Goal: Check status: Check status

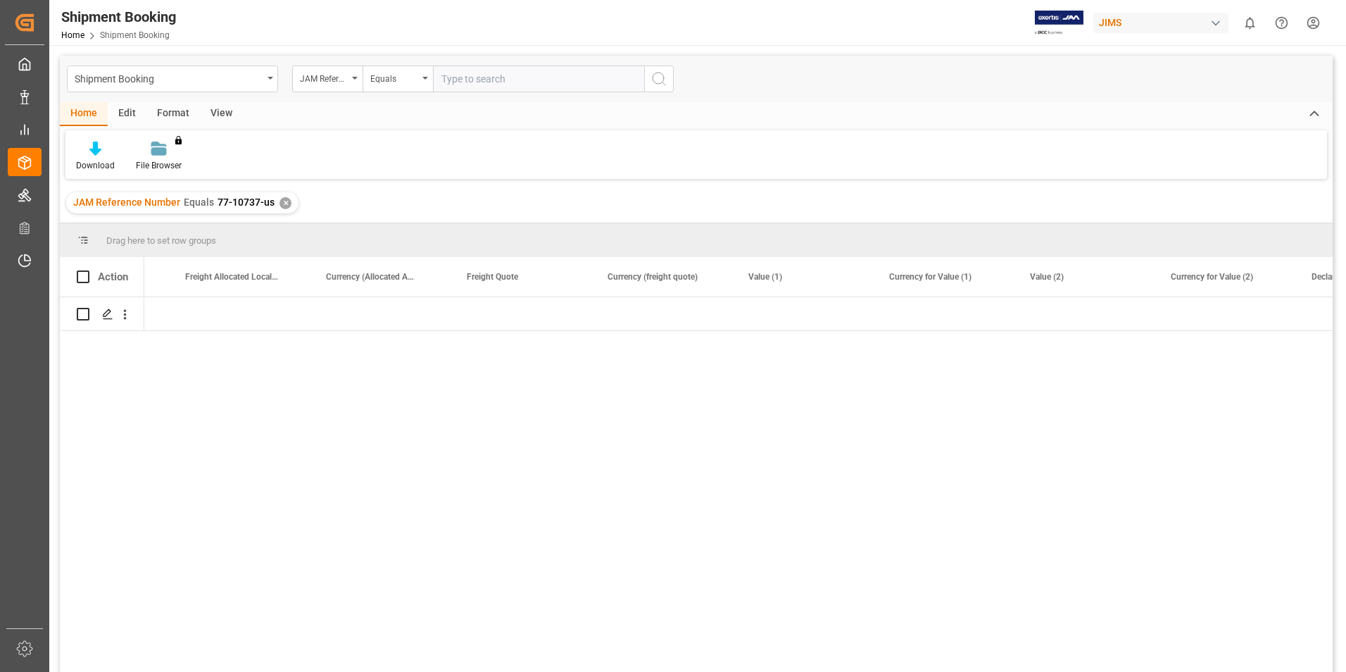
scroll to position [0, 2933]
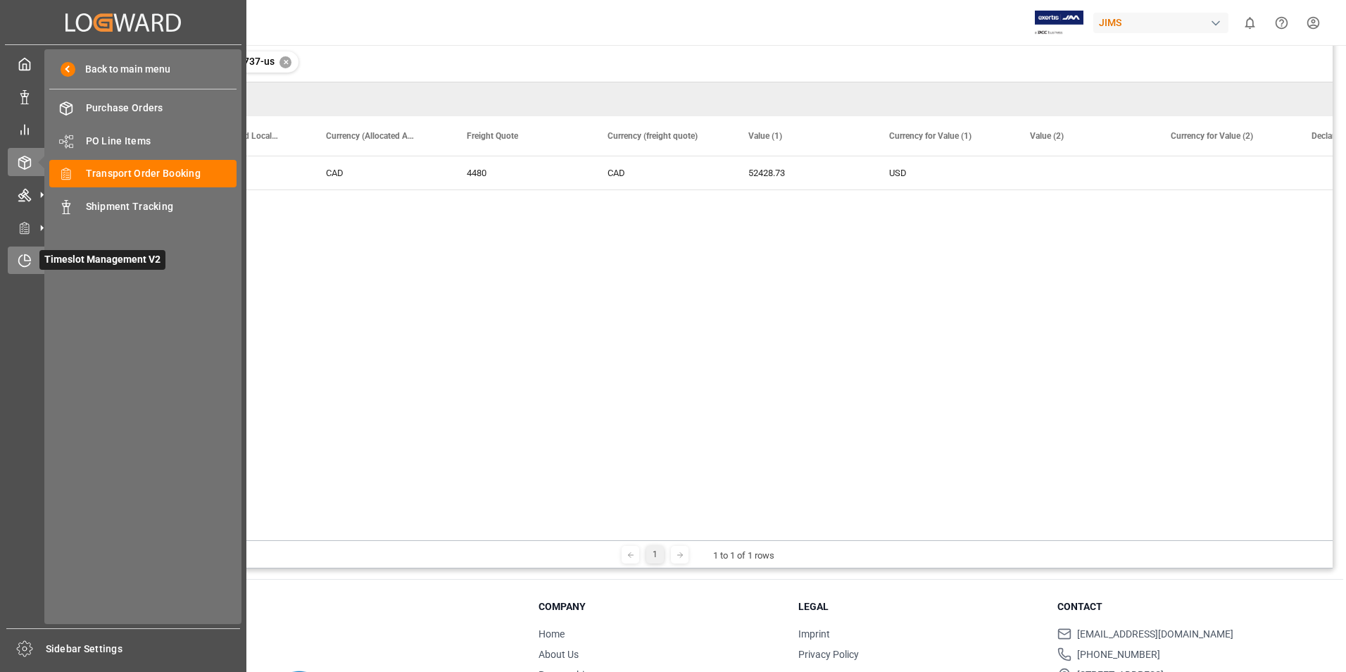
click at [54, 259] on span "Timeslot Management V2" at bounding box center [102, 260] width 126 height 20
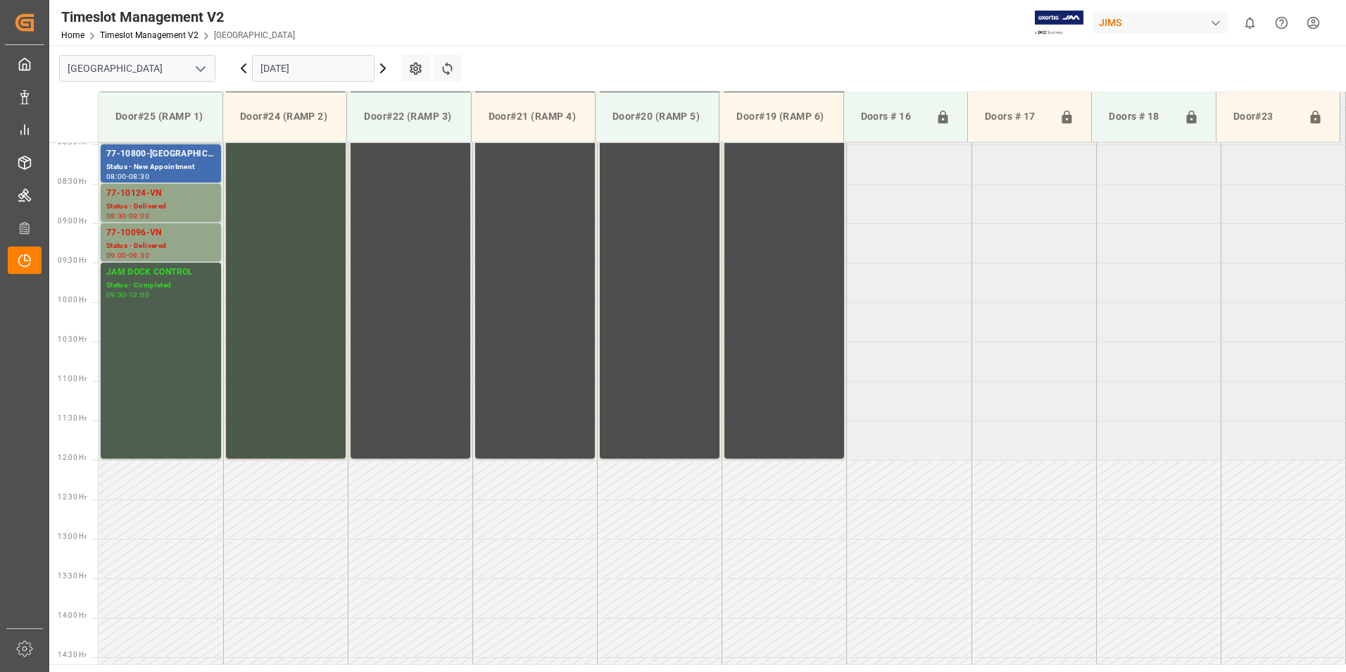
scroll to position [428, 0]
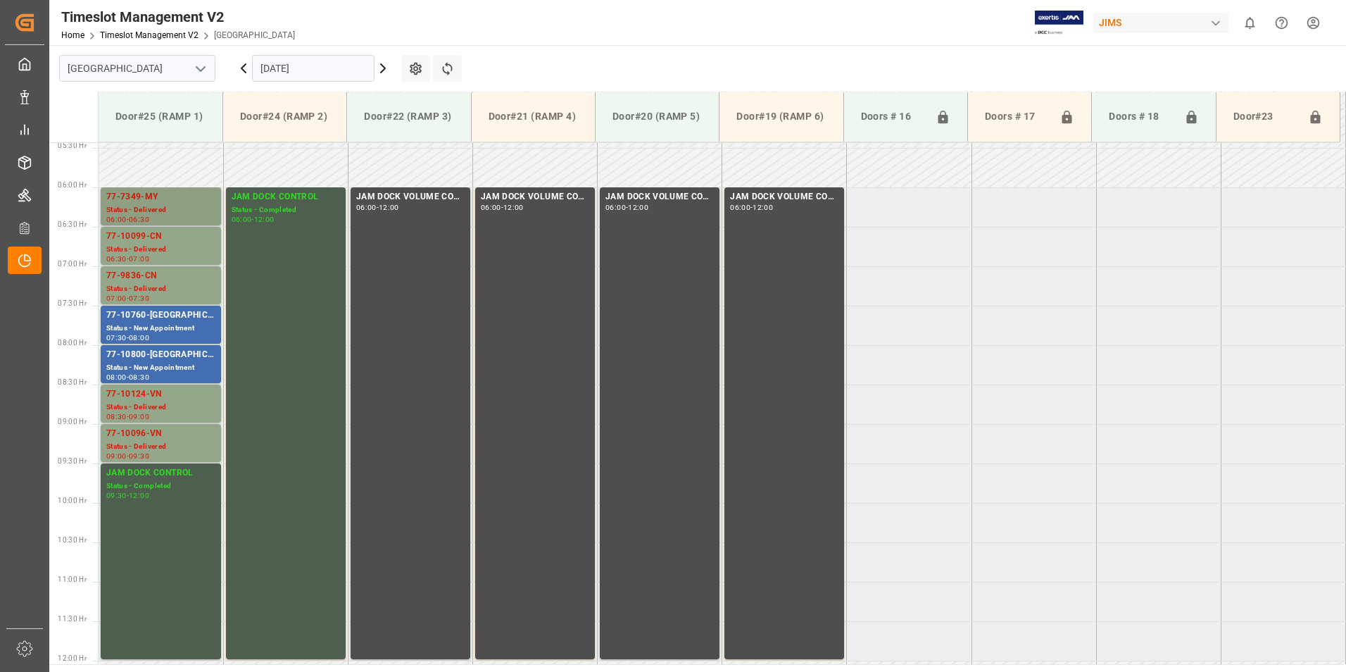
click at [141, 207] on div "Status - Delivered" at bounding box center [160, 210] width 109 height 12
click at [140, 249] on div "Status - Delivered" at bounding box center [160, 250] width 109 height 12
click at [143, 284] on div "Status - Delivered" at bounding box center [160, 289] width 109 height 12
click at [151, 323] on div "Status - New Appointment" at bounding box center [160, 328] width 109 height 12
click at [153, 362] on div "Status - New Appointment" at bounding box center [160, 368] width 109 height 12
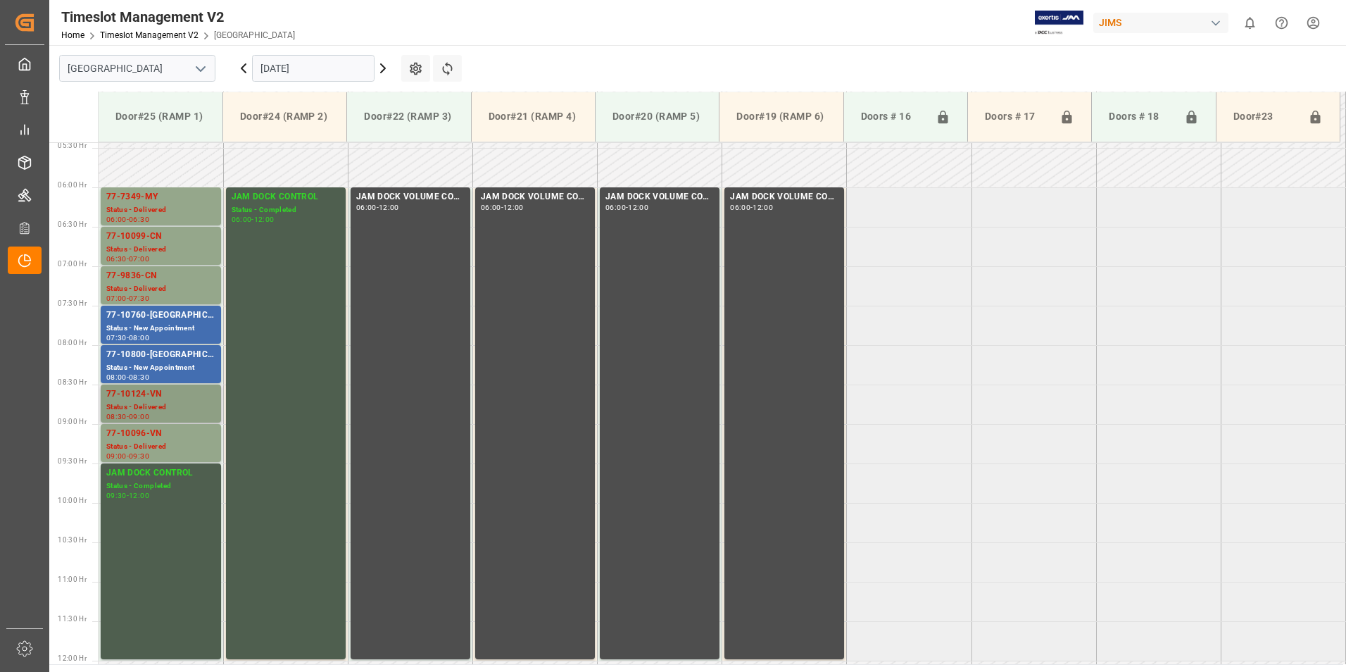
click at [146, 402] on div "Status - Delivered" at bounding box center [160, 407] width 109 height 12
click at [142, 436] on div "77-10096-VN" at bounding box center [160, 434] width 109 height 14
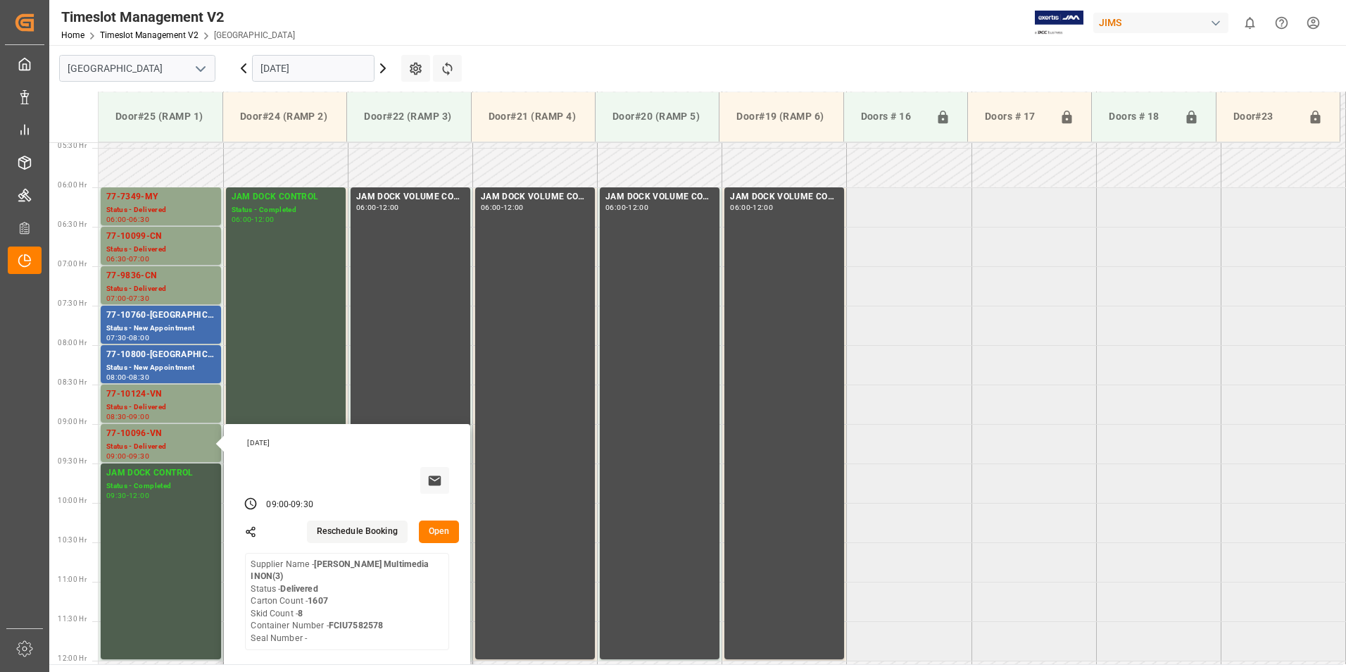
click at [294, 72] on input "[DATE]" at bounding box center [313, 68] width 122 height 27
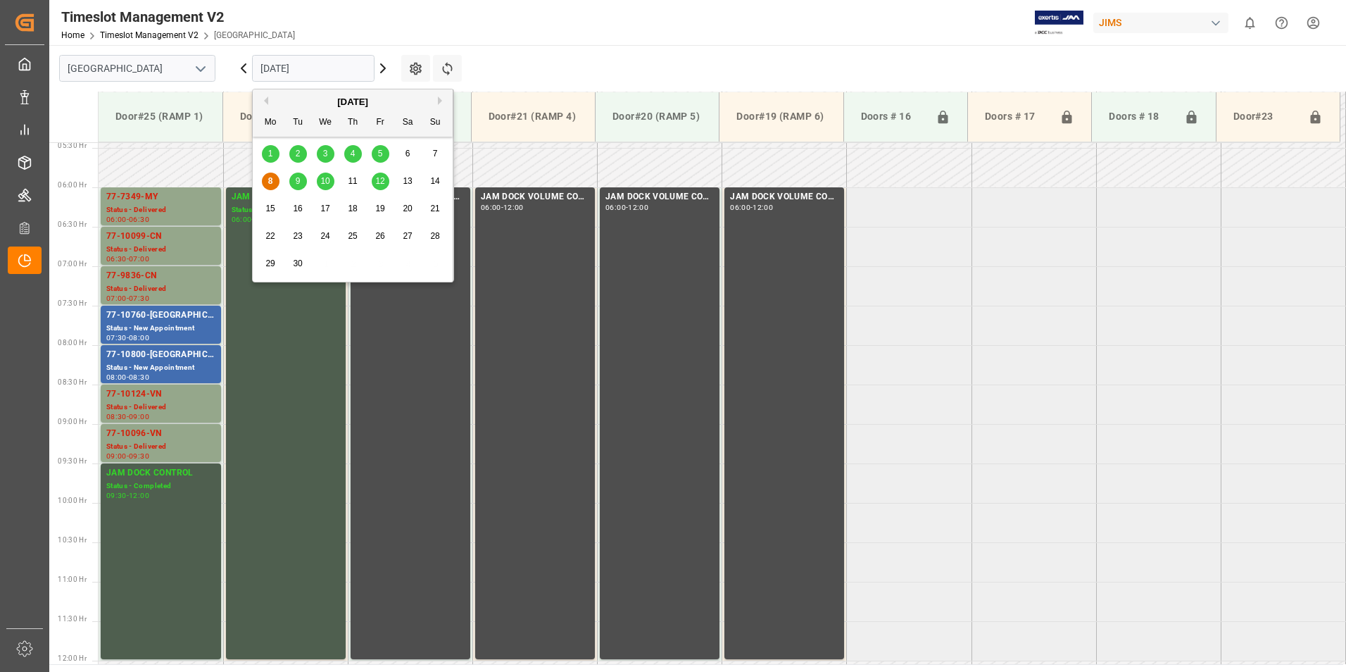
click at [299, 179] on span "9" at bounding box center [298, 181] width 5 height 10
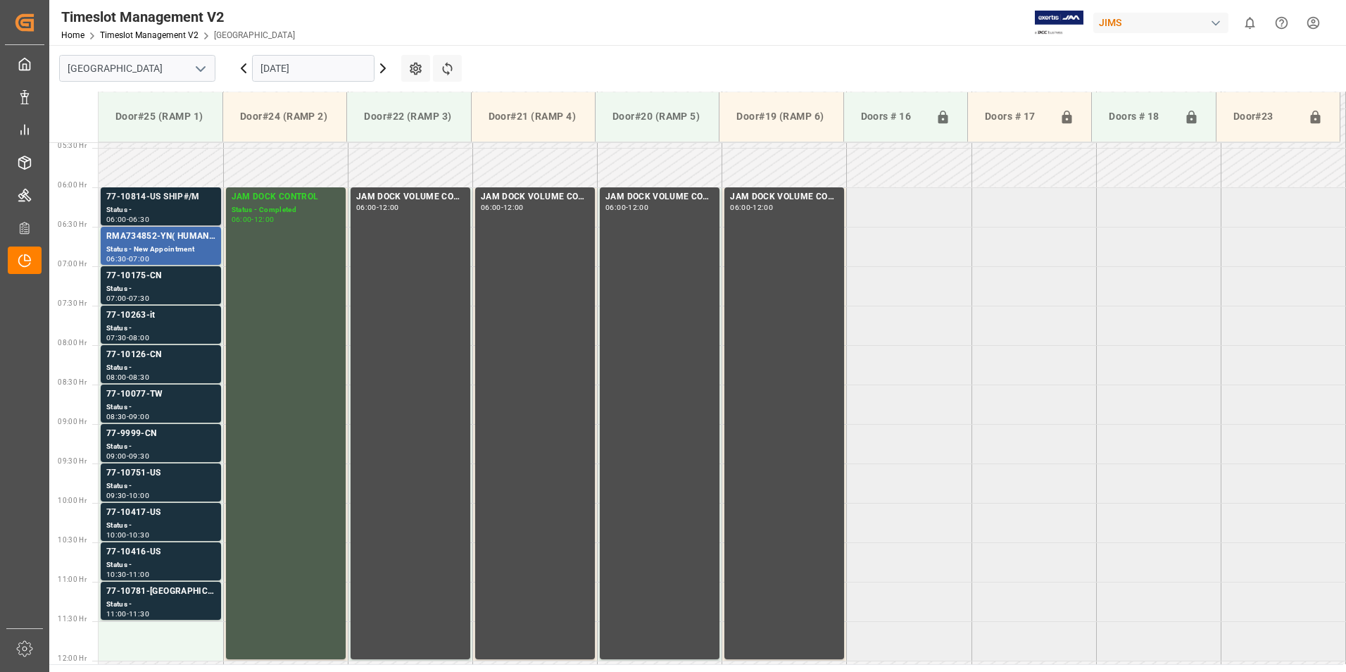
click at [157, 204] on div "Status -" at bounding box center [160, 210] width 109 height 12
click at [134, 287] on div "Status -" at bounding box center [160, 289] width 109 height 12
click at [140, 283] on div "Status -" at bounding box center [160, 289] width 109 height 12
click at [143, 323] on div "Status -" at bounding box center [160, 328] width 109 height 12
click at [150, 366] on div "Status -" at bounding box center [160, 368] width 109 height 12
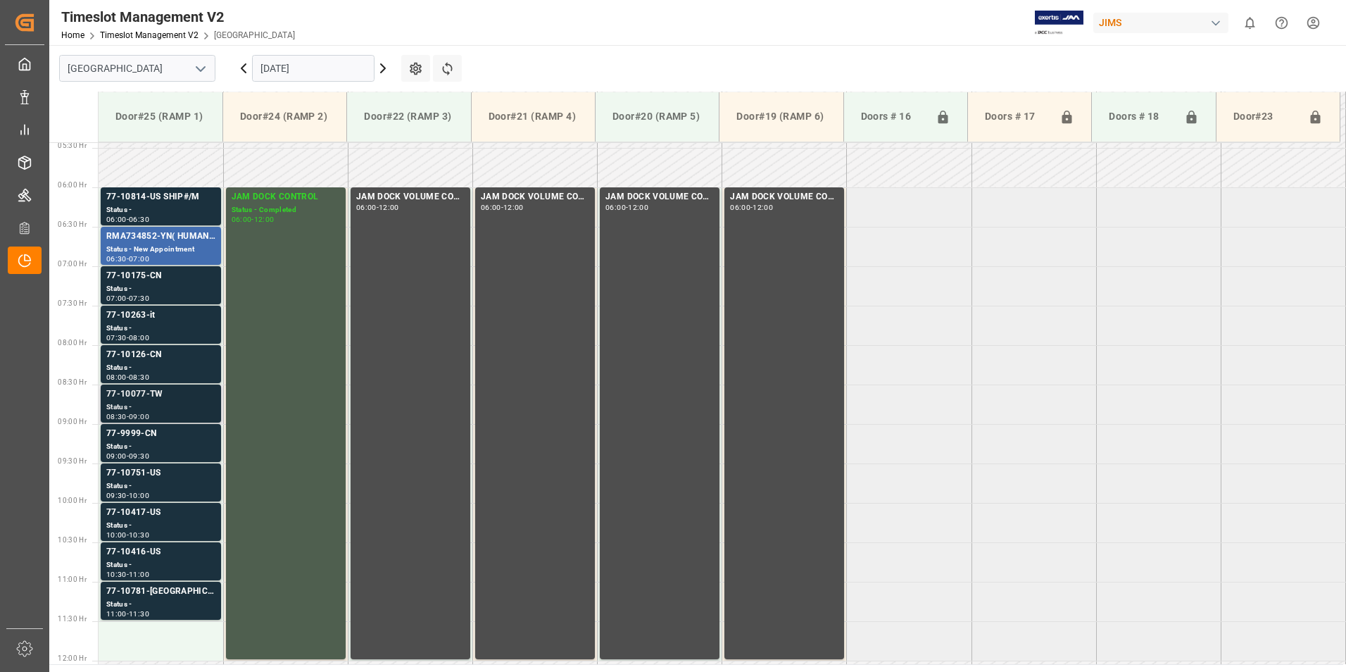
click at [145, 401] on div "Status -" at bounding box center [160, 407] width 109 height 12
click at [141, 440] on div "77-9999-CN" at bounding box center [160, 434] width 109 height 14
click at [134, 482] on div "Status -" at bounding box center [160, 486] width 109 height 12
click at [141, 528] on div "Status -" at bounding box center [160, 526] width 109 height 12
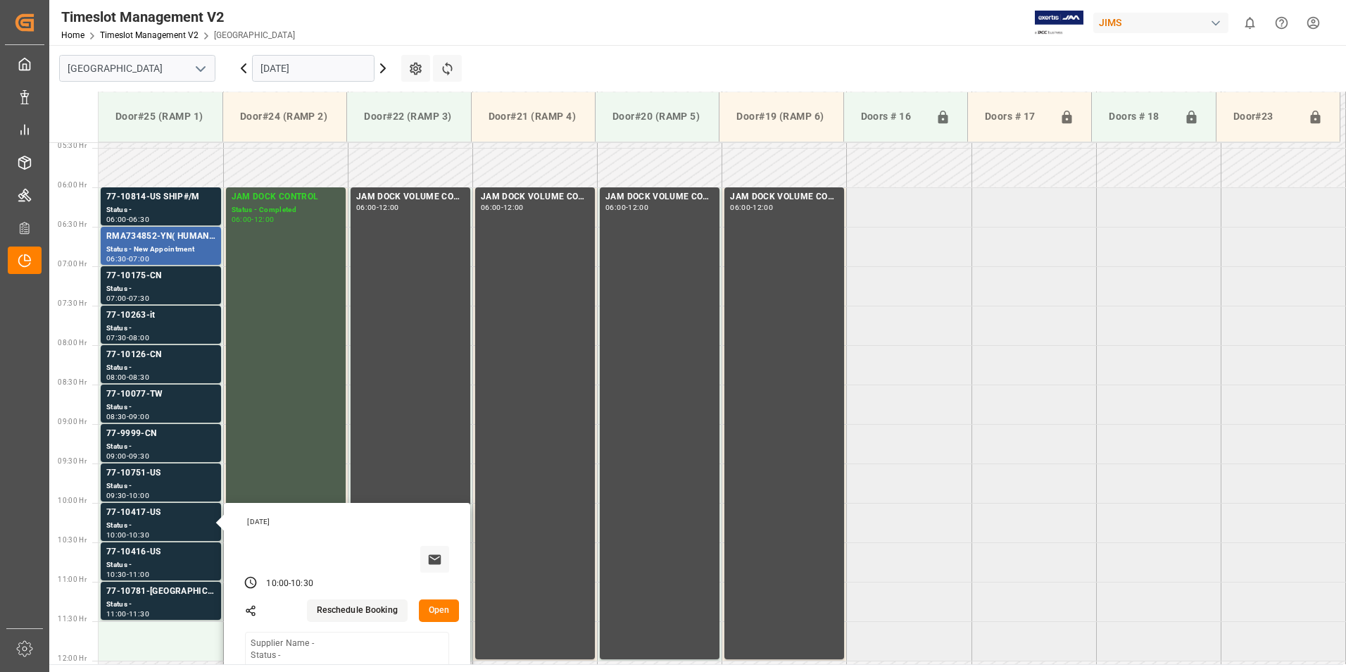
click at [282, 70] on input "[DATE]" at bounding box center [313, 68] width 122 height 27
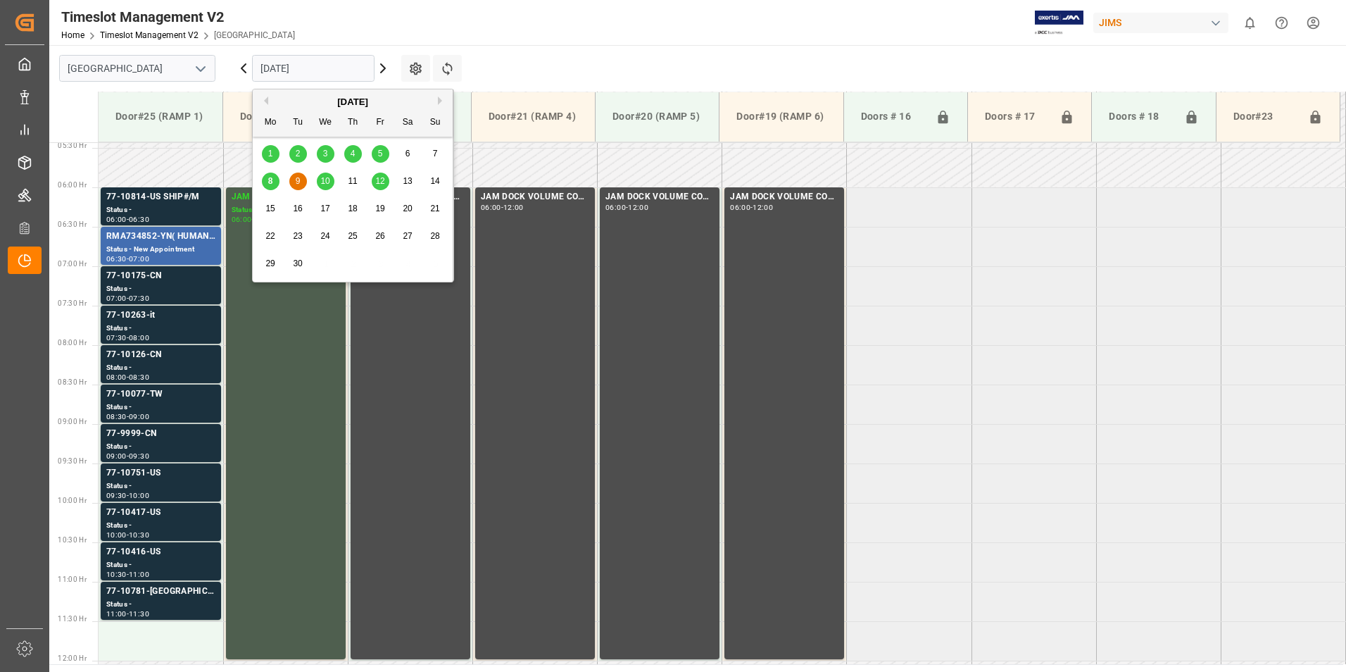
click at [322, 182] on span "10" at bounding box center [324, 181] width 9 height 10
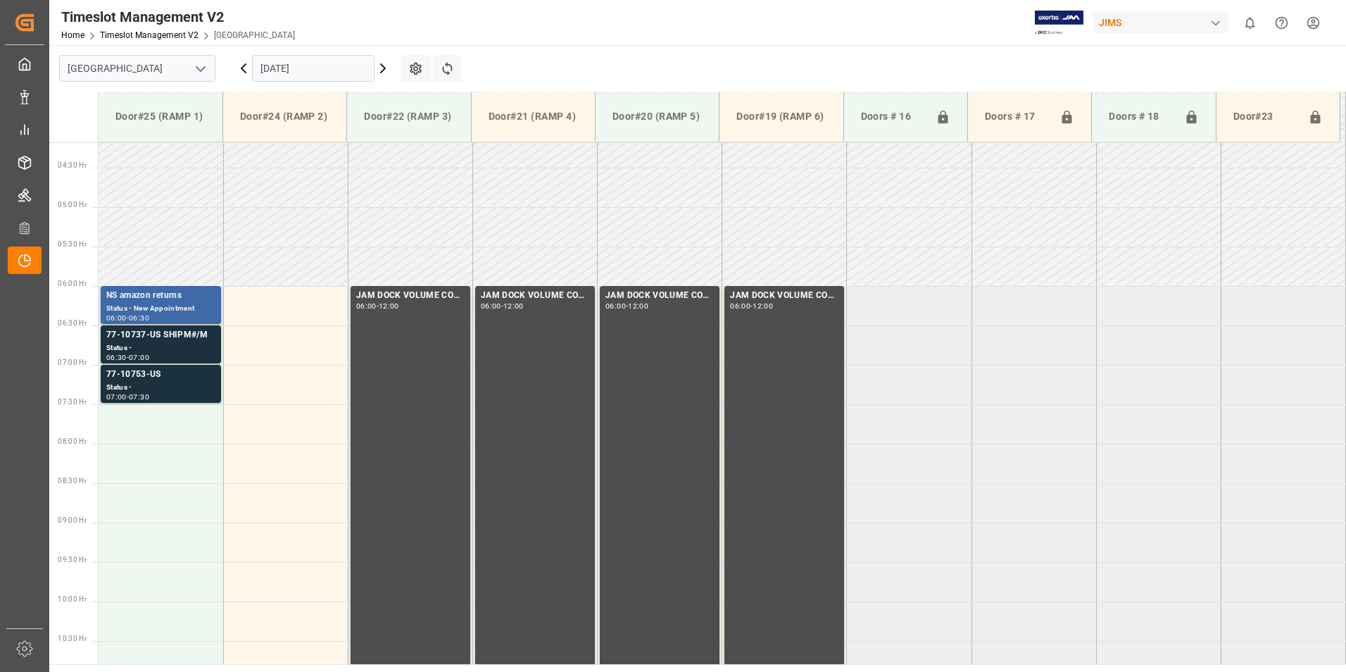
scroll to position [287, 0]
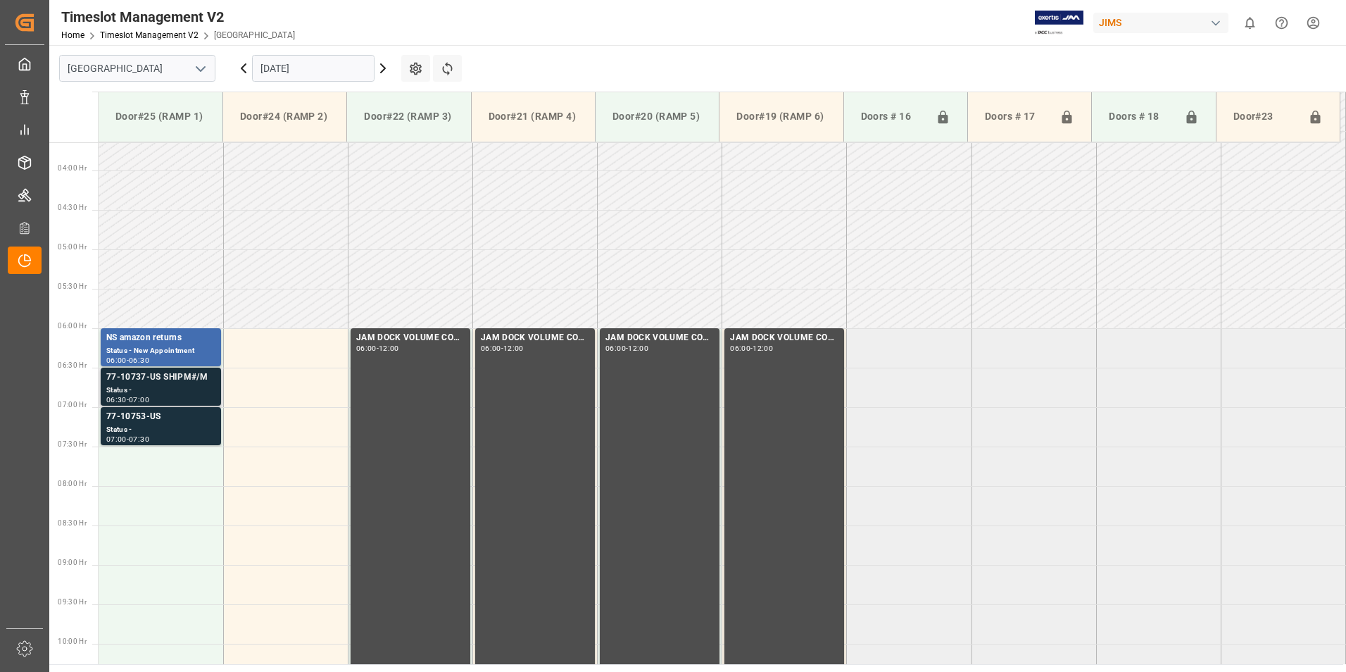
click at [160, 384] on div "Status -" at bounding box center [160, 390] width 109 height 12
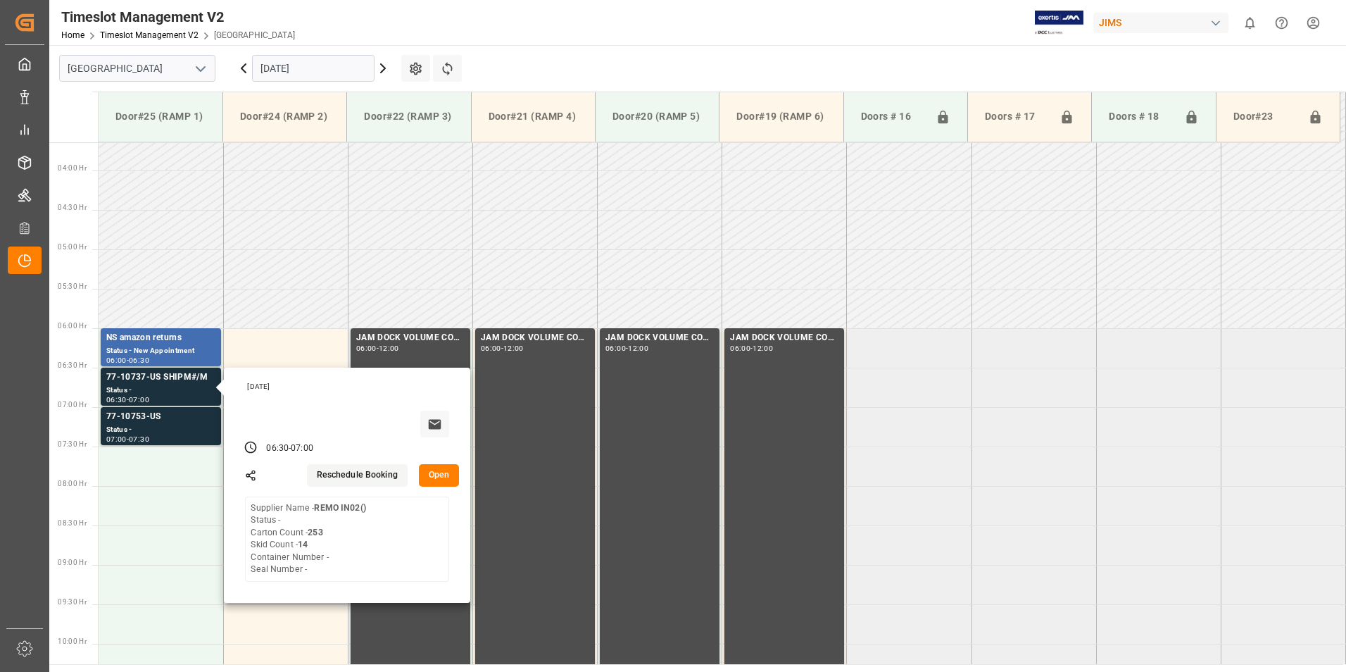
click at [308, 65] on input "[DATE]" at bounding box center [313, 68] width 122 height 27
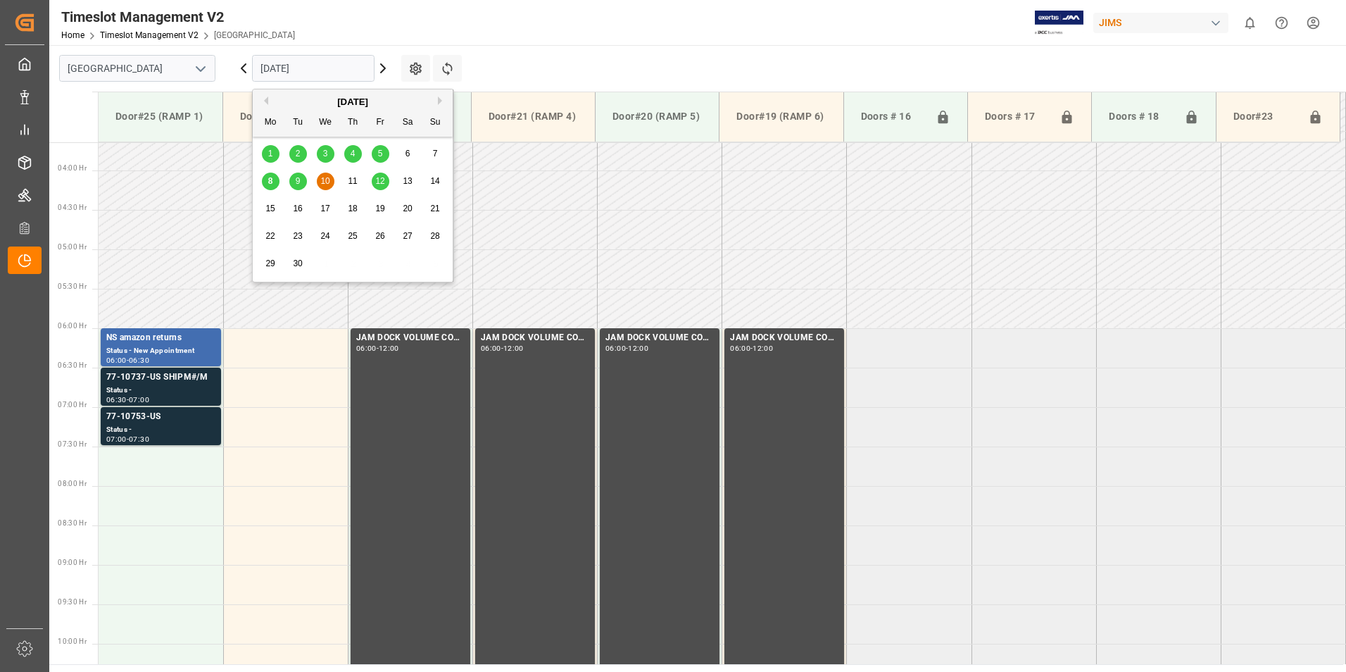
click at [296, 181] on span "9" at bounding box center [298, 181] width 5 height 10
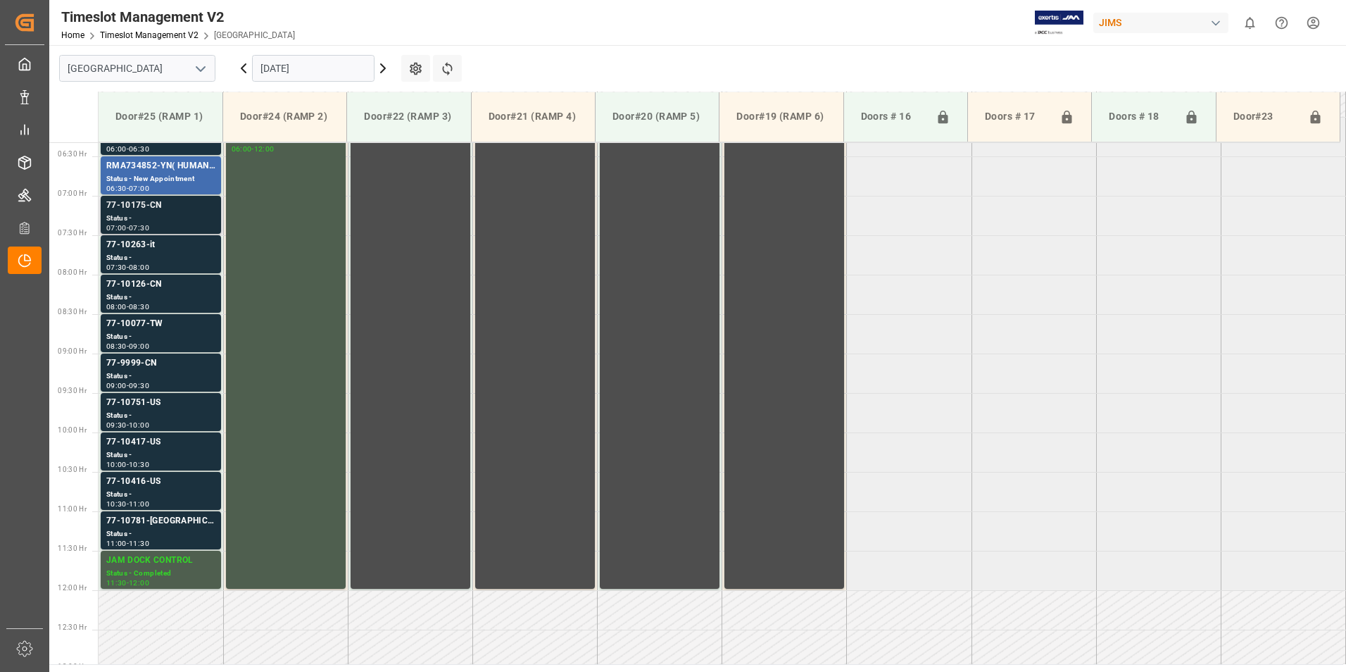
scroll to position [428, 0]
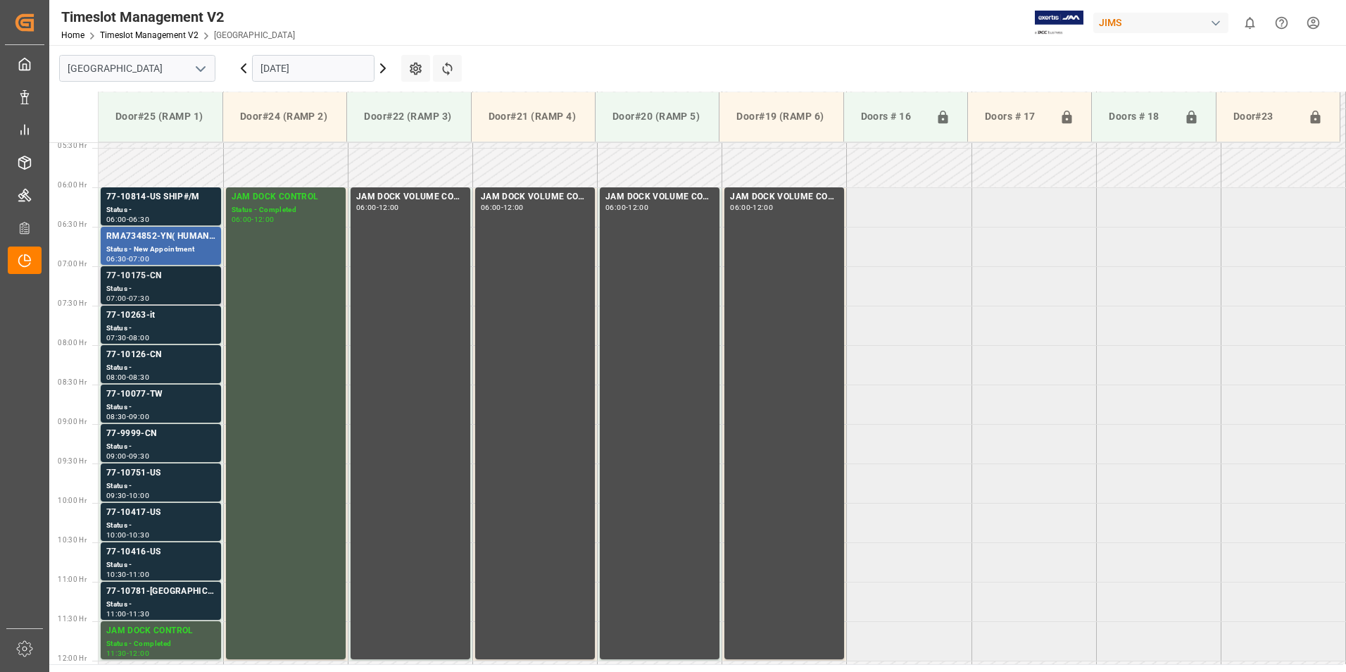
click at [158, 279] on div "77-10175-CN" at bounding box center [160, 276] width 109 height 14
click at [138, 206] on div "Status -" at bounding box center [160, 210] width 109 height 12
click at [146, 282] on div "77-10175-CN" at bounding box center [160, 276] width 109 height 14
click at [141, 322] on div "77-10263-it" at bounding box center [160, 315] width 109 height 14
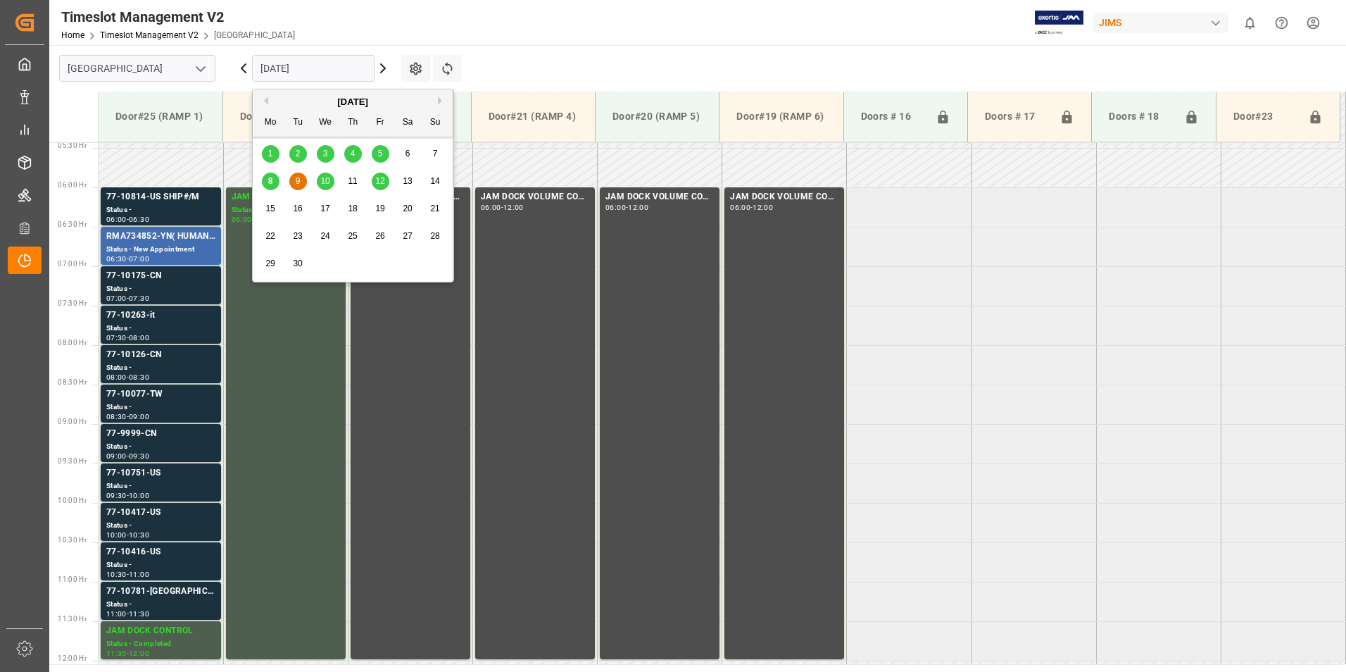
click at [298, 72] on input "[DATE]" at bounding box center [313, 68] width 122 height 27
click at [322, 186] on span "10" at bounding box center [324, 181] width 9 height 10
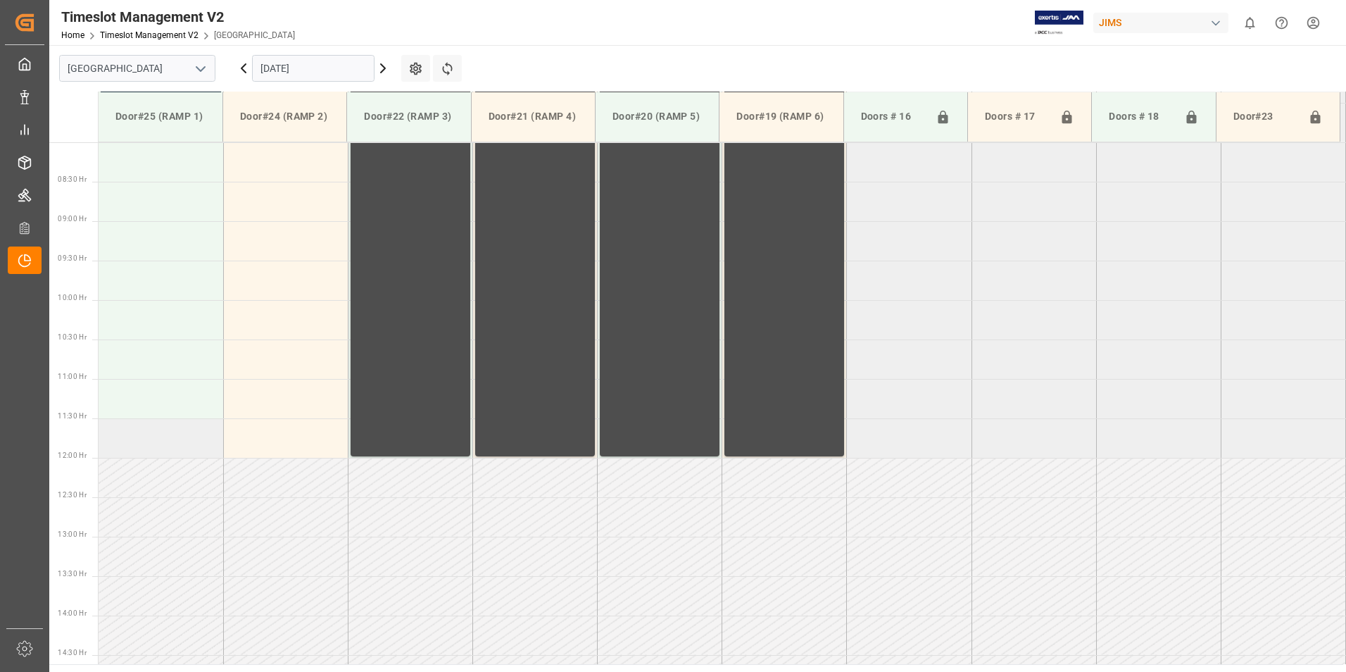
scroll to position [498, 0]
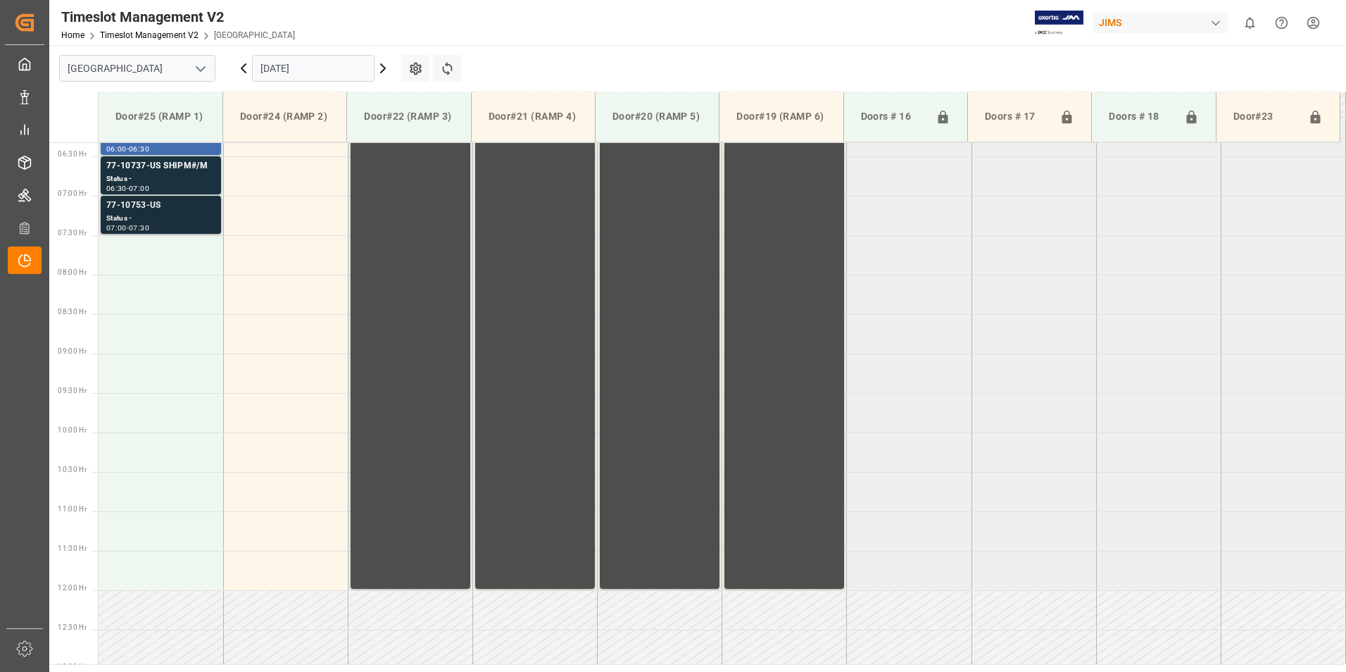
click at [141, 217] on div "Status -" at bounding box center [160, 219] width 109 height 12
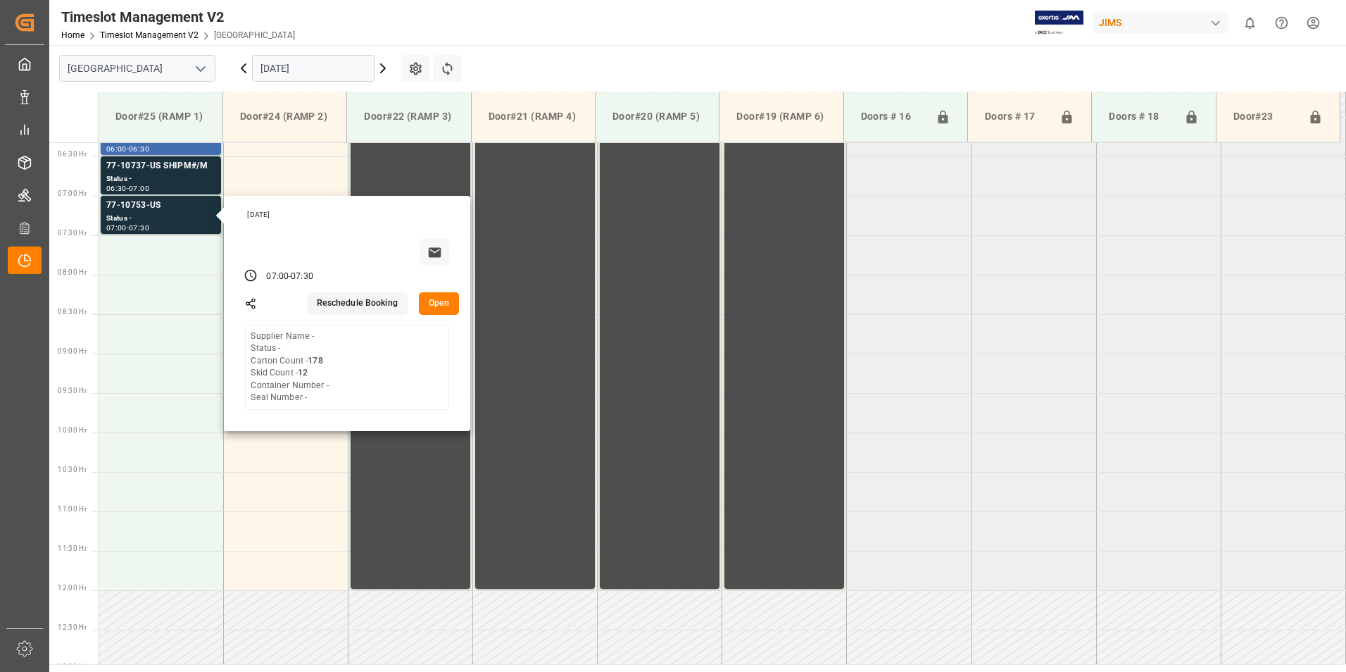
scroll to position [217, 0]
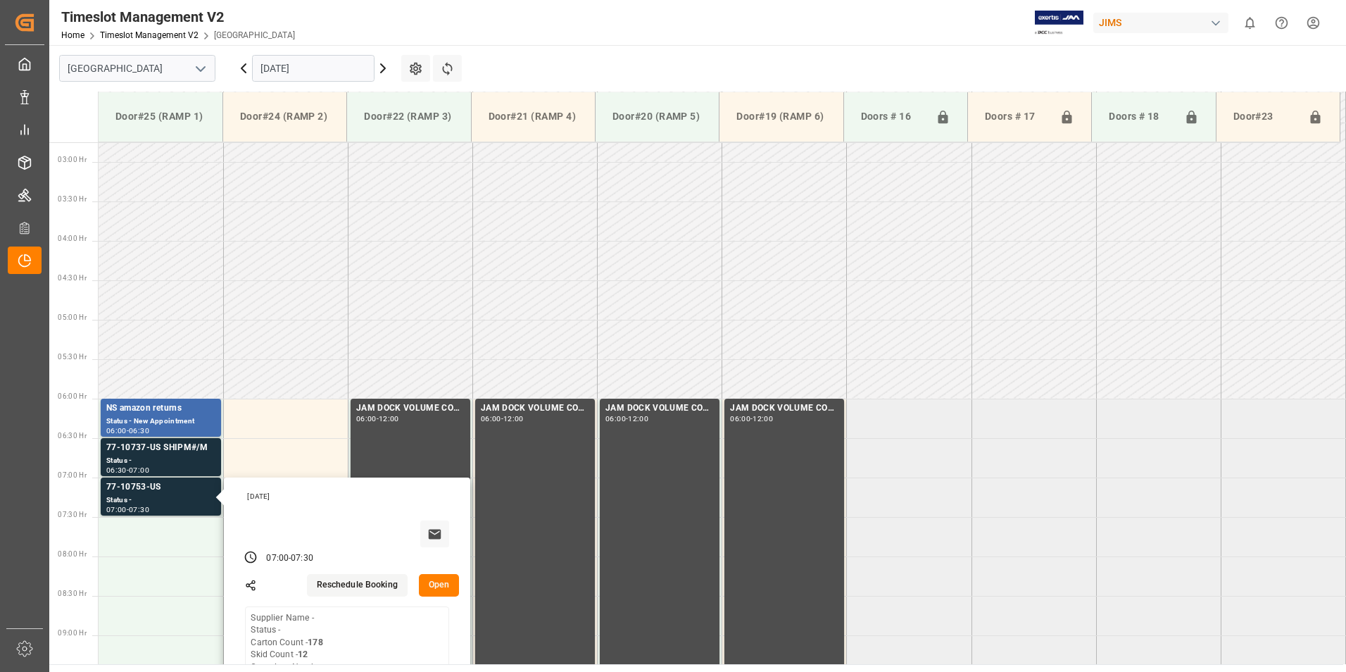
click at [273, 65] on input "[DATE]" at bounding box center [313, 68] width 122 height 27
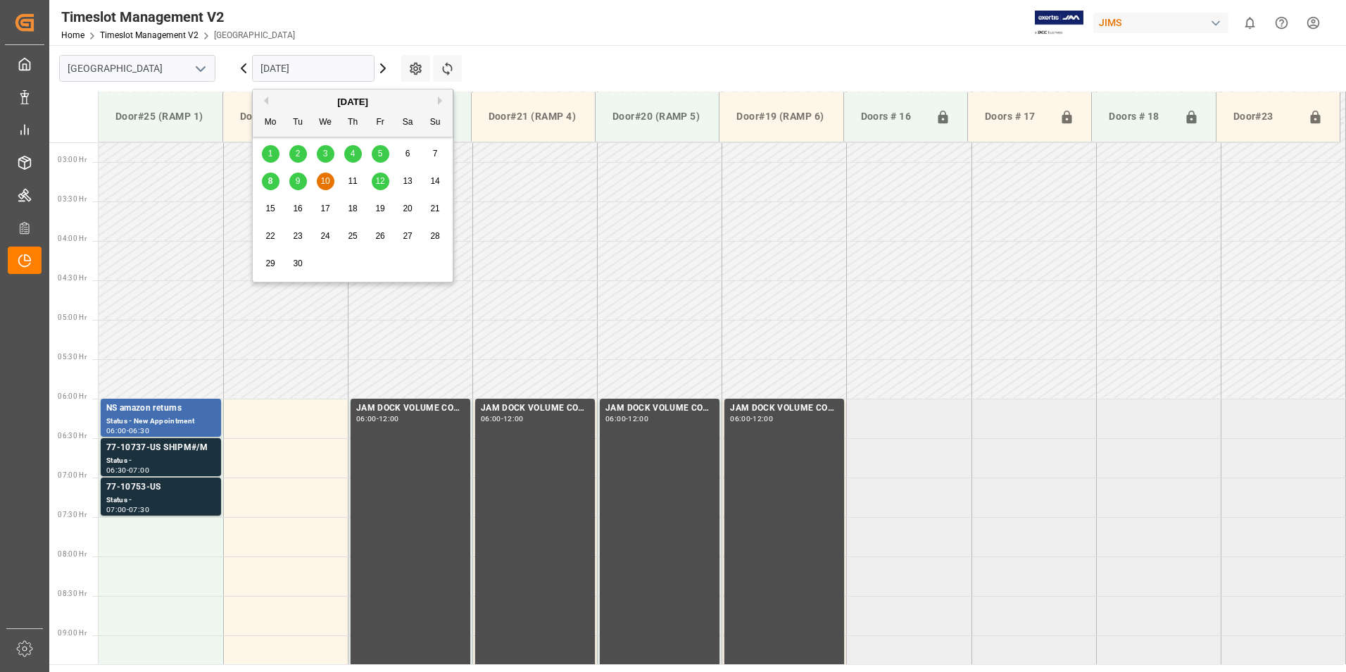
click at [296, 182] on span "9" at bounding box center [298, 181] width 5 height 10
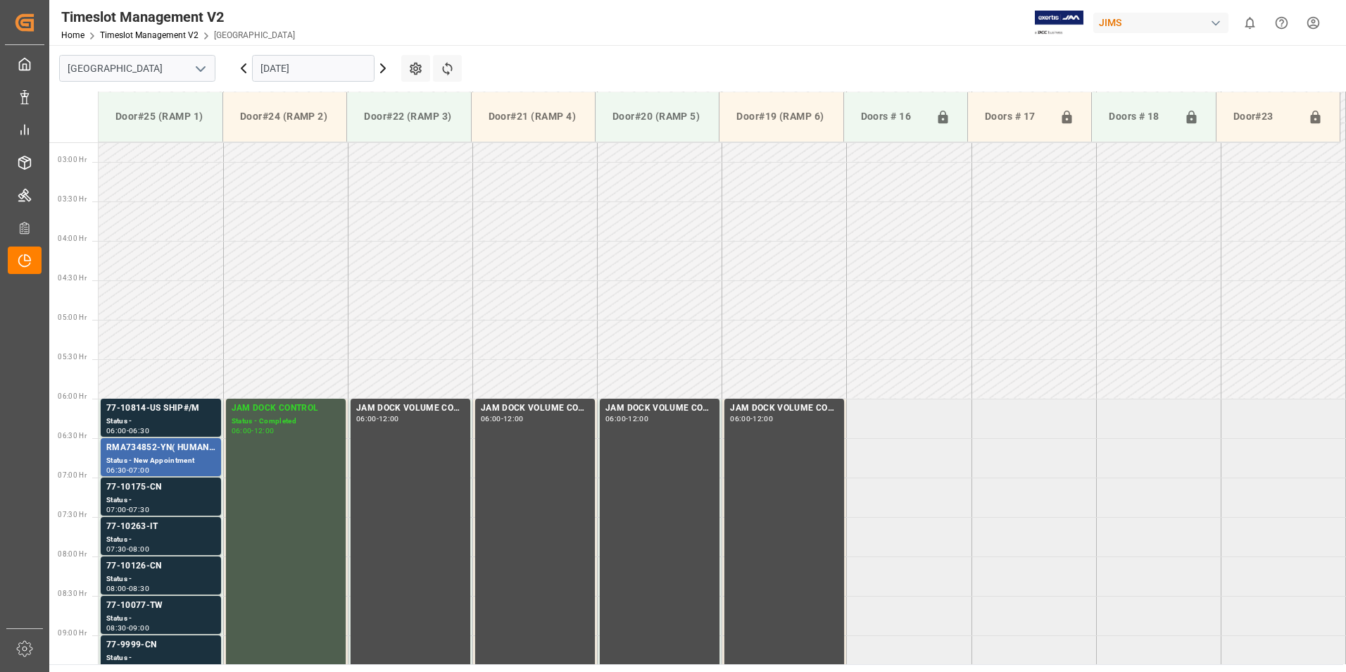
scroll to position [428, 0]
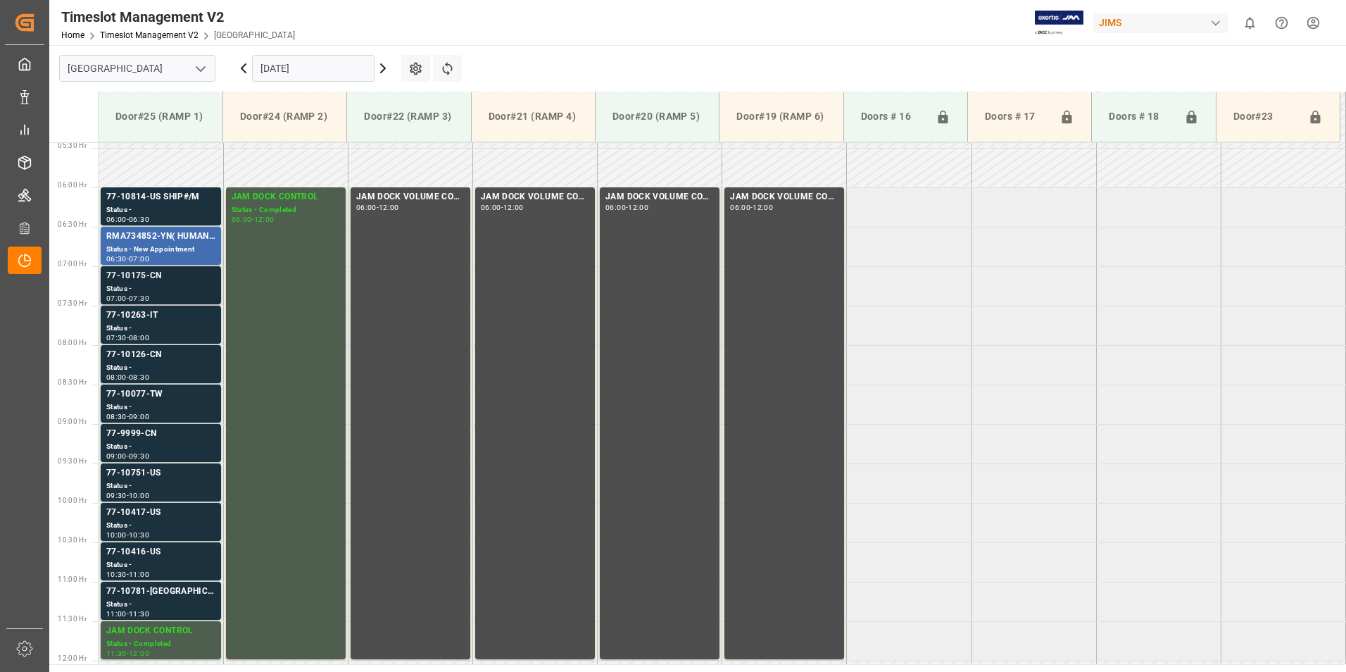
click at [150, 272] on div "77-10175-CN" at bounding box center [160, 276] width 109 height 14
click at [143, 325] on div "Status -" at bounding box center [160, 328] width 109 height 12
click at [145, 366] on div "Status -" at bounding box center [160, 368] width 109 height 12
click at [138, 402] on div "Status -" at bounding box center [160, 407] width 109 height 12
click at [144, 441] on div "Status -" at bounding box center [160, 447] width 109 height 12
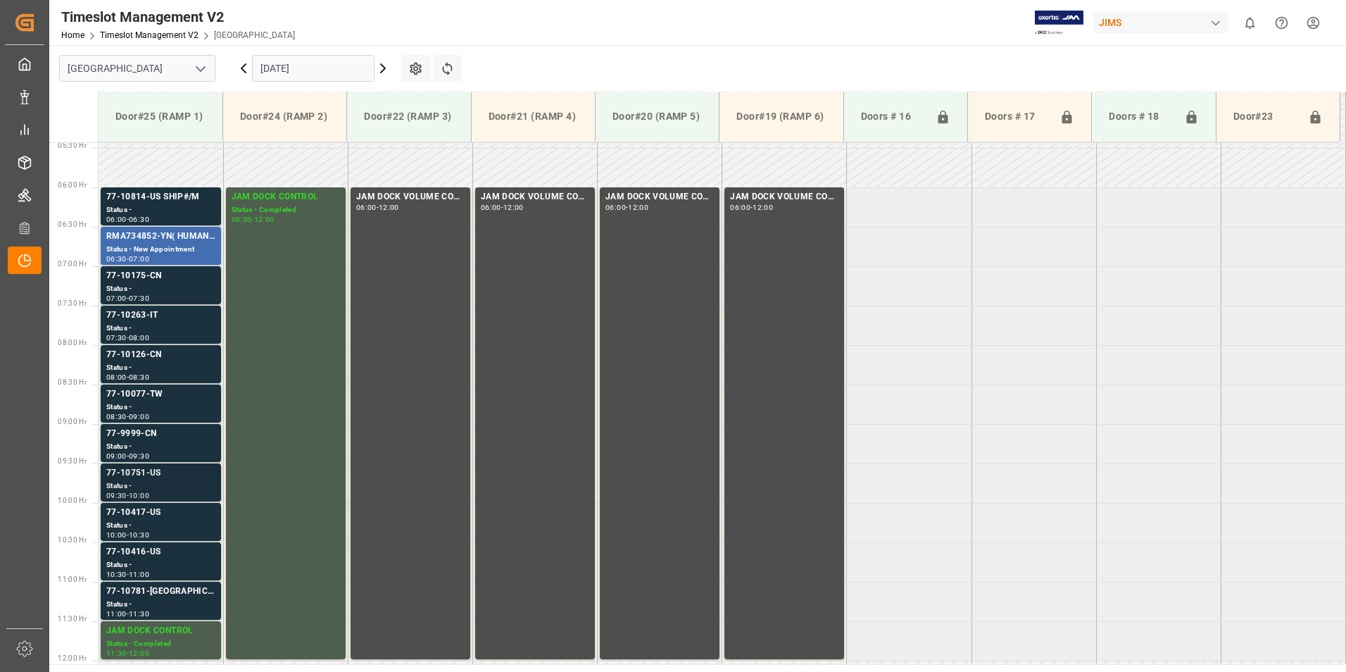
click at [143, 476] on div "77-10751-US" at bounding box center [160, 473] width 109 height 14
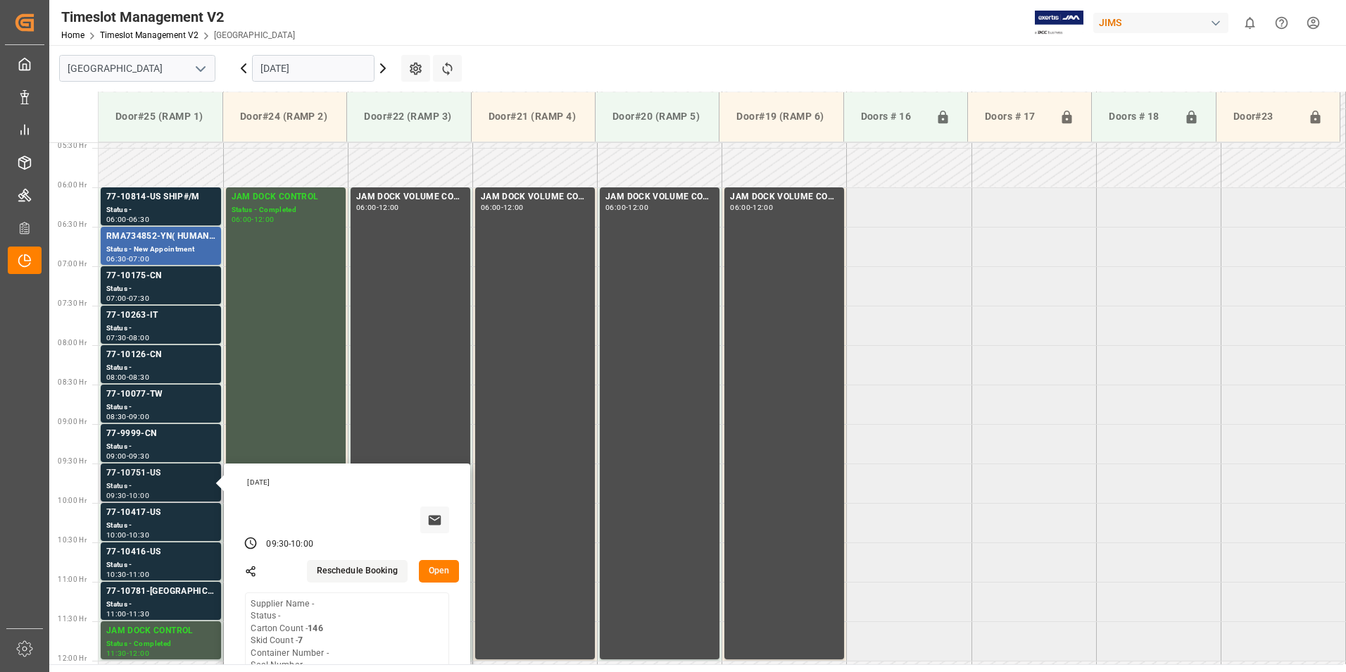
scroll to position [498, 0]
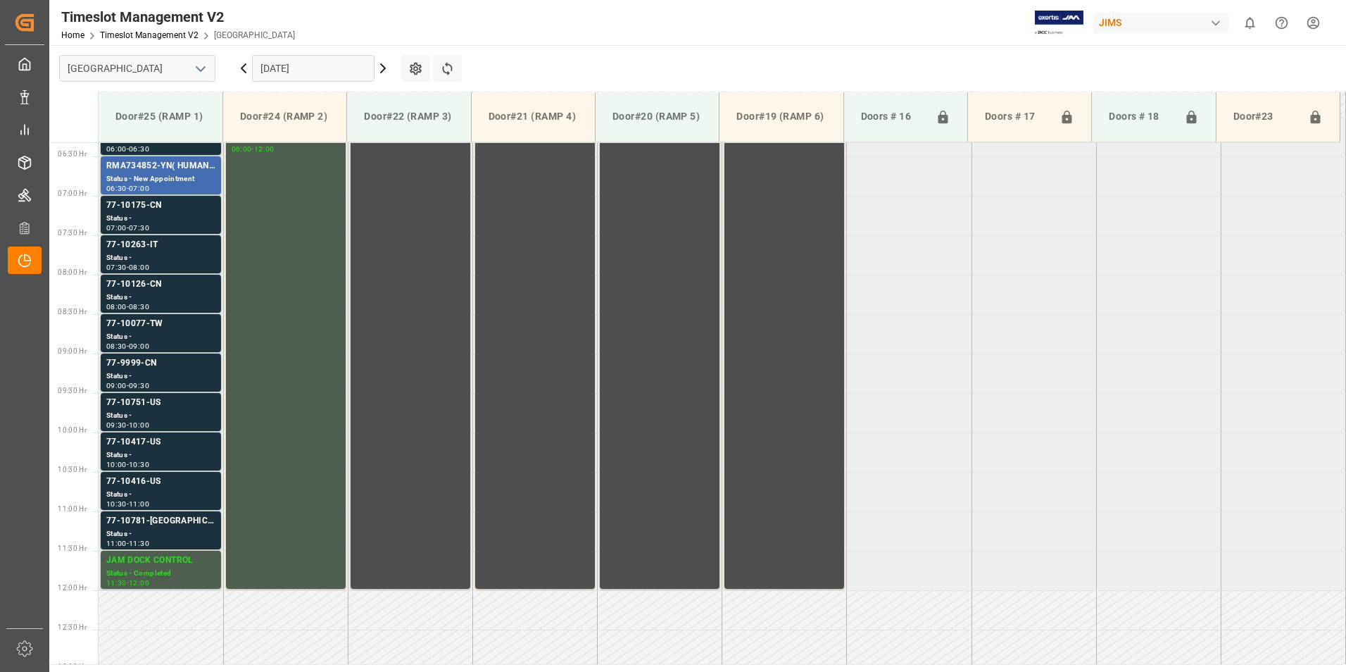
click at [139, 449] on div "Status -" at bounding box center [160, 455] width 109 height 12
click at [144, 485] on div "77-10416-US" at bounding box center [160, 481] width 109 height 14
click at [144, 519] on div "77-10781-[GEOGRAPHIC_DATA]" at bounding box center [160, 521] width 109 height 14
click at [151, 401] on div "77-10751-US" at bounding box center [160, 403] width 109 height 14
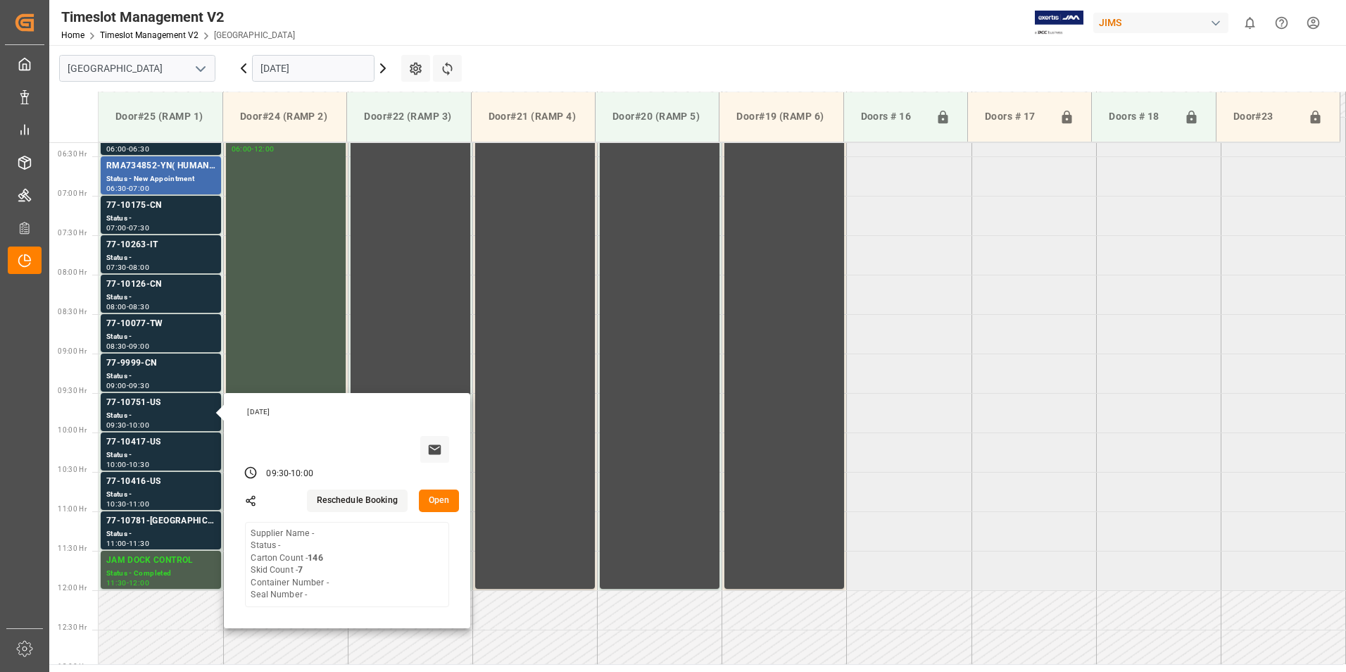
click at [277, 68] on input "[DATE]" at bounding box center [313, 68] width 122 height 27
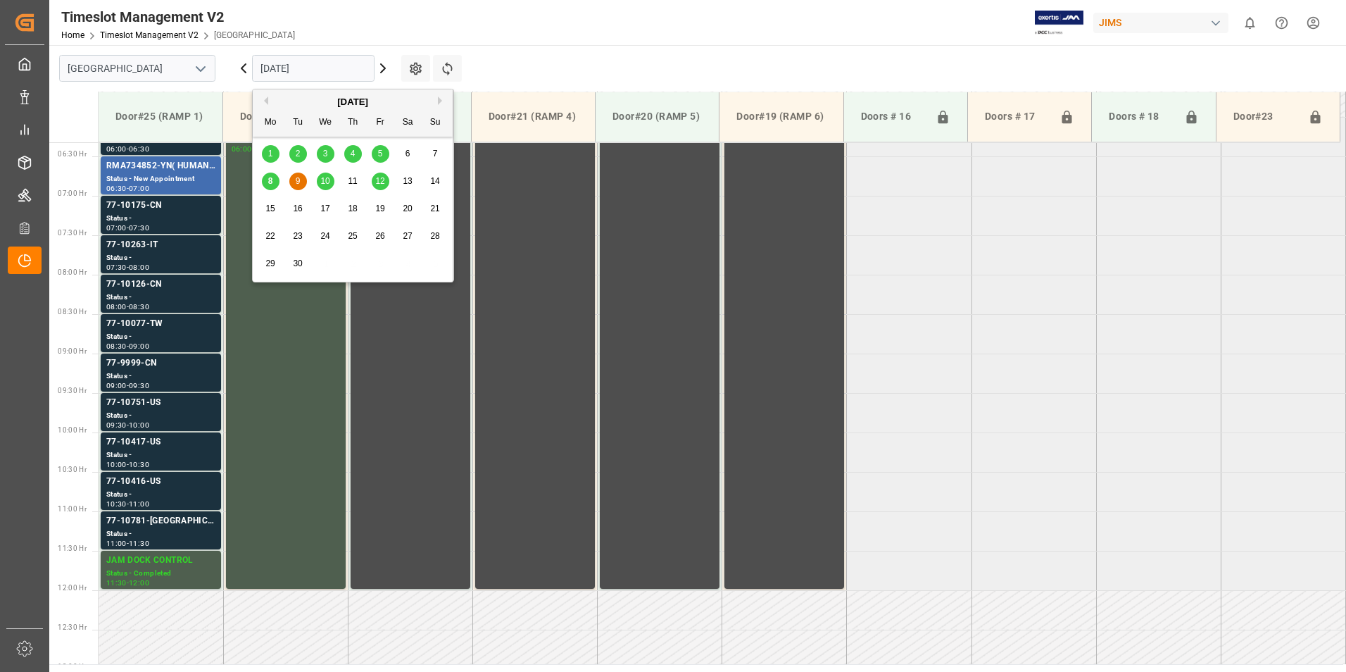
click at [323, 180] on span "10" at bounding box center [324, 181] width 9 height 10
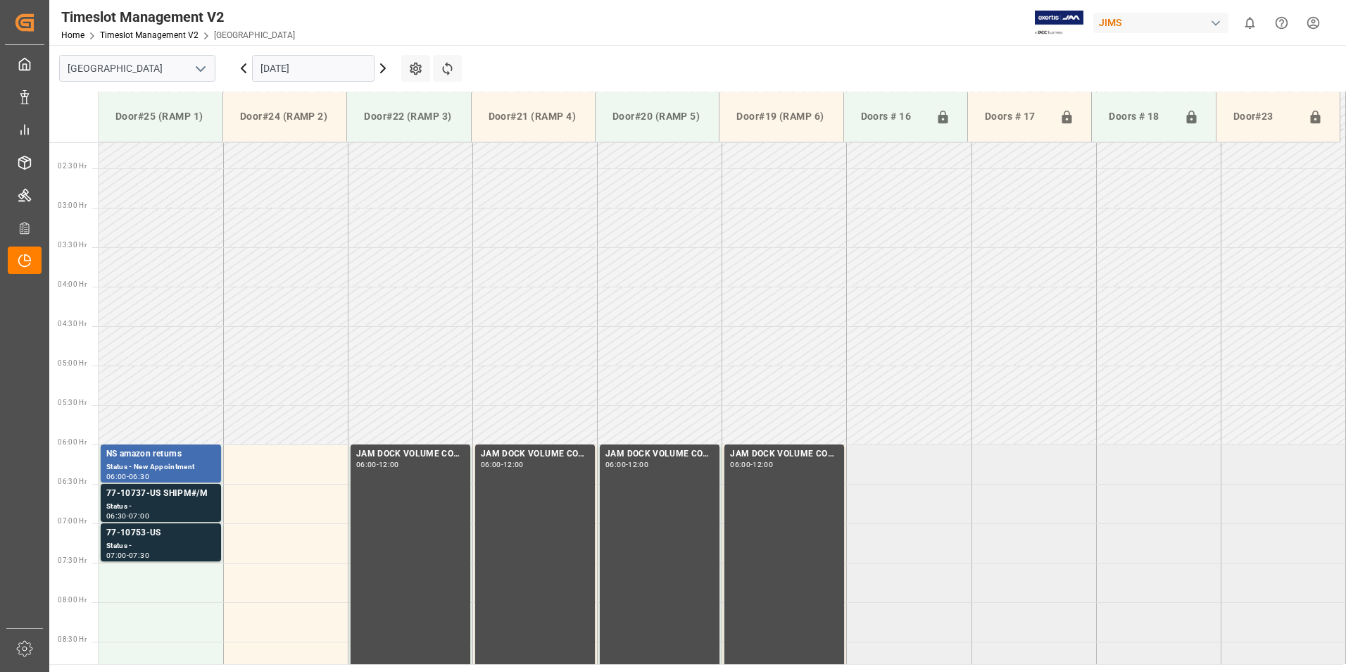
scroll to position [146, 0]
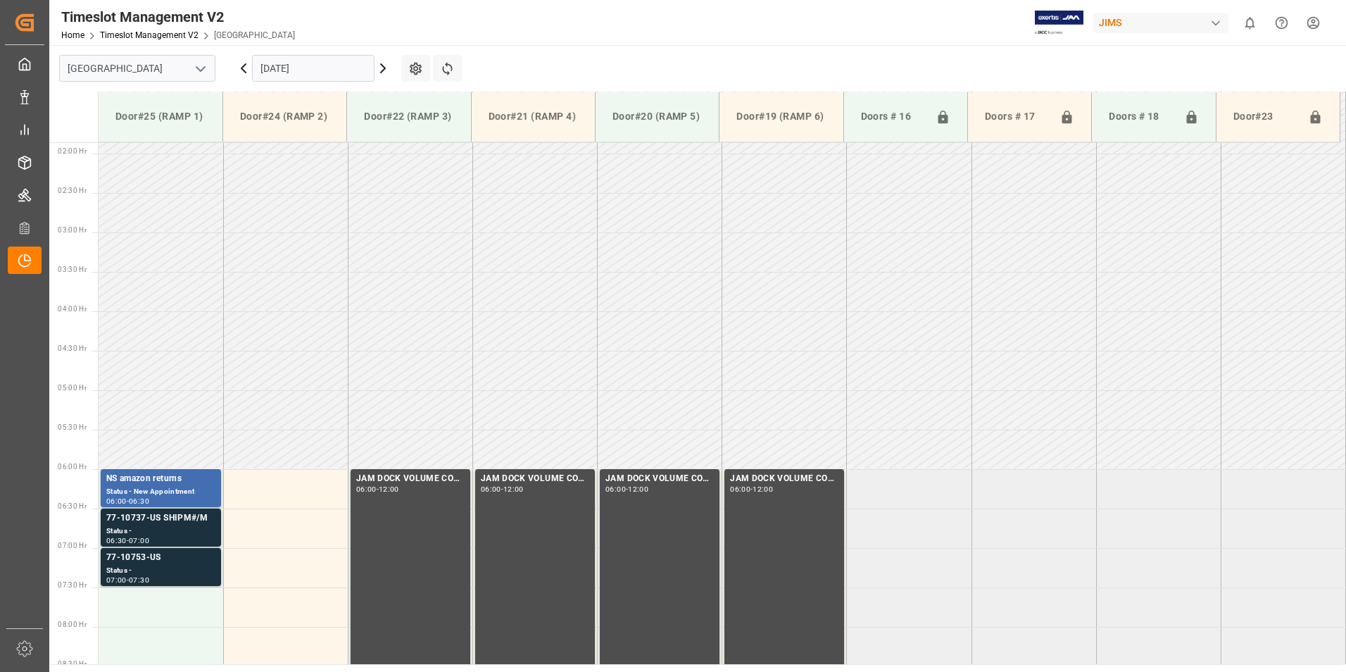
click at [293, 70] on input "[DATE]" at bounding box center [313, 68] width 122 height 27
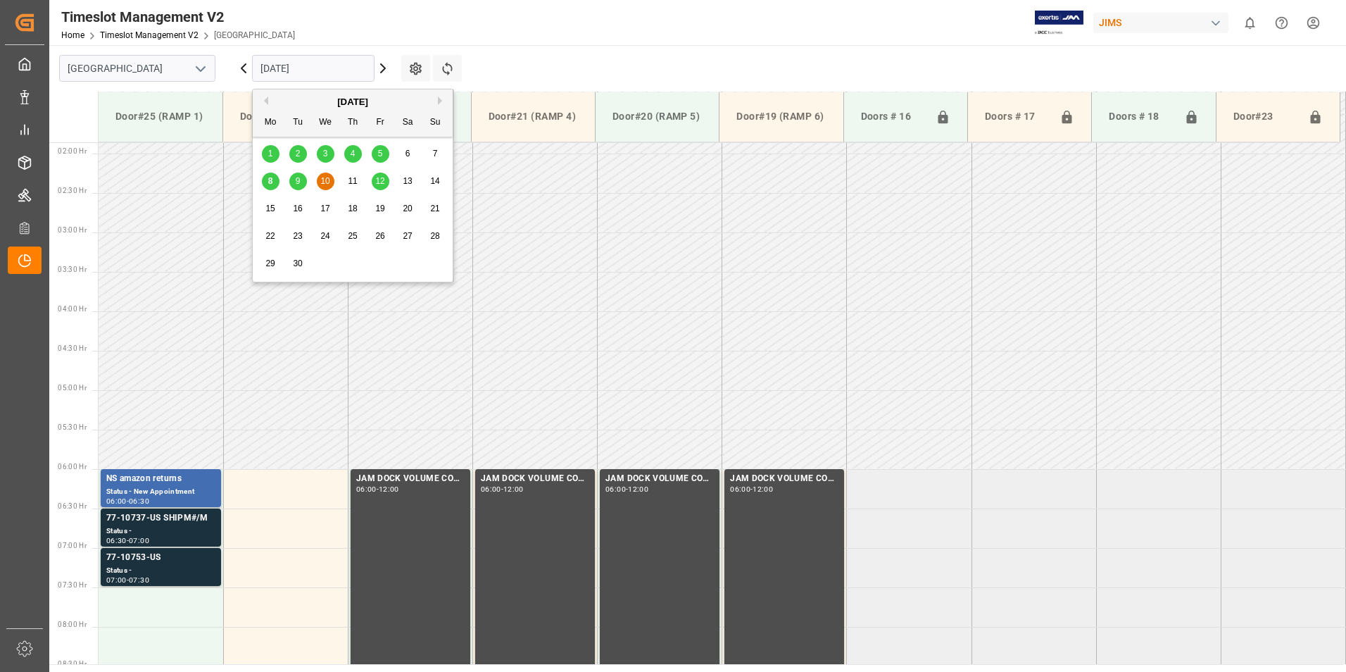
click at [384, 182] on span "12" at bounding box center [379, 181] width 9 height 10
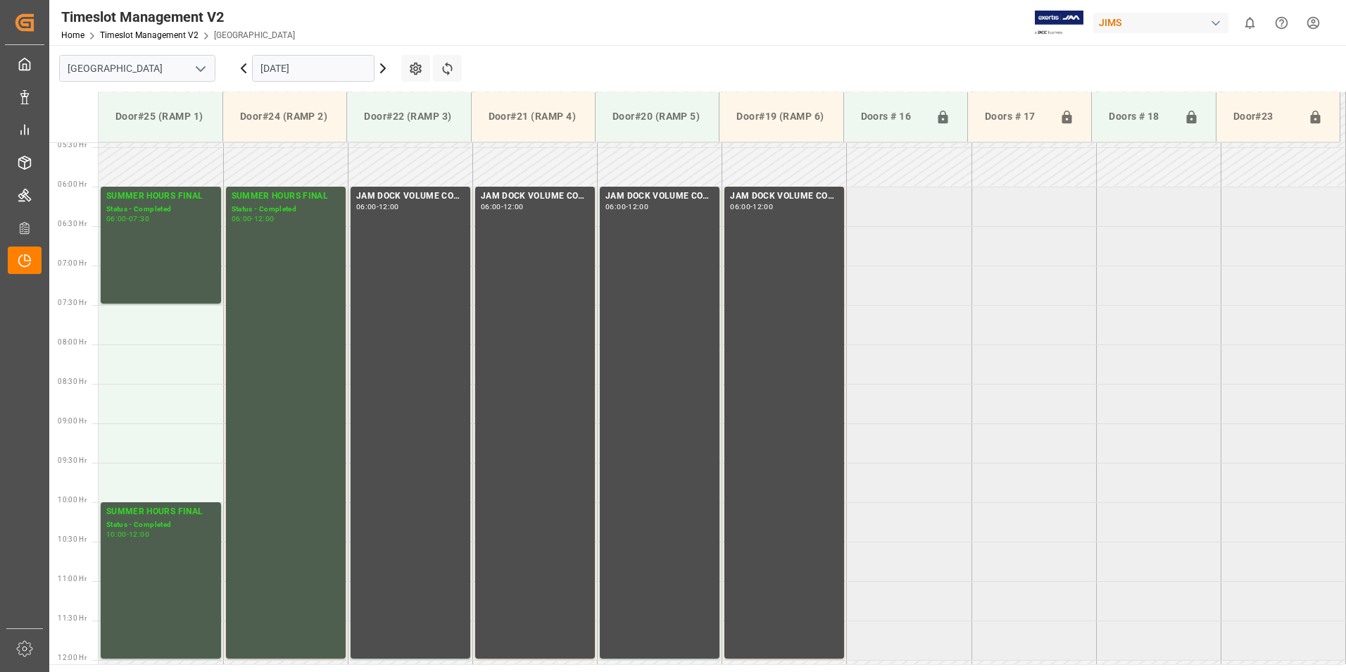
scroll to position [428, 0]
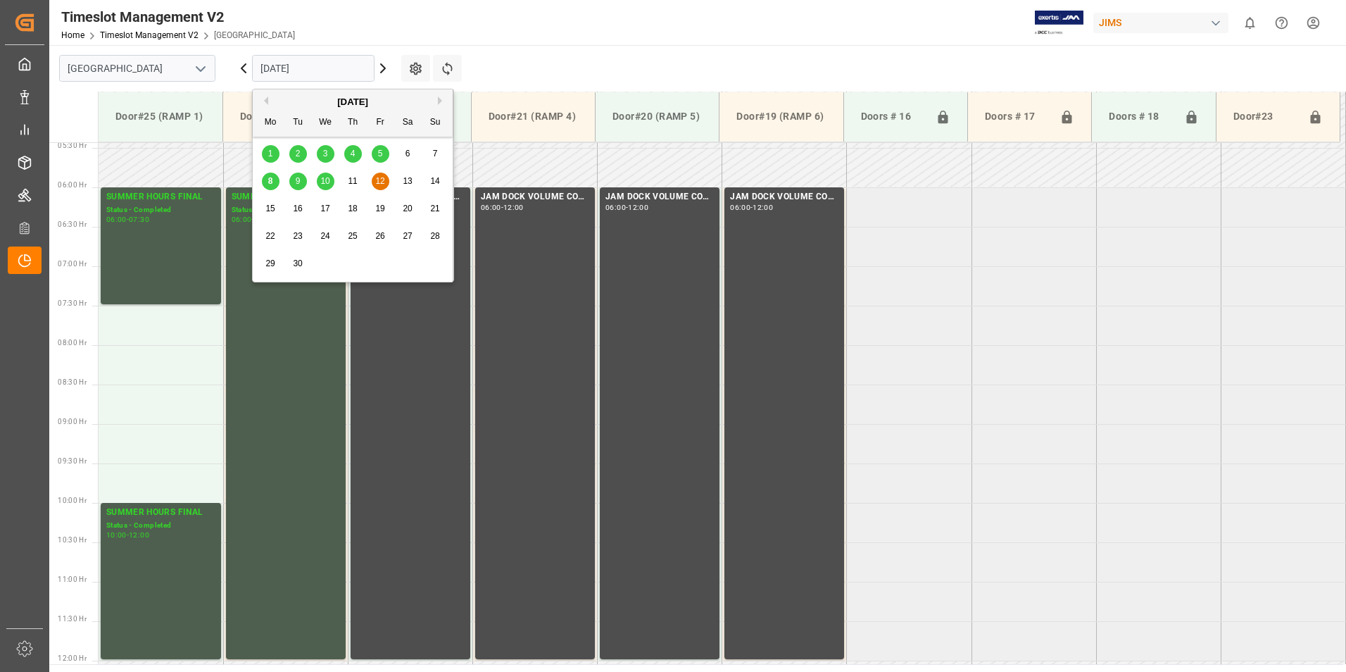
click at [300, 59] on input "[DATE]" at bounding box center [313, 68] width 122 height 27
click at [325, 63] on input "[DATE]" at bounding box center [313, 68] width 122 height 27
click at [272, 180] on span "8" at bounding box center [270, 181] width 5 height 10
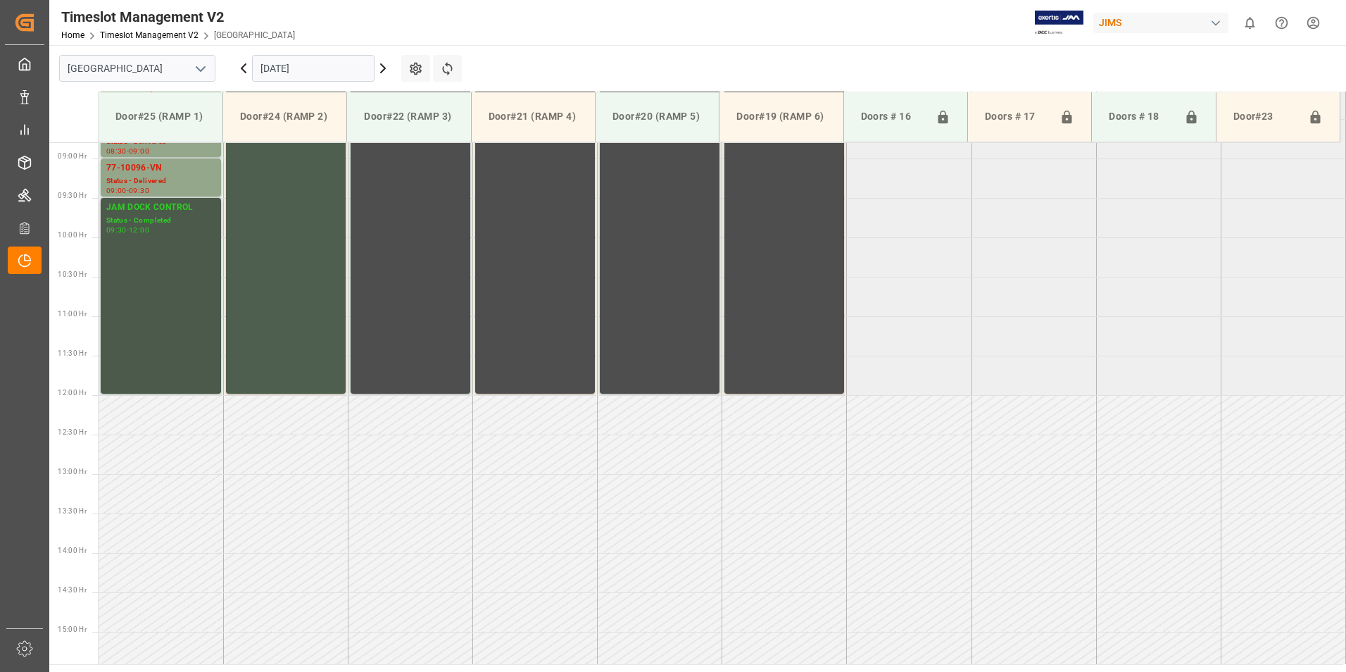
scroll to position [358, 0]
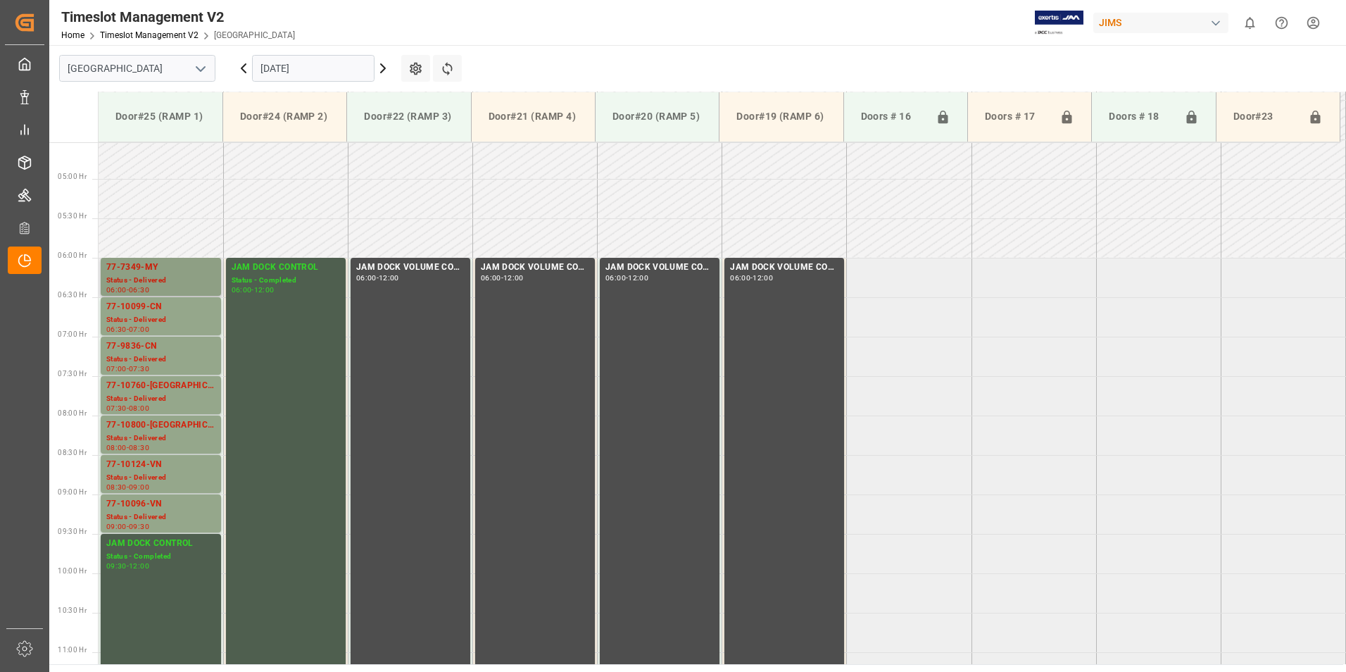
click at [134, 266] on div "77-7349-MY" at bounding box center [160, 267] width 109 height 14
click at [152, 313] on div "77-10099-CN" at bounding box center [160, 307] width 109 height 14
click at [146, 349] on div "77-9836-CN" at bounding box center [160, 346] width 109 height 14
click at [144, 389] on div "77-10760-[GEOGRAPHIC_DATA]" at bounding box center [160, 386] width 109 height 14
click at [139, 417] on div "77-10800-US Status - Delivered 08:00 - 08:30" at bounding box center [161, 434] width 120 height 38
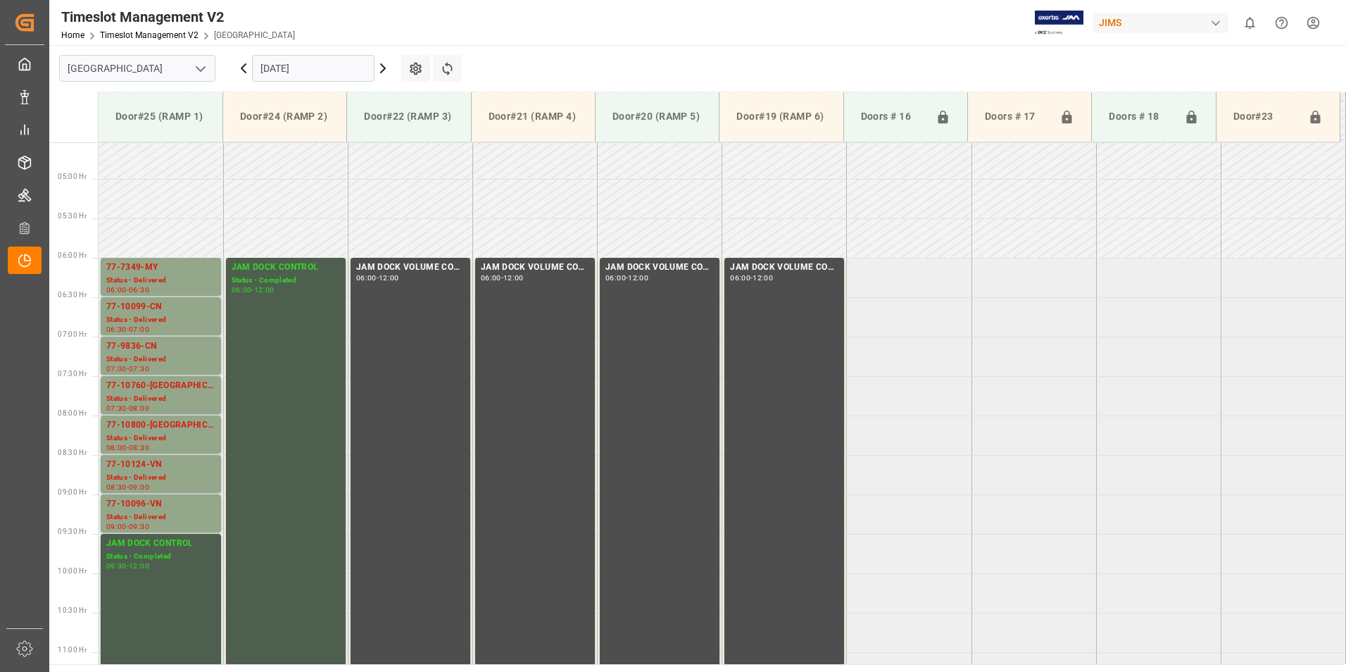
click at [151, 464] on div "77-10124-VN" at bounding box center [160, 465] width 109 height 14
click at [159, 512] on div "Status - Delivered" at bounding box center [160, 517] width 109 height 12
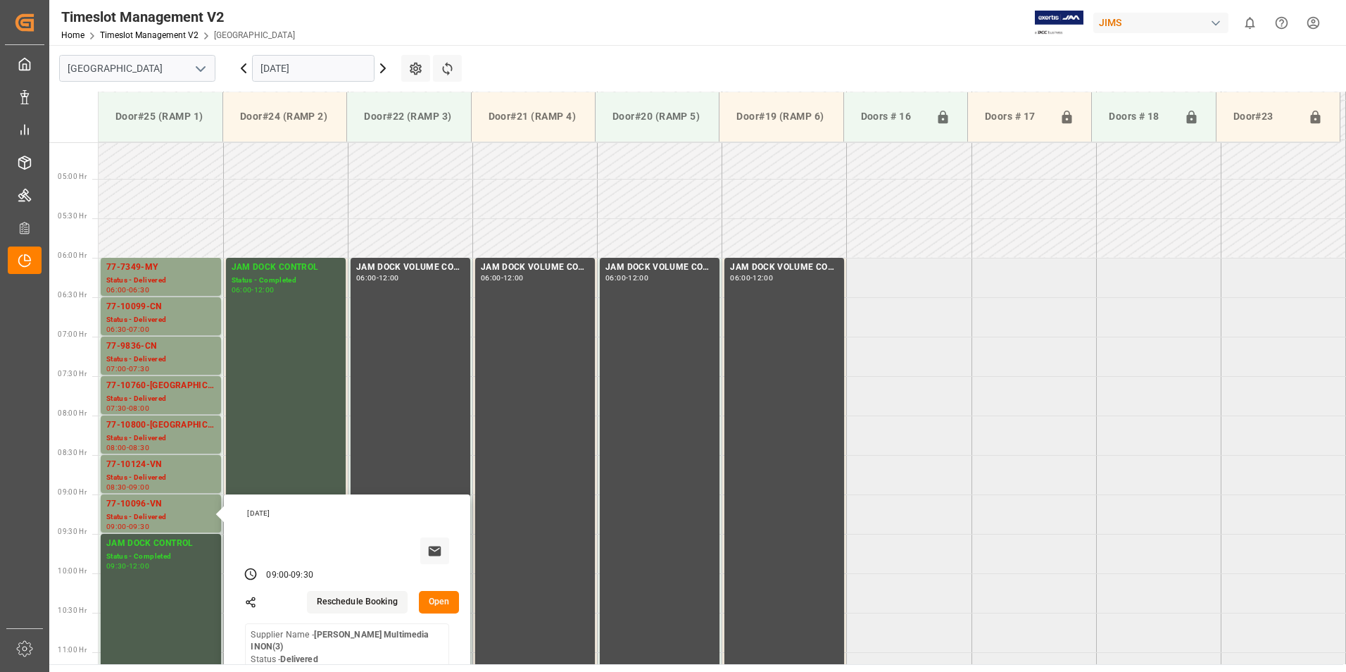
click at [289, 67] on input "[DATE]" at bounding box center [313, 68] width 122 height 27
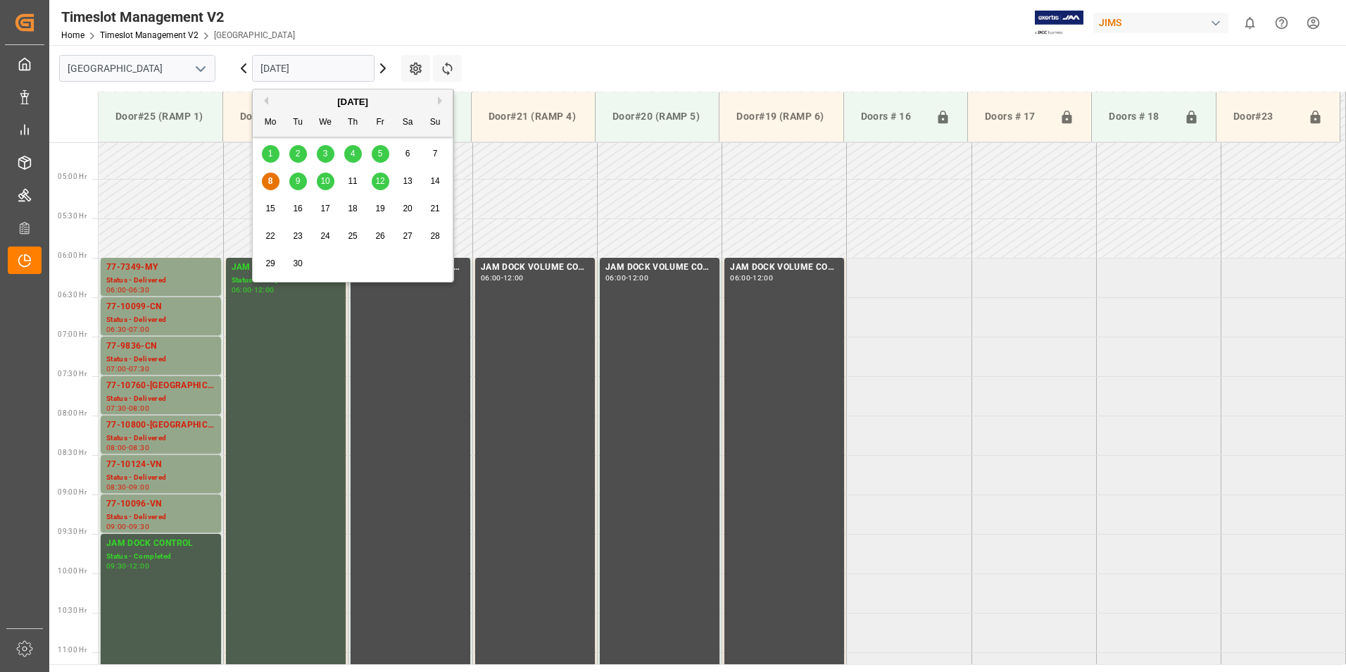
click at [294, 179] on div "9" at bounding box center [298, 181] width 18 height 17
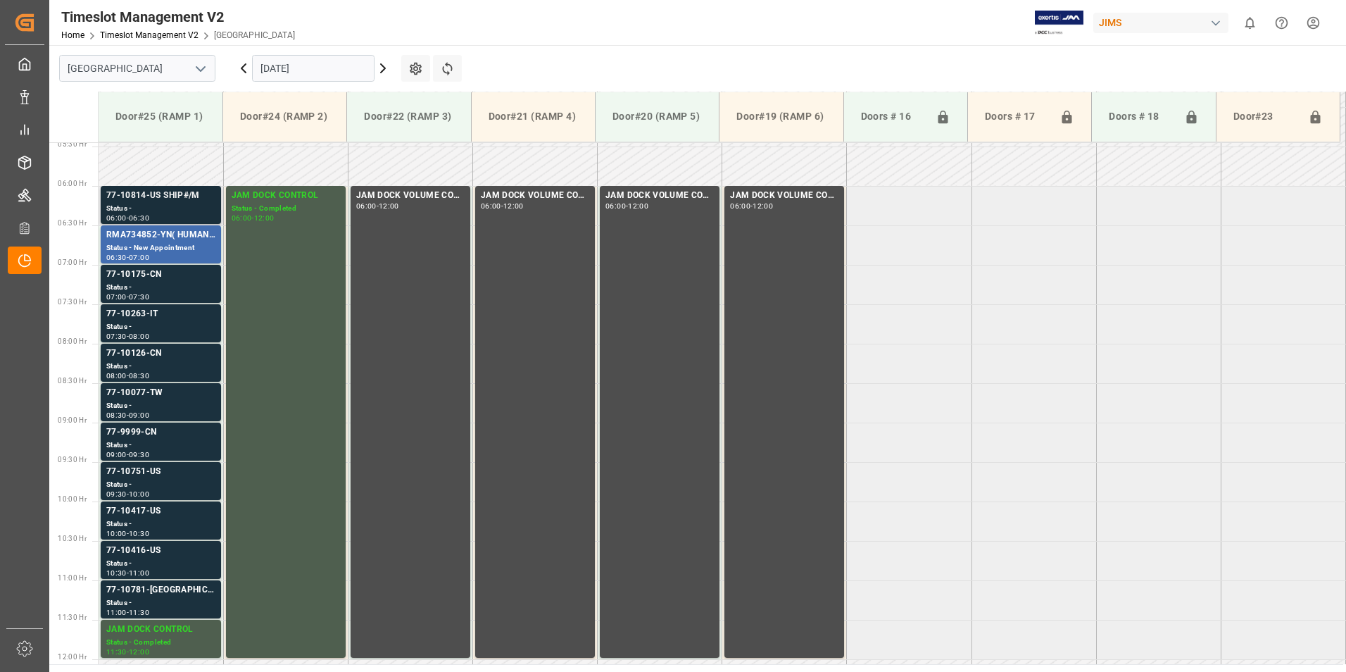
scroll to position [428, 0]
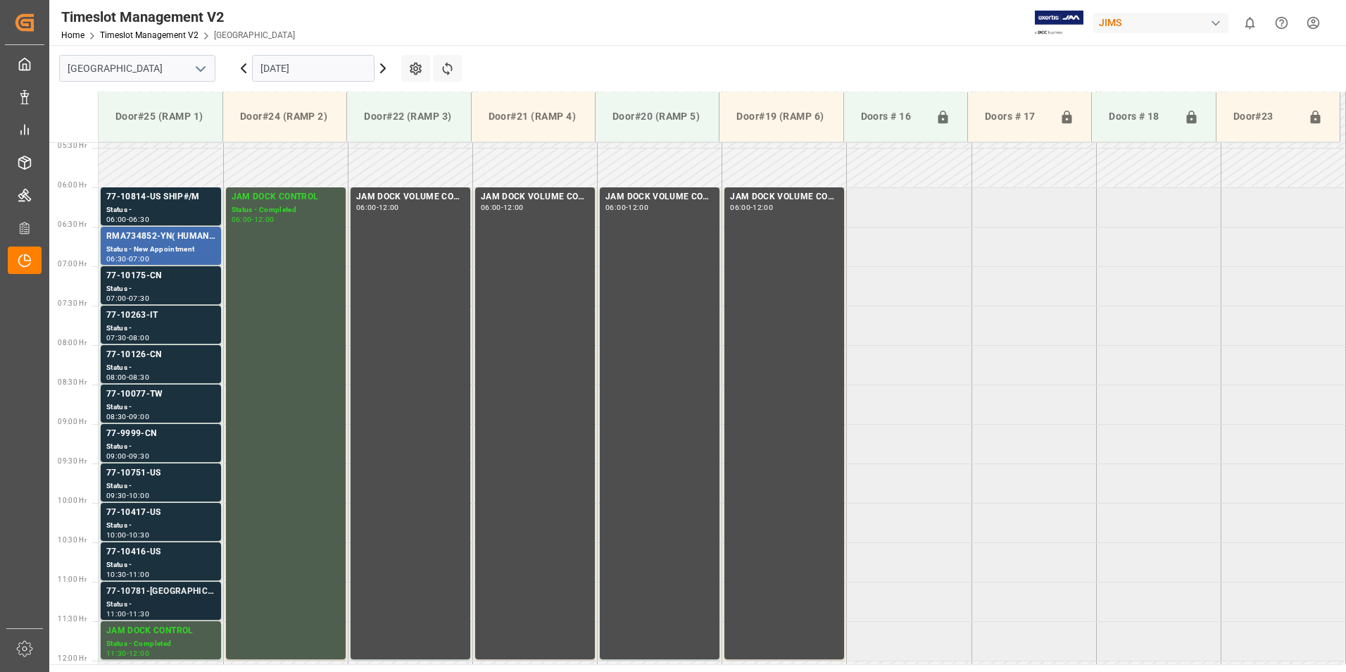
click at [182, 590] on div "77-10781-[GEOGRAPHIC_DATA]" at bounding box center [160, 591] width 109 height 14
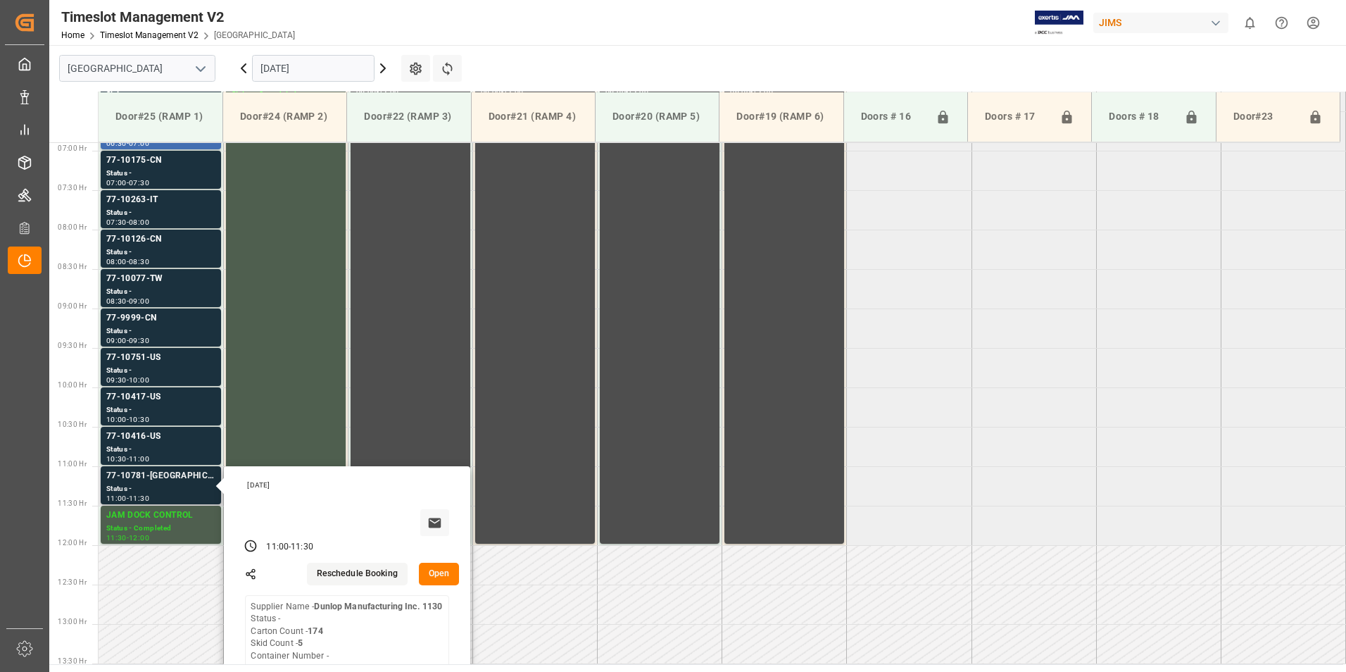
scroll to position [569, 0]
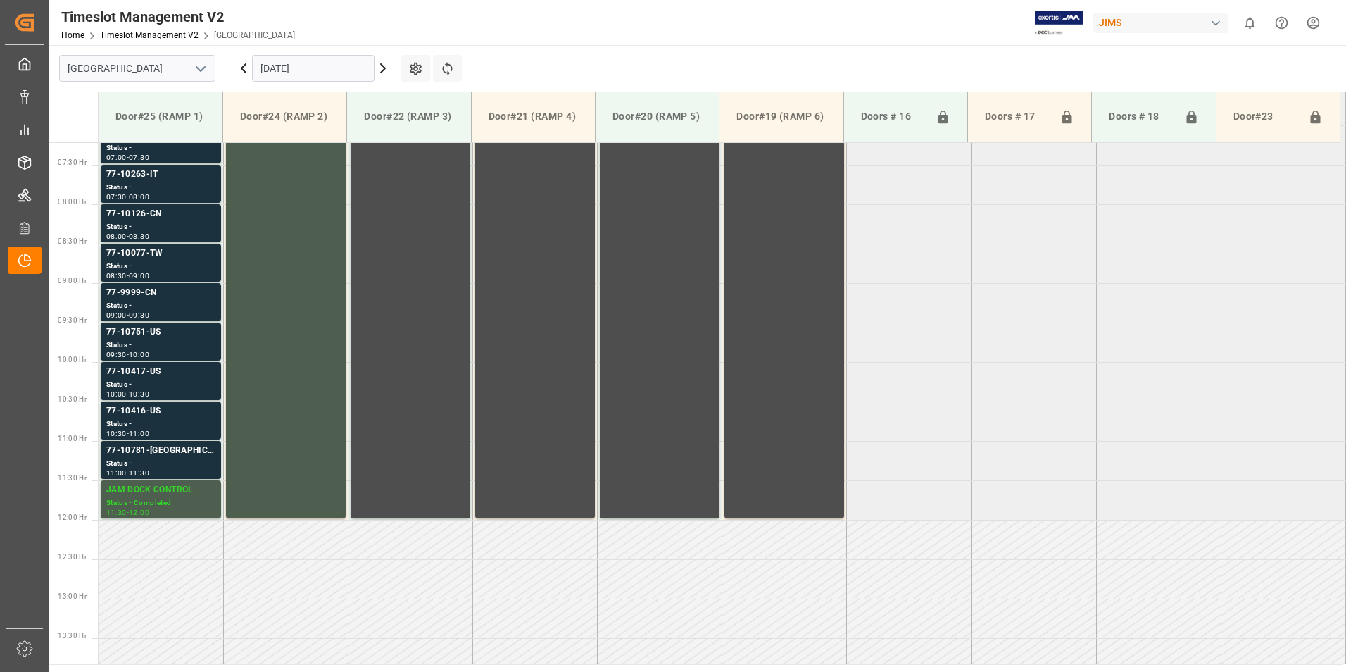
click at [154, 453] on div "77-10781-[GEOGRAPHIC_DATA]" at bounding box center [160, 451] width 109 height 14
click at [148, 411] on div "77-10416-US" at bounding box center [160, 411] width 109 height 14
click at [154, 374] on div "77-10417-US" at bounding box center [160, 372] width 109 height 14
click at [159, 332] on div "77-10751-US" at bounding box center [160, 332] width 109 height 14
click at [164, 296] on div "77-9999-CN" at bounding box center [160, 293] width 109 height 14
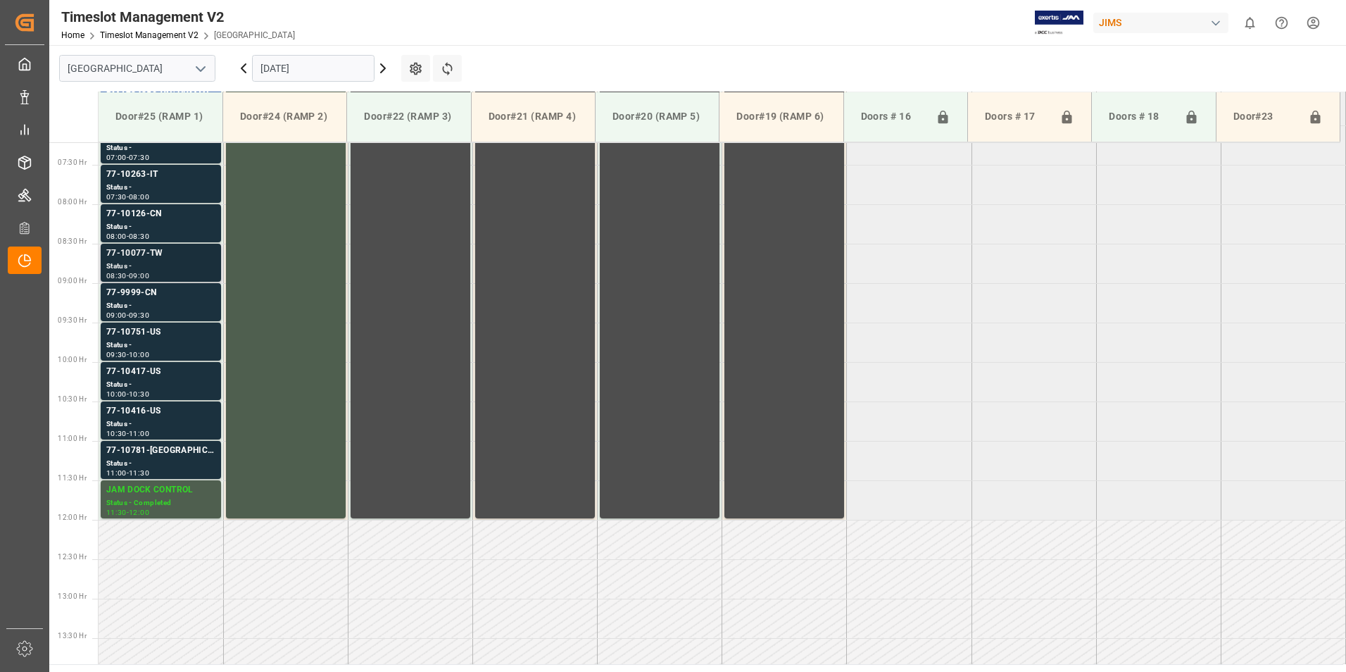
click at [162, 261] on div "Status -" at bounding box center [160, 266] width 109 height 12
click at [152, 220] on div "77-10126-CN" at bounding box center [160, 214] width 109 height 14
click at [148, 175] on div "77-10263-IT" at bounding box center [160, 175] width 109 height 14
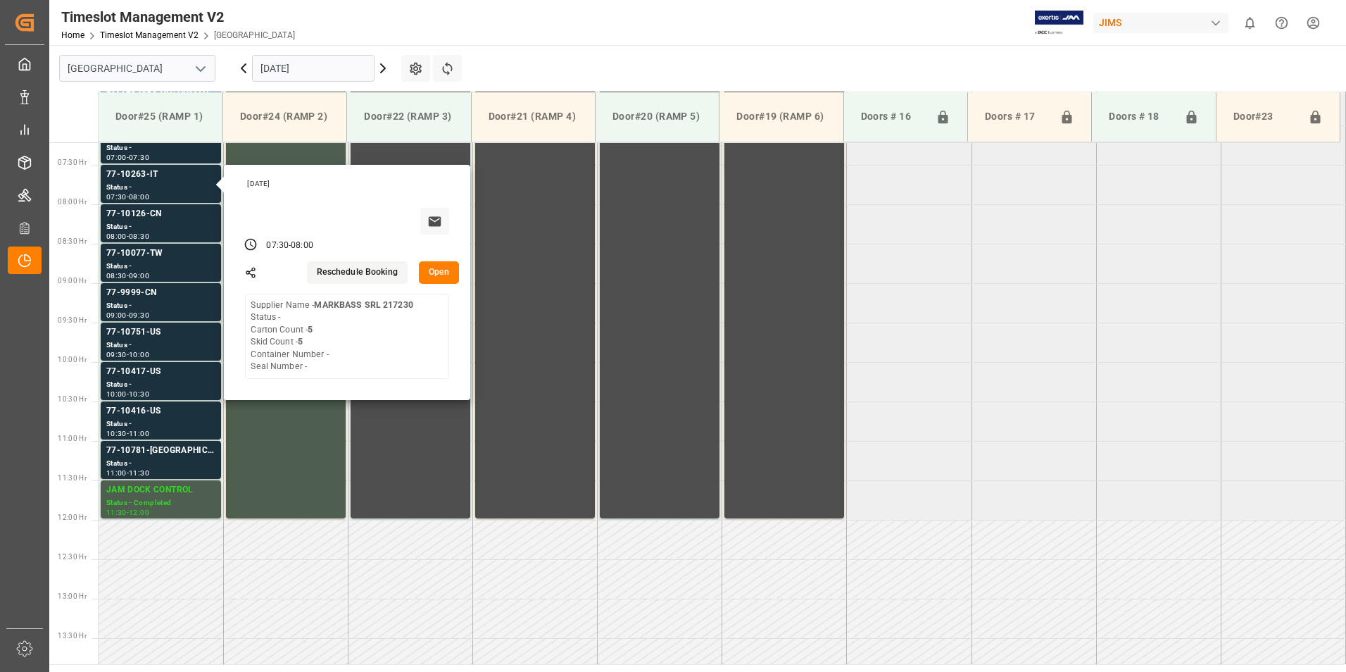
click at [294, 63] on input "[DATE]" at bounding box center [313, 68] width 122 height 27
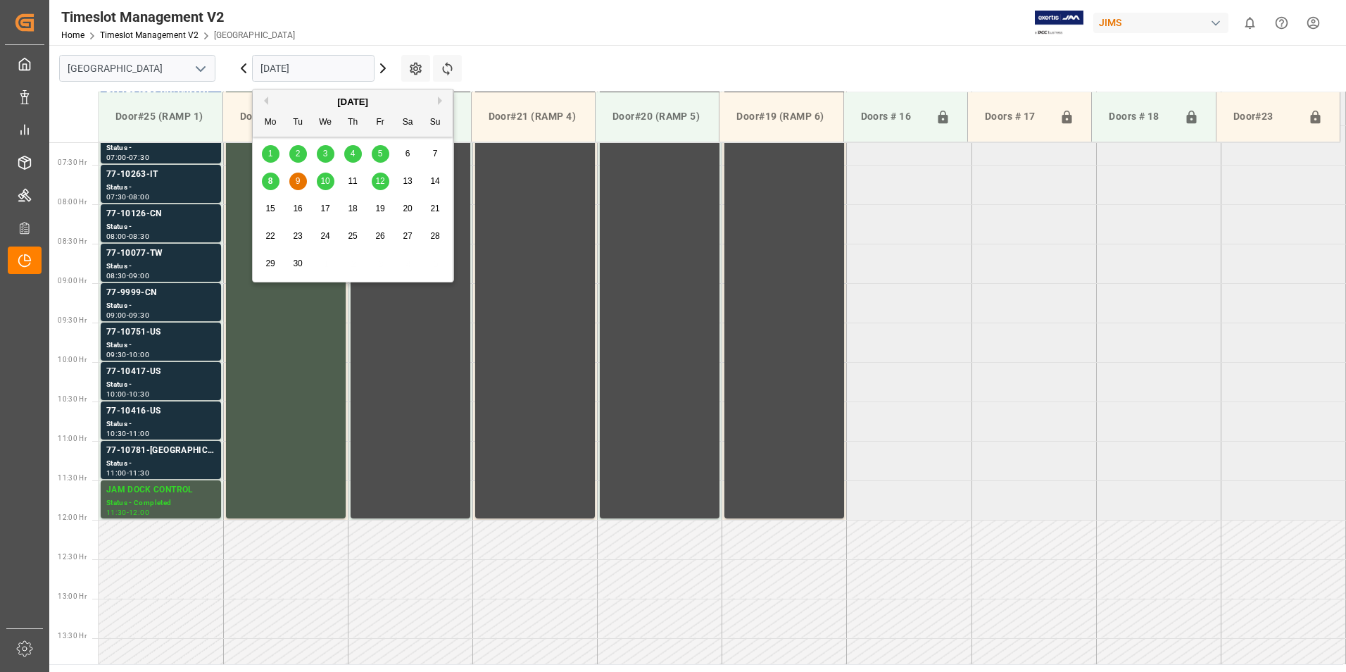
click at [321, 180] on span "10" at bounding box center [324, 181] width 9 height 10
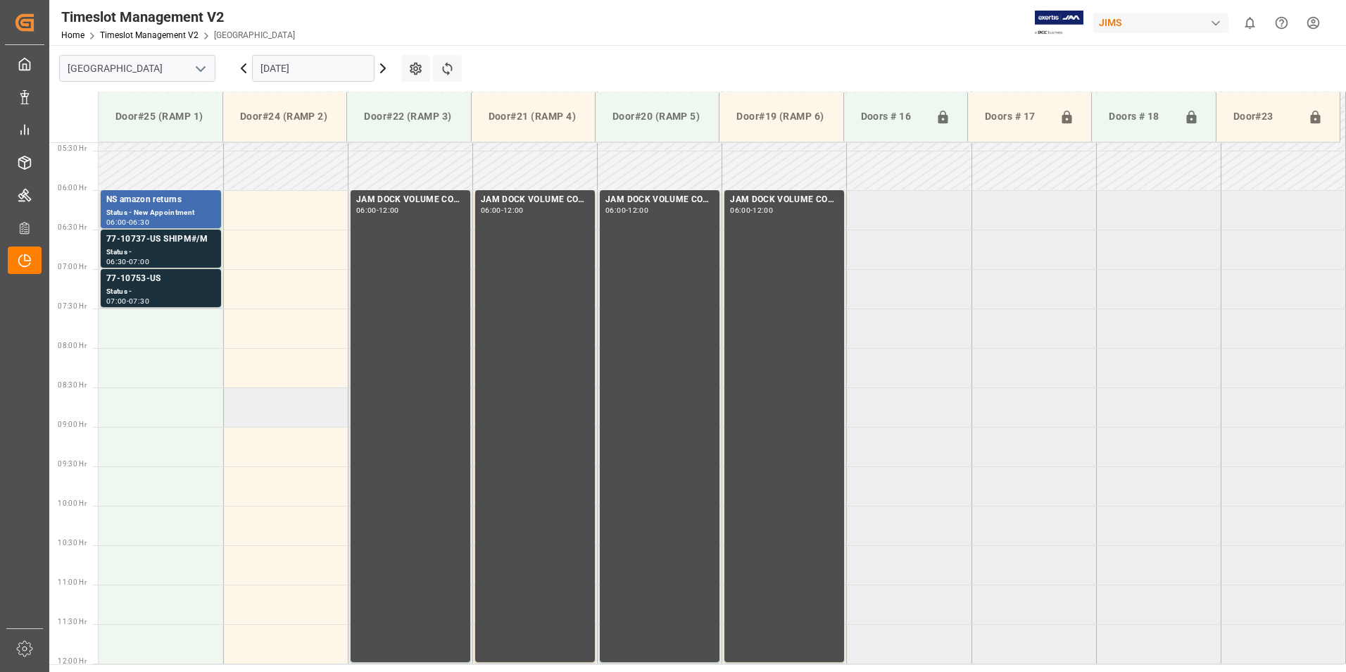
scroll to position [287, 0]
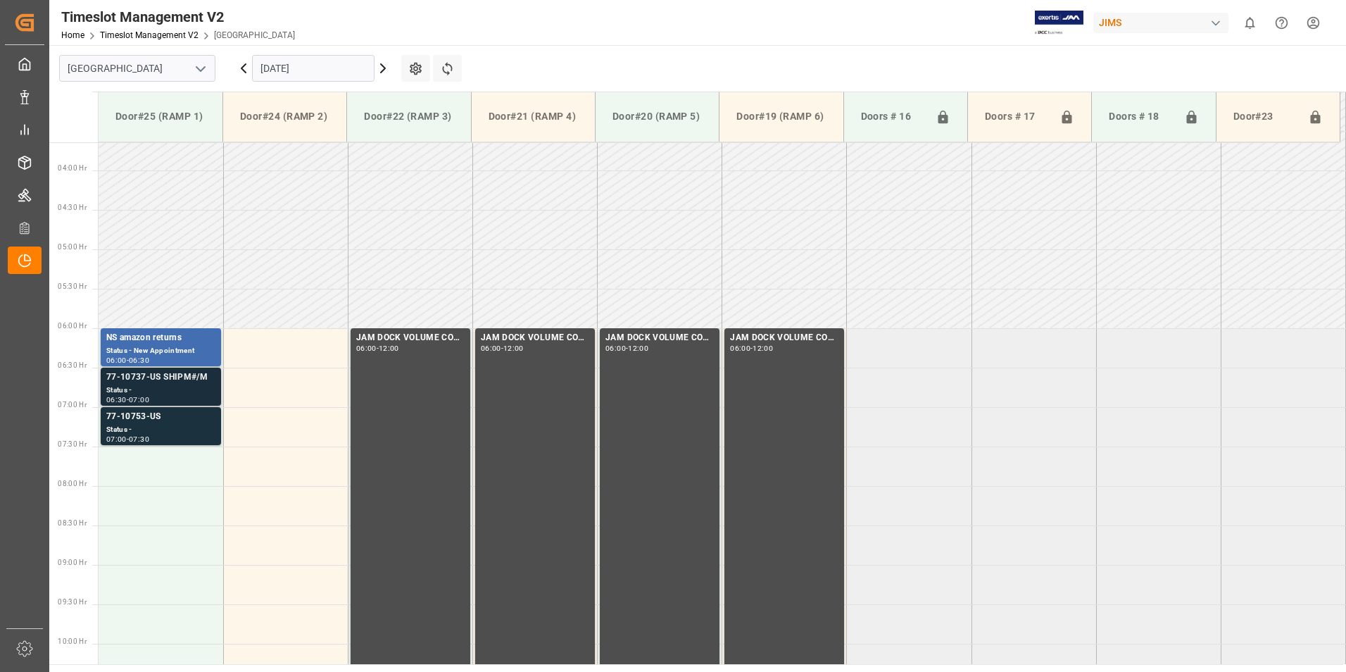
click at [150, 377] on div "77-10737-US SHIPM#/M" at bounding box center [160, 377] width 109 height 14
click at [153, 417] on div "77-10753-US" at bounding box center [160, 417] width 109 height 14
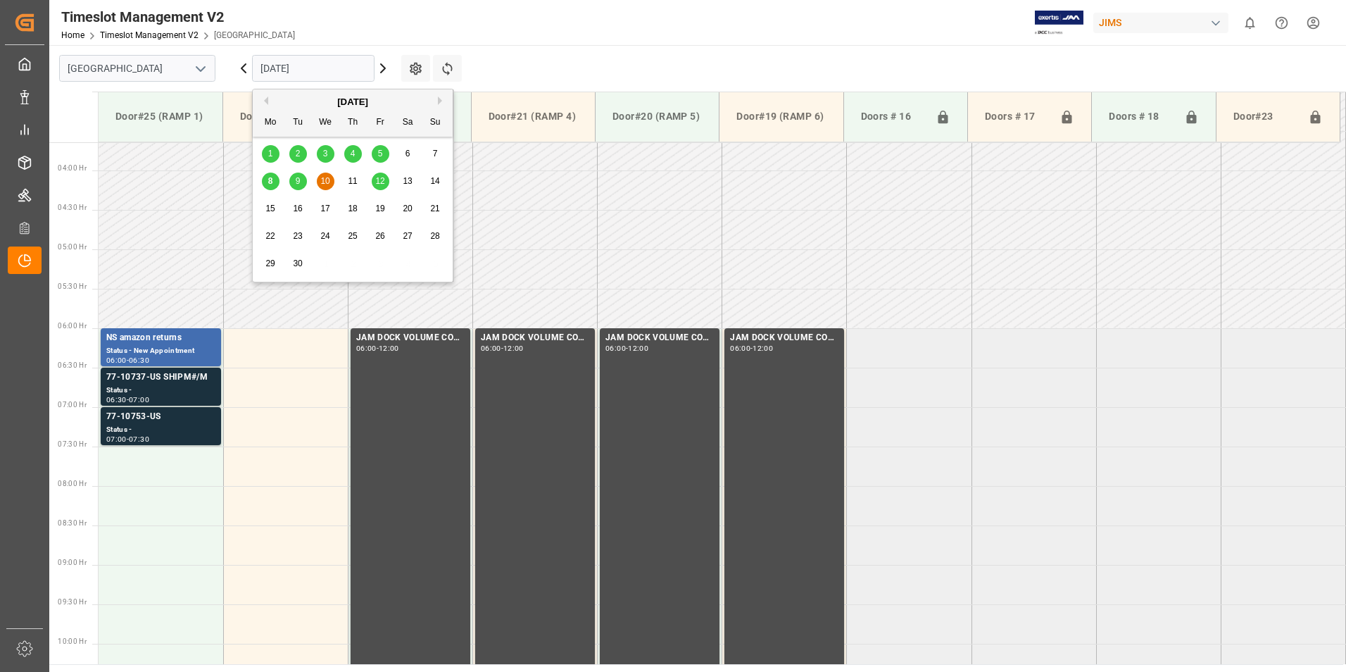
click at [271, 71] on input "[DATE]" at bounding box center [313, 68] width 122 height 27
click at [296, 190] on div "9" at bounding box center [298, 181] width 18 height 17
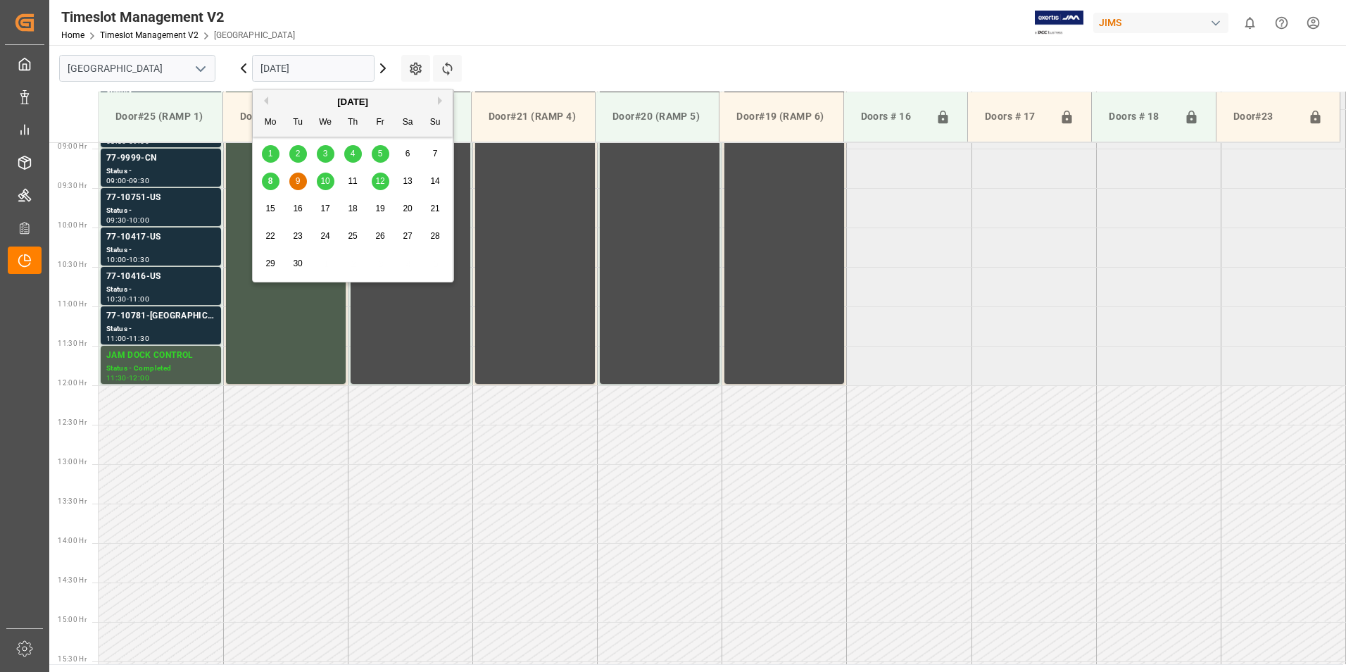
scroll to position [780, 0]
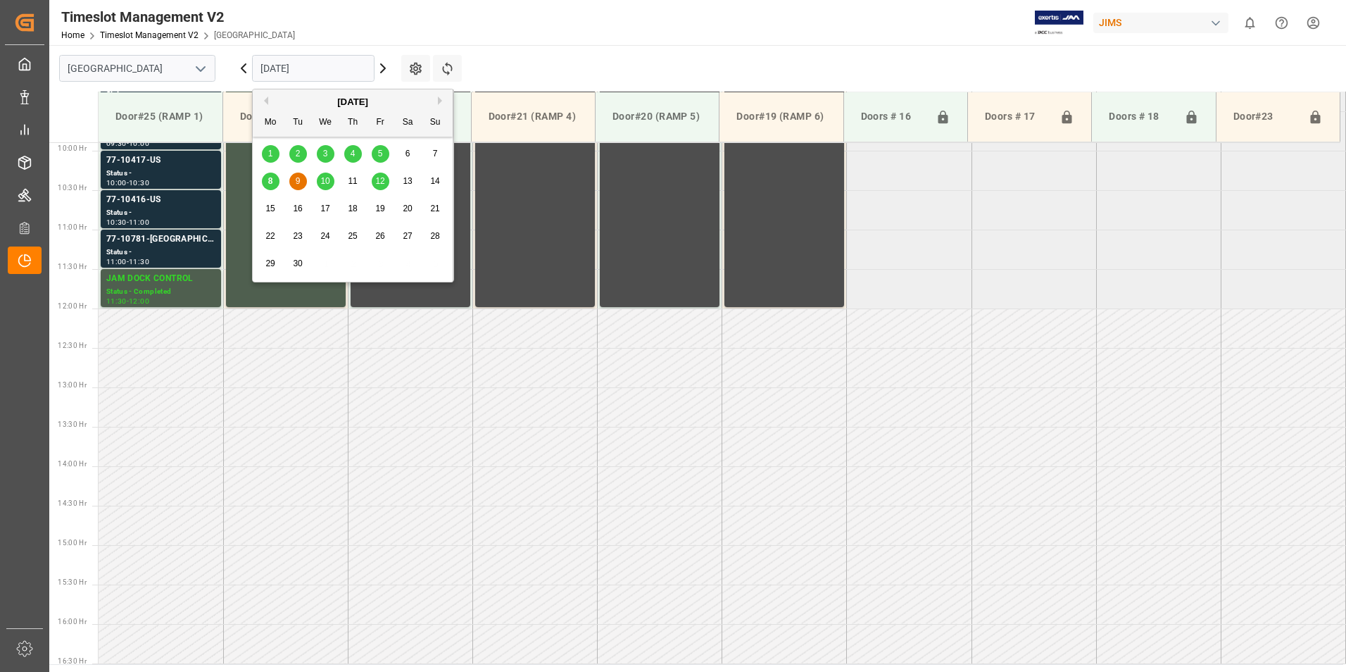
click at [295, 68] on input "[DATE]" at bounding box center [313, 68] width 122 height 27
click at [327, 183] on span "10" at bounding box center [324, 181] width 9 height 10
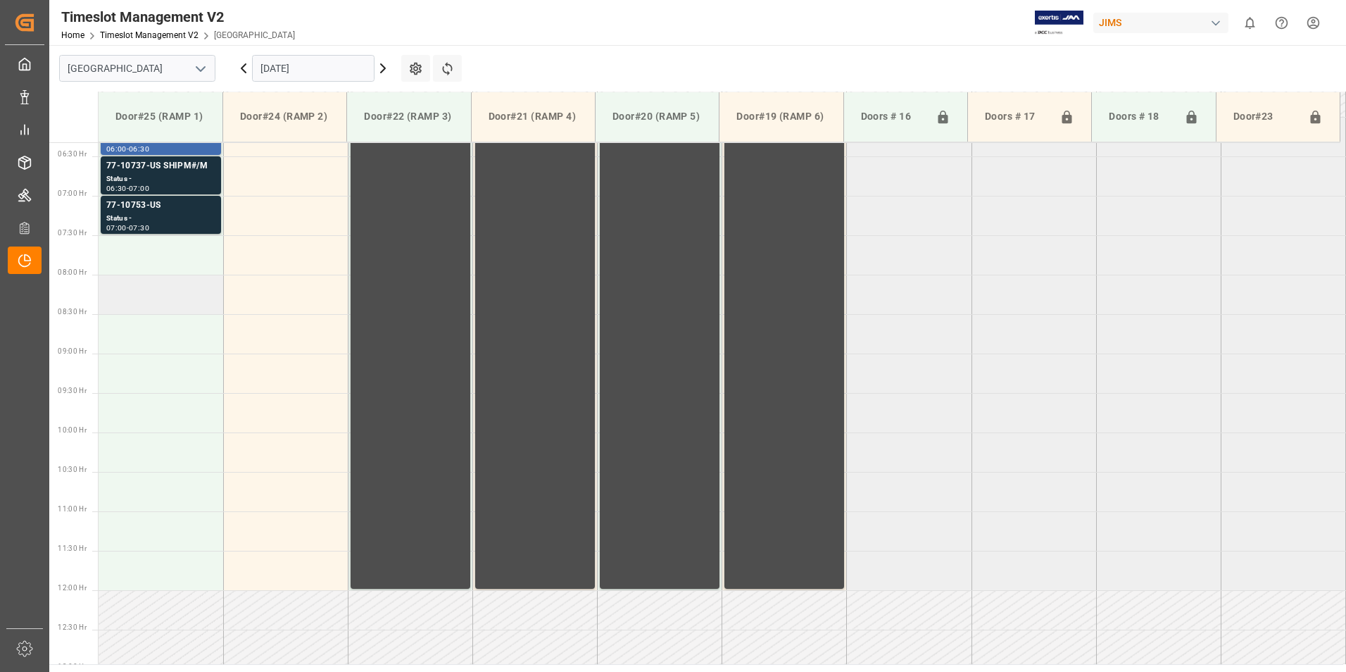
scroll to position [358, 0]
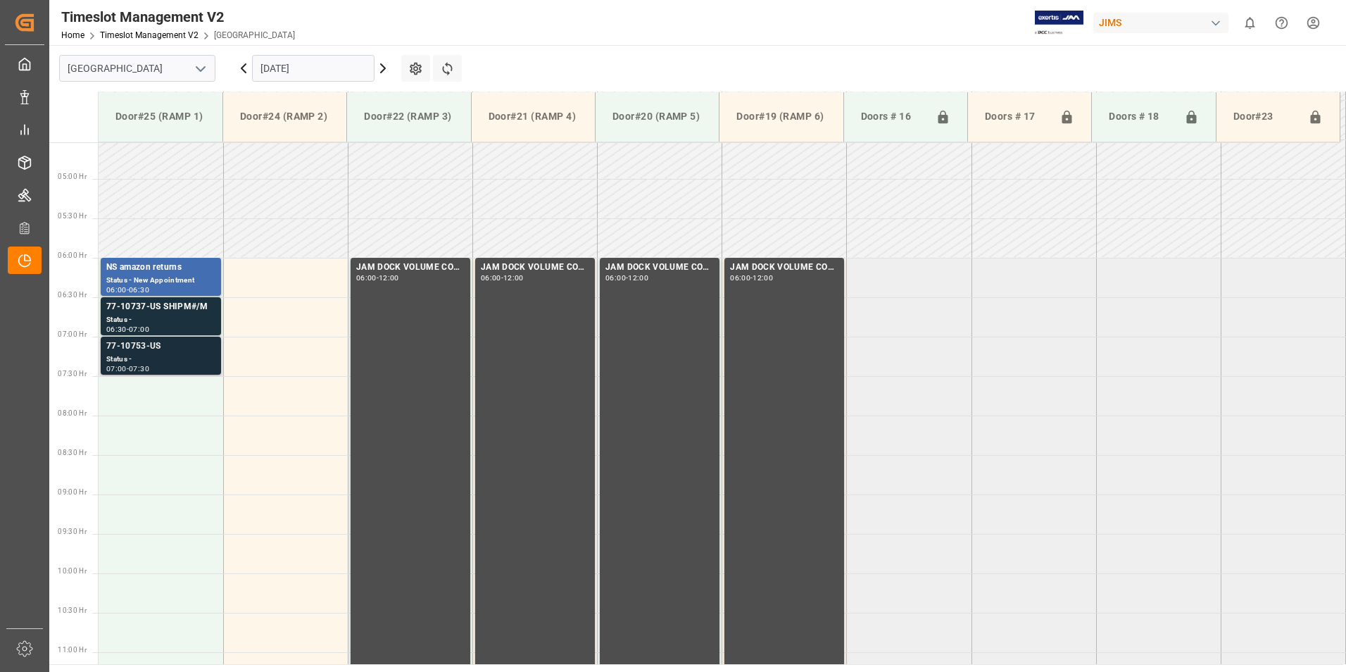
click at [156, 347] on div "77-10753-US" at bounding box center [160, 346] width 109 height 14
click at [161, 349] on div "77-10753-US" at bounding box center [160, 346] width 109 height 14
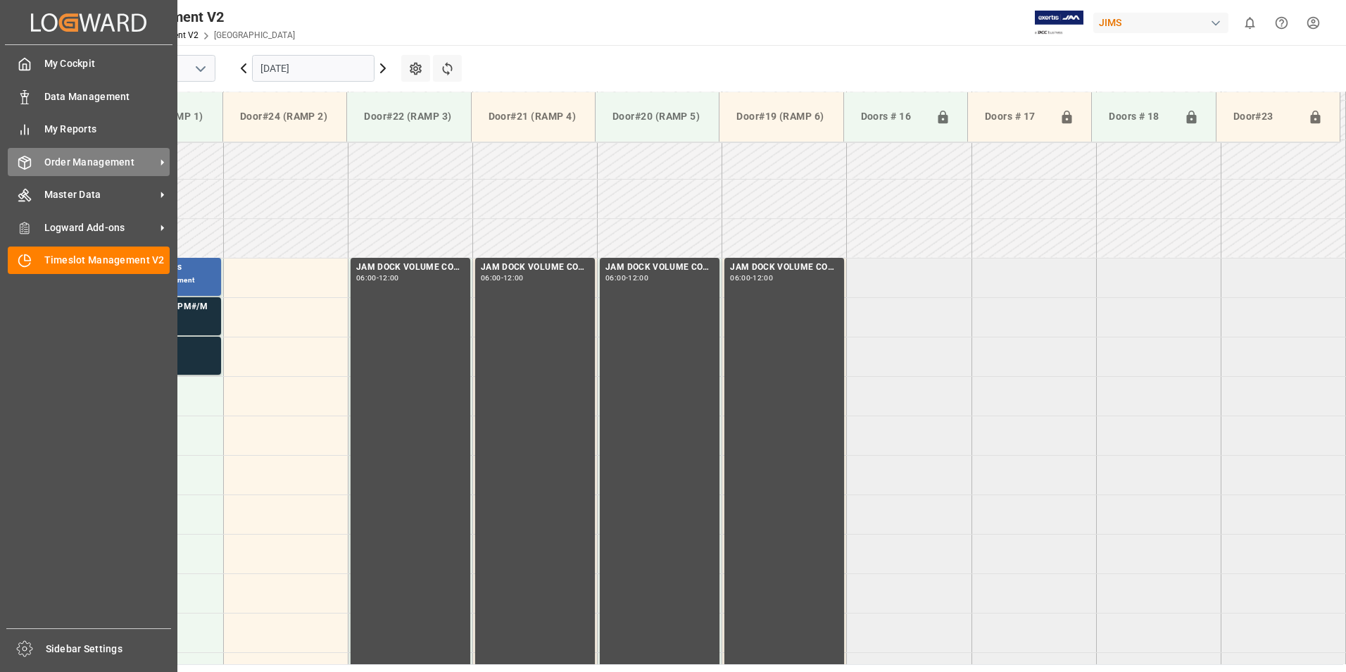
click at [66, 168] on span "Order Management" at bounding box center [99, 162] width 111 height 15
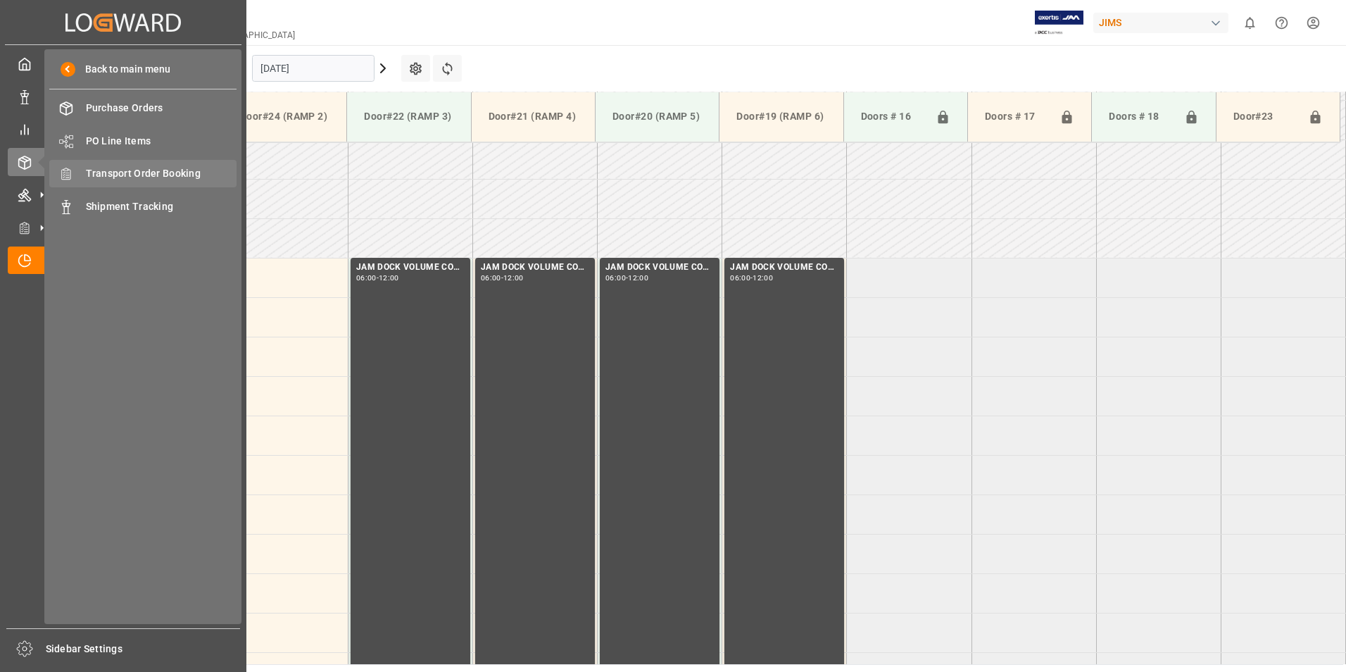
click at [144, 176] on span "Transport Order Booking" at bounding box center [161, 173] width 151 height 15
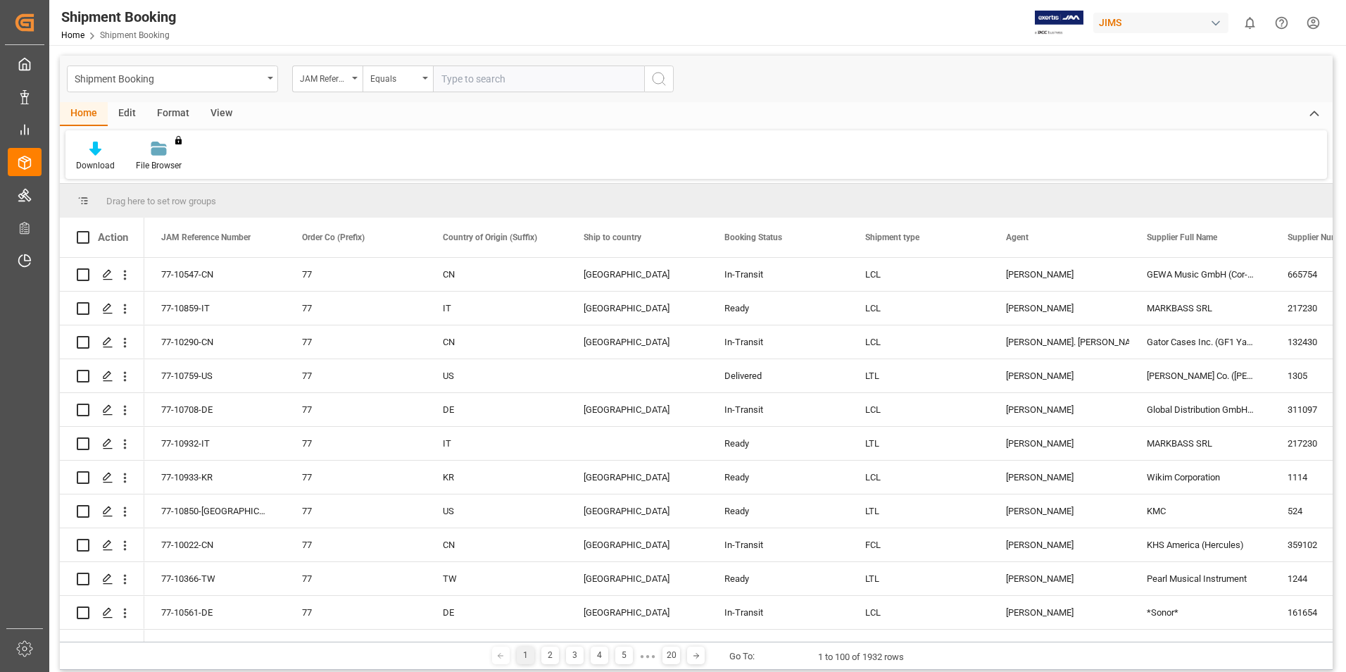
click at [469, 77] on input "text" at bounding box center [538, 78] width 211 height 27
type input "77-10077-TW"
click at [662, 84] on icon "search button" at bounding box center [658, 78] width 17 height 17
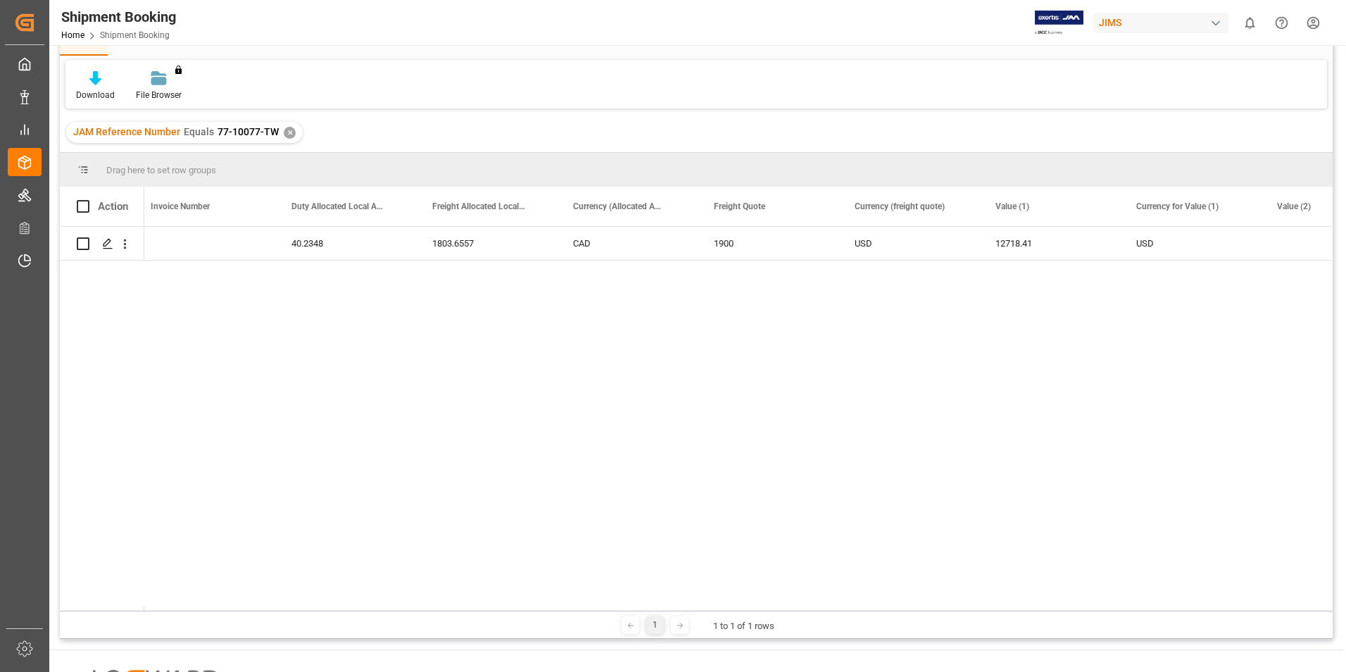
click at [288, 134] on div "✕" at bounding box center [290, 133] width 12 height 12
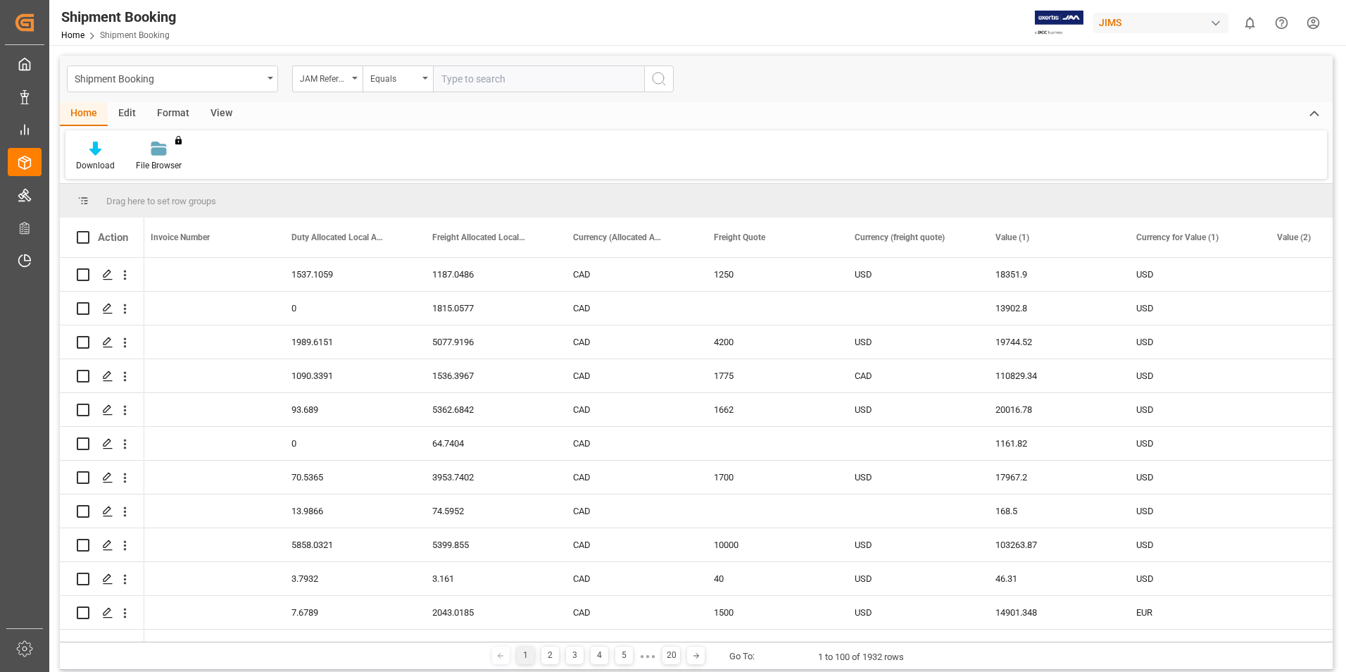
click at [470, 79] on input "text" at bounding box center [538, 78] width 211 height 27
type input "77-10781-us"
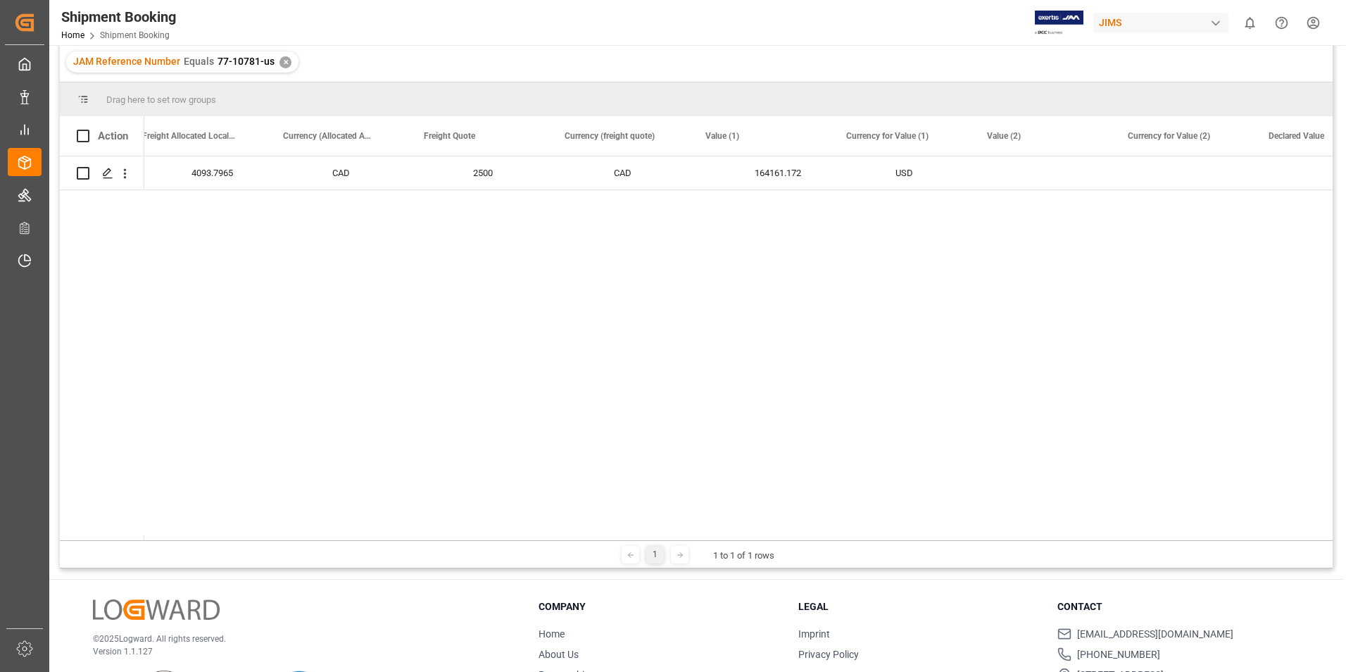
scroll to position [0, 2995]
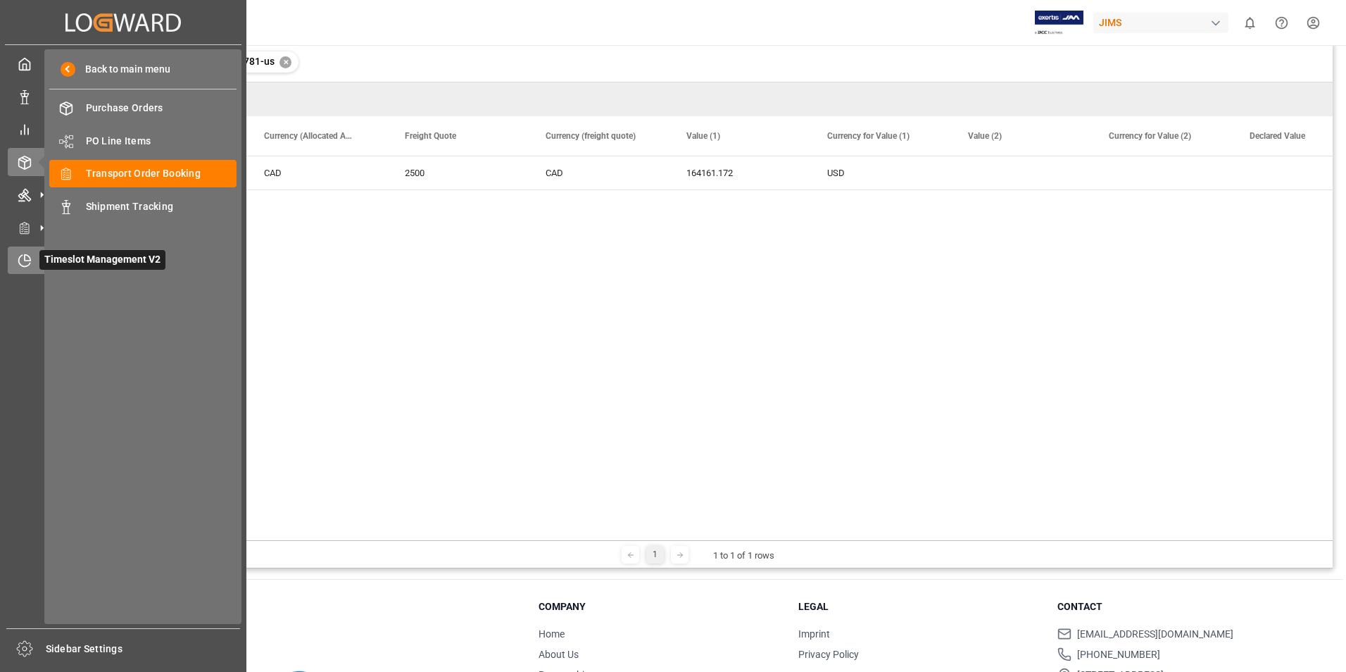
click at [23, 263] on icon at bounding box center [25, 260] width 14 height 14
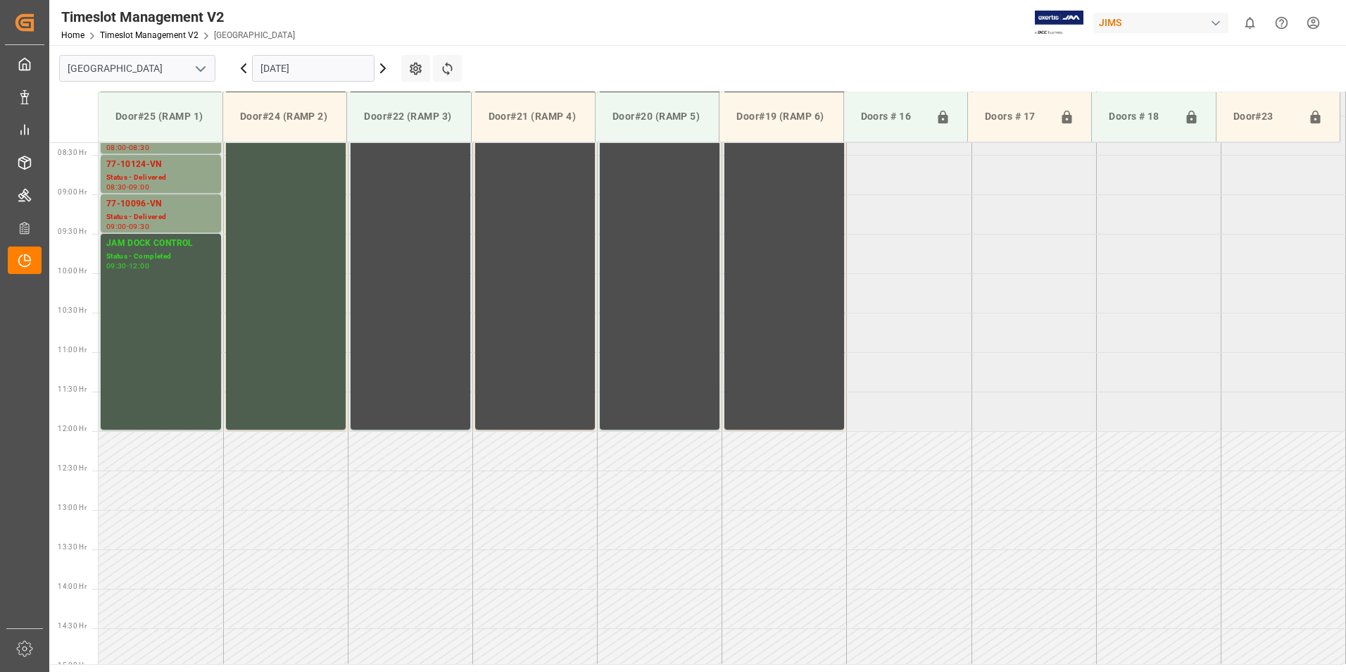
scroll to position [358, 0]
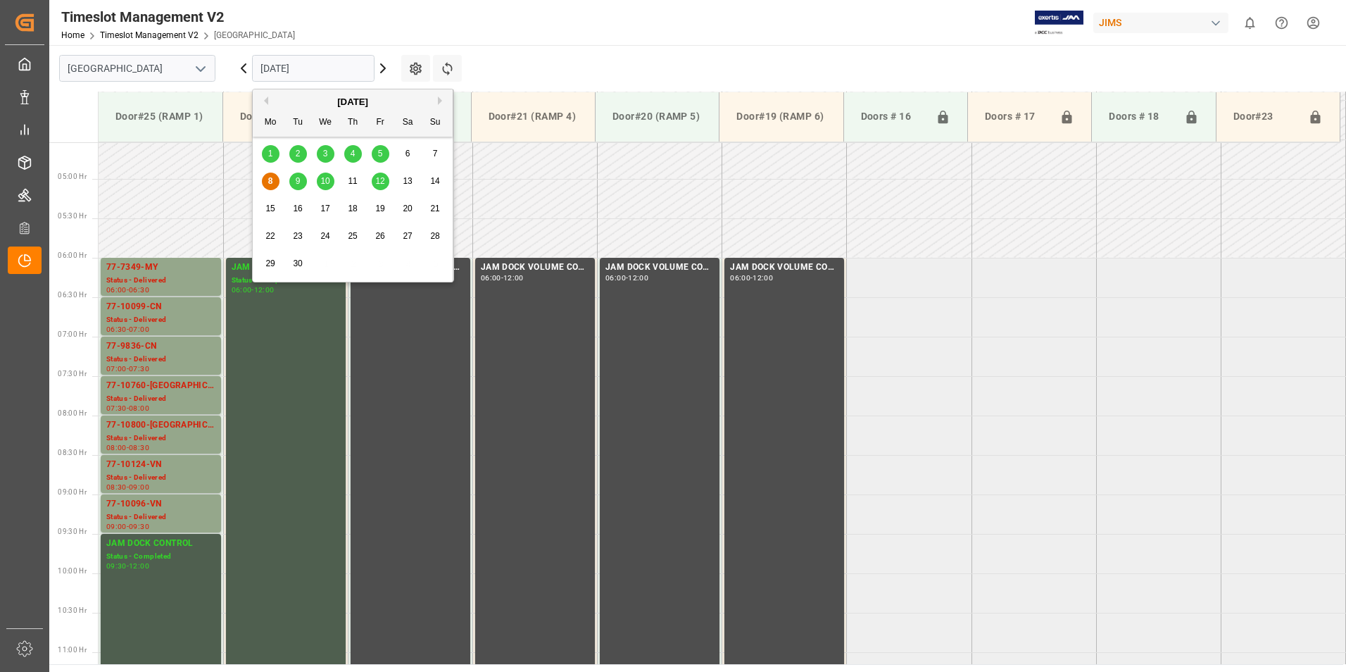
click at [290, 71] on input "[DATE]" at bounding box center [313, 68] width 122 height 27
click at [291, 182] on div "9" at bounding box center [298, 181] width 18 height 17
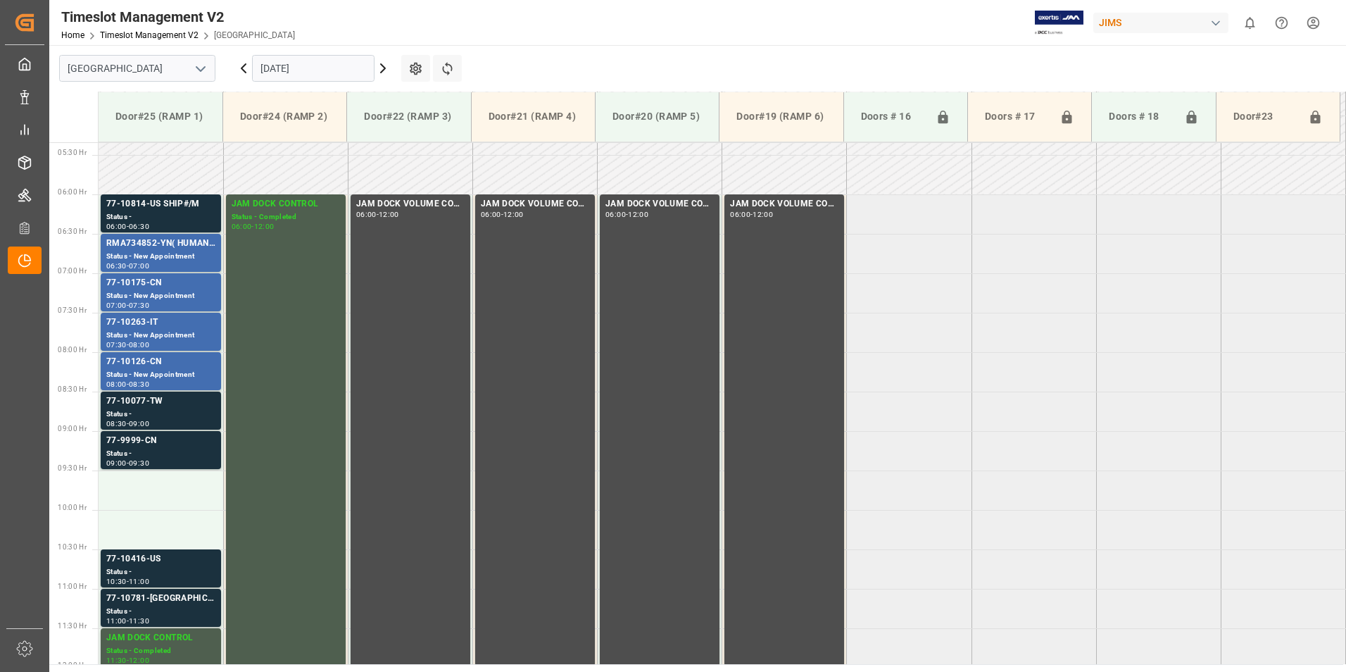
scroll to position [332, 0]
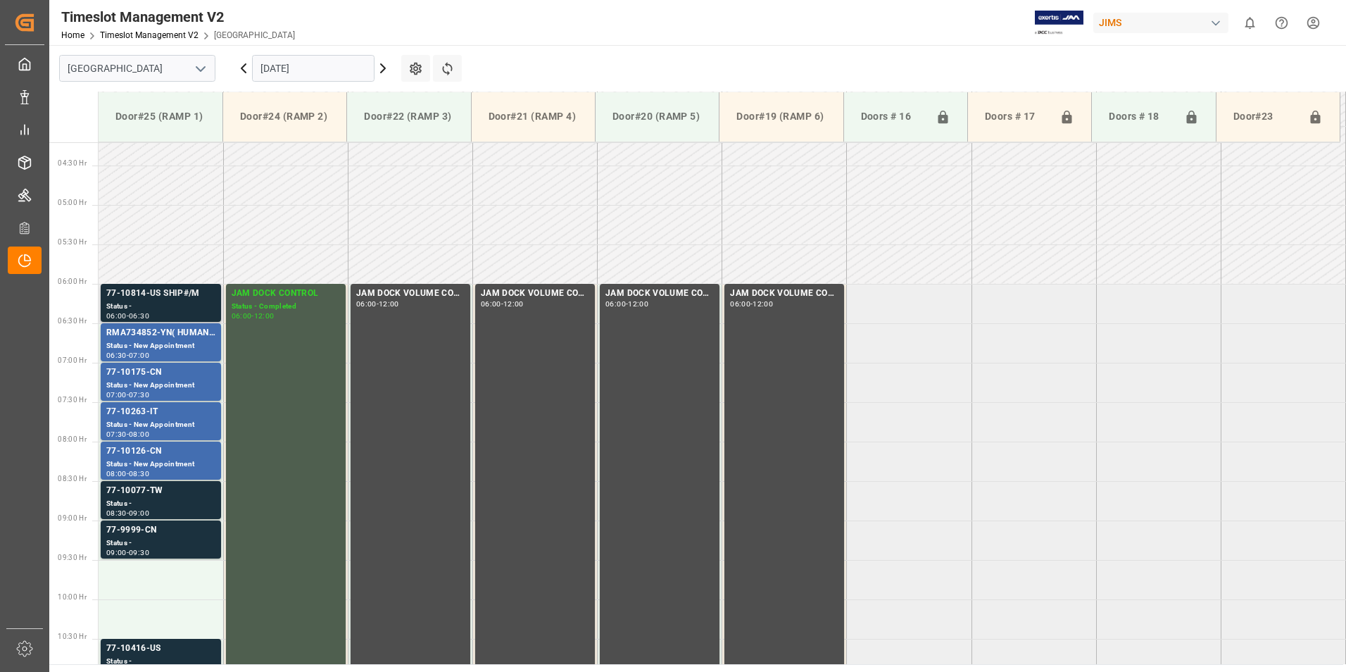
click at [160, 295] on div "77-10814-US SHIP#/M" at bounding box center [160, 294] width 109 height 14
click at [145, 375] on div "77-10175-CN" at bounding box center [160, 372] width 109 height 14
click at [146, 416] on div "77-10263-IT" at bounding box center [160, 412] width 109 height 14
click at [148, 458] on div "Status - New Appointment" at bounding box center [160, 464] width 109 height 12
click at [150, 497] on div "77-10077-TW" at bounding box center [160, 491] width 109 height 14
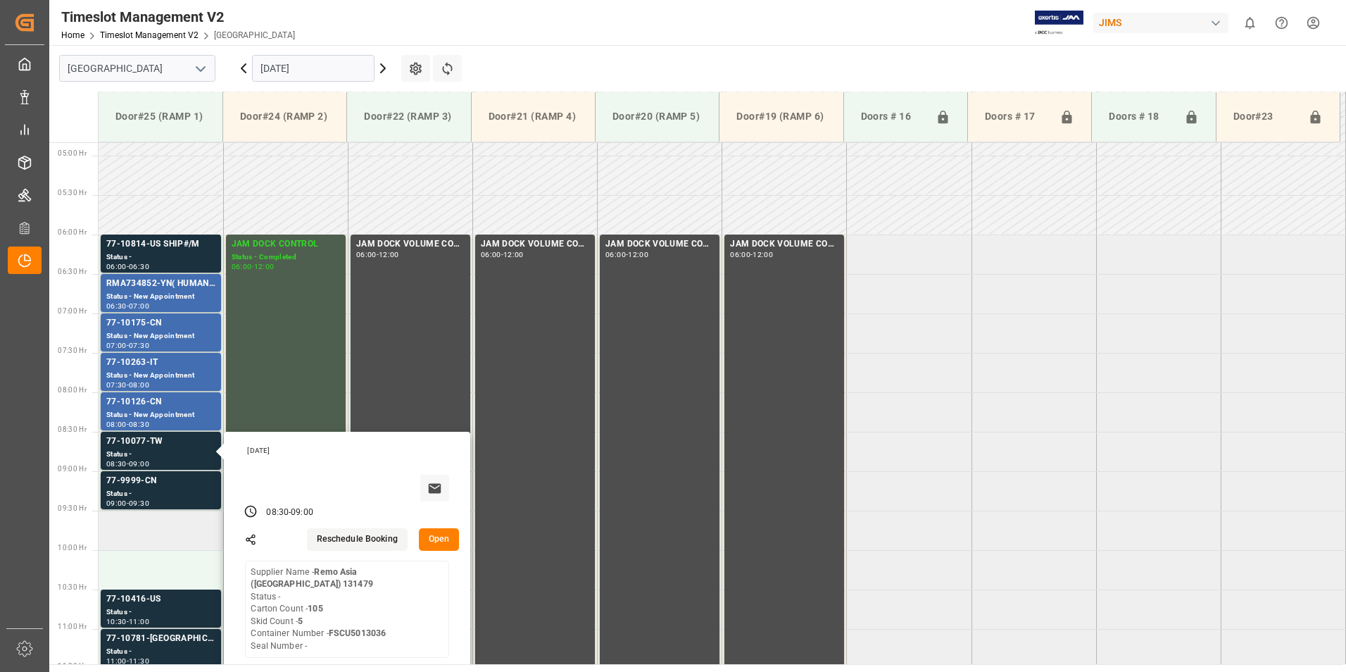
scroll to position [402, 0]
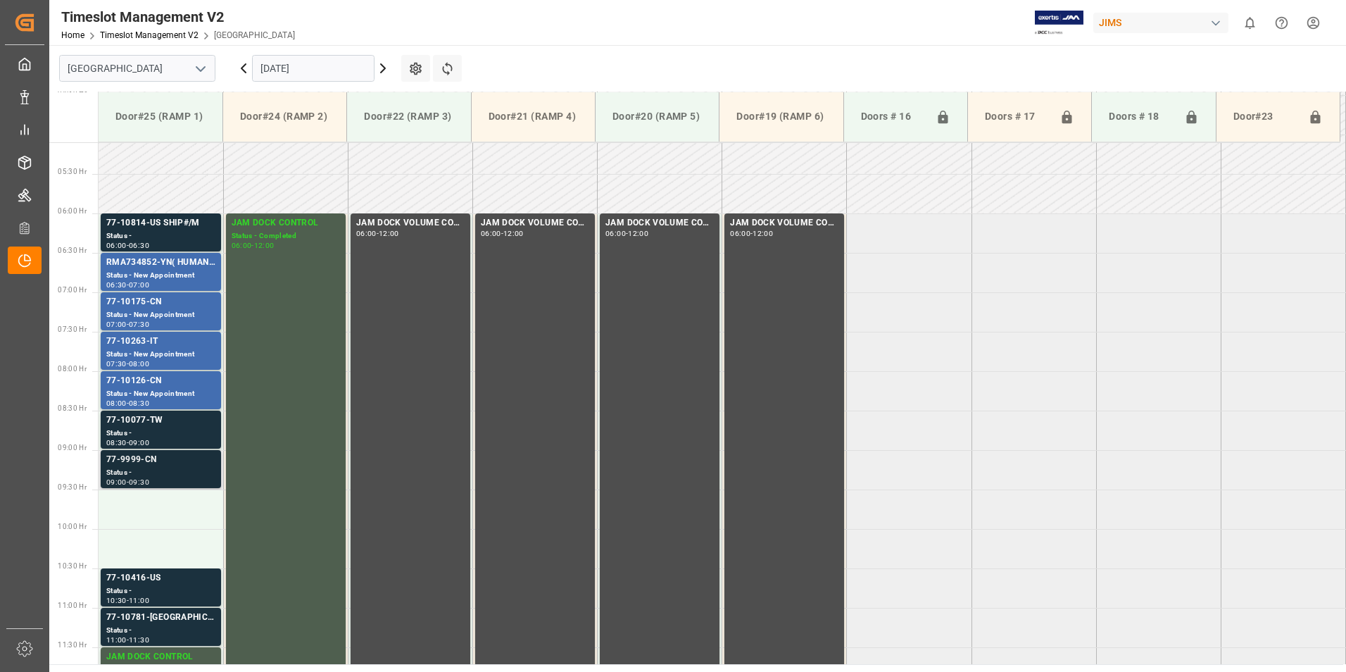
click at [146, 467] on div "Status -" at bounding box center [160, 473] width 109 height 12
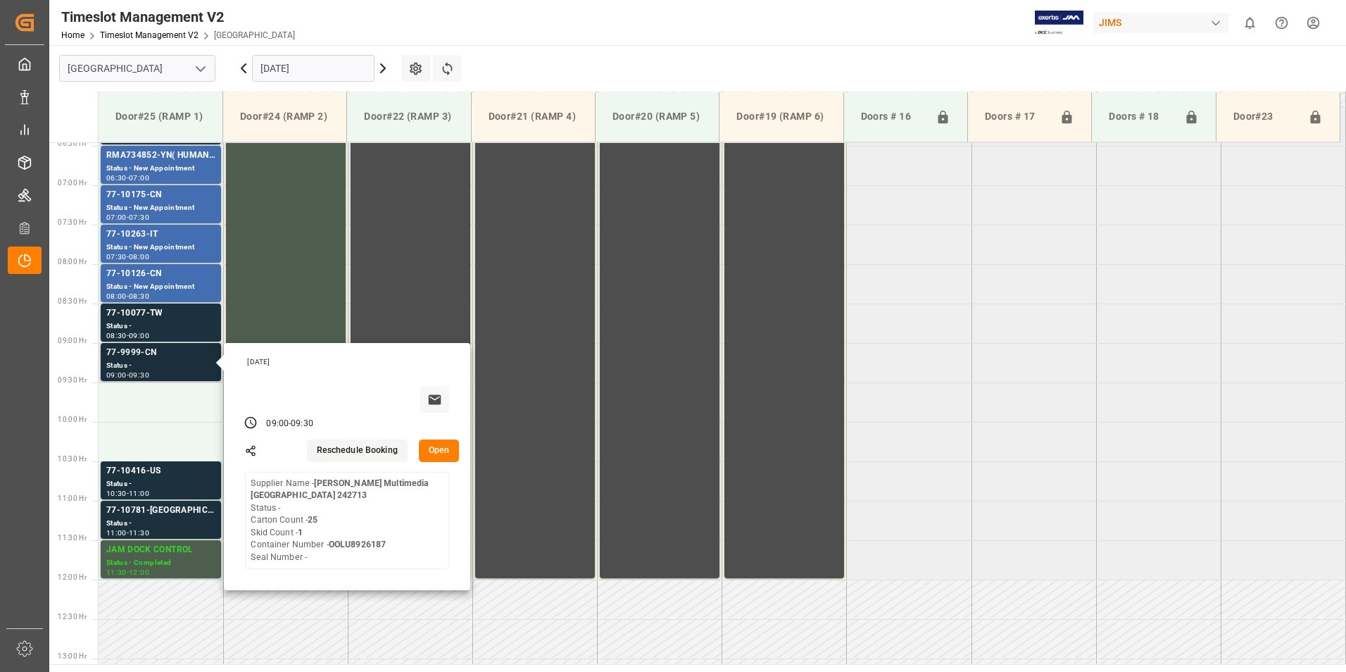
scroll to position [543, 0]
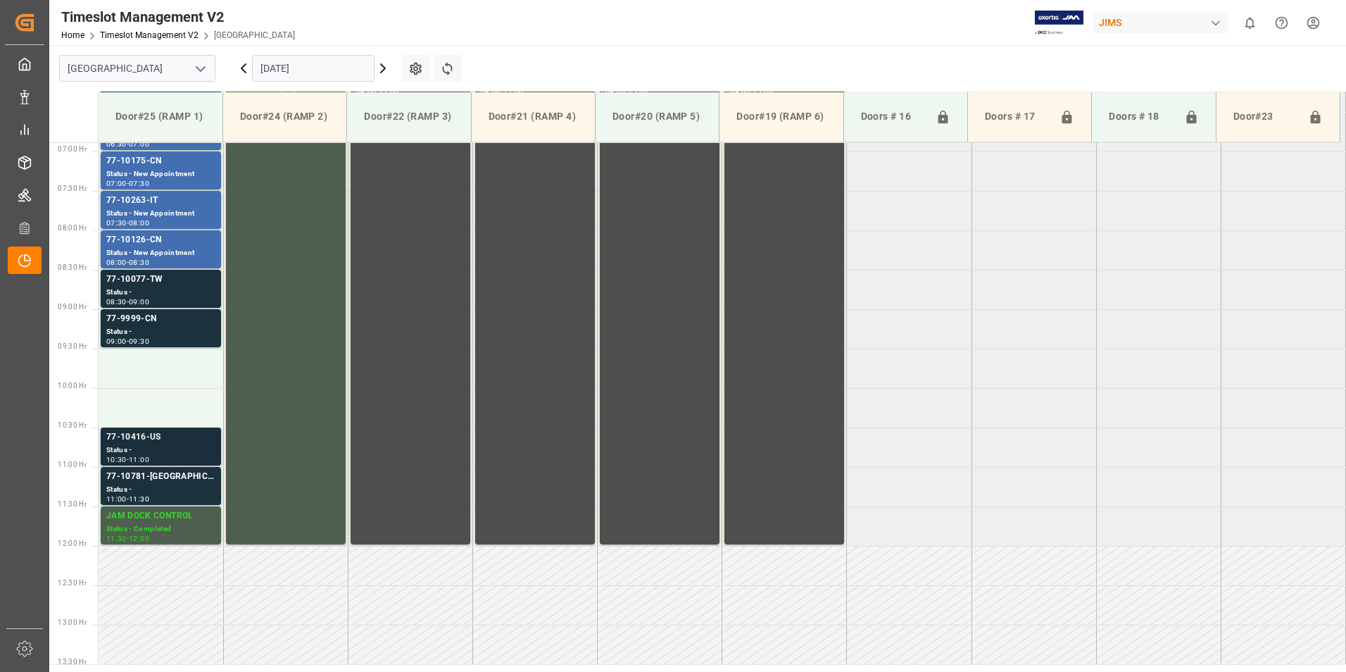
click at [146, 444] on div "77-10416-US" at bounding box center [160, 437] width 109 height 14
click at [149, 476] on div "77-10781-[GEOGRAPHIC_DATA]" at bounding box center [160, 477] width 109 height 14
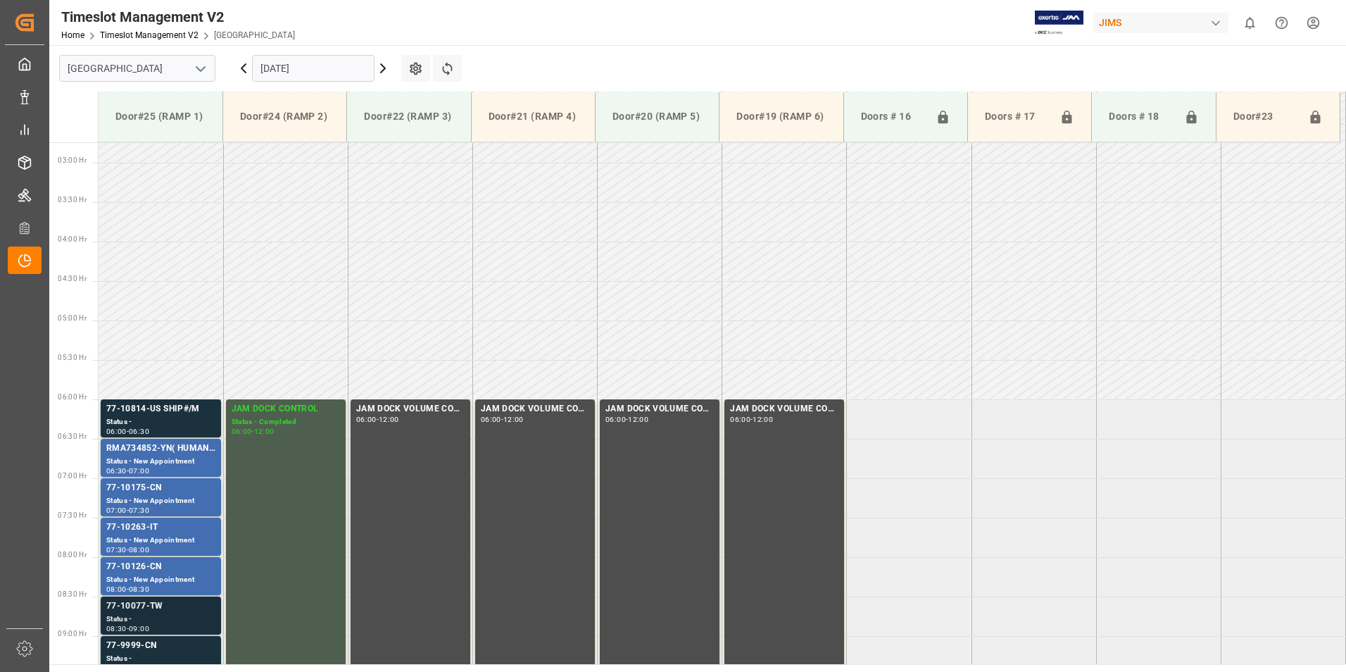
scroll to position [191, 0]
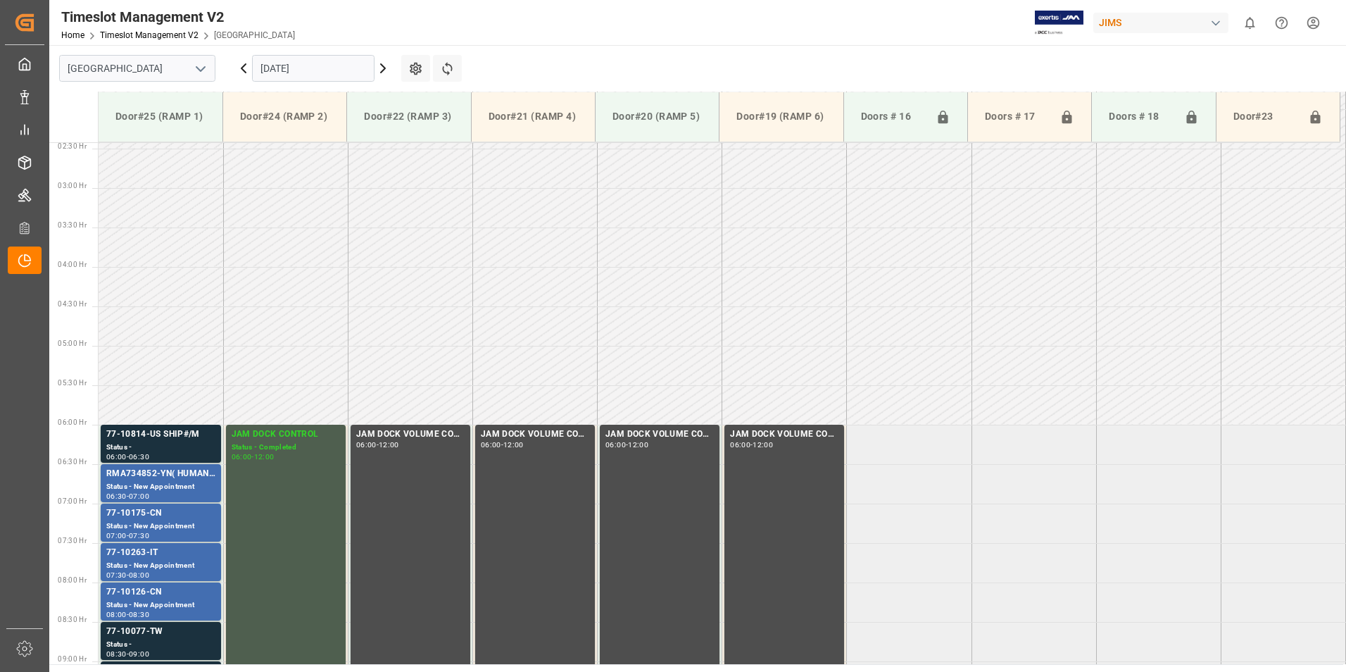
click at [294, 60] on input "[DATE]" at bounding box center [313, 68] width 122 height 27
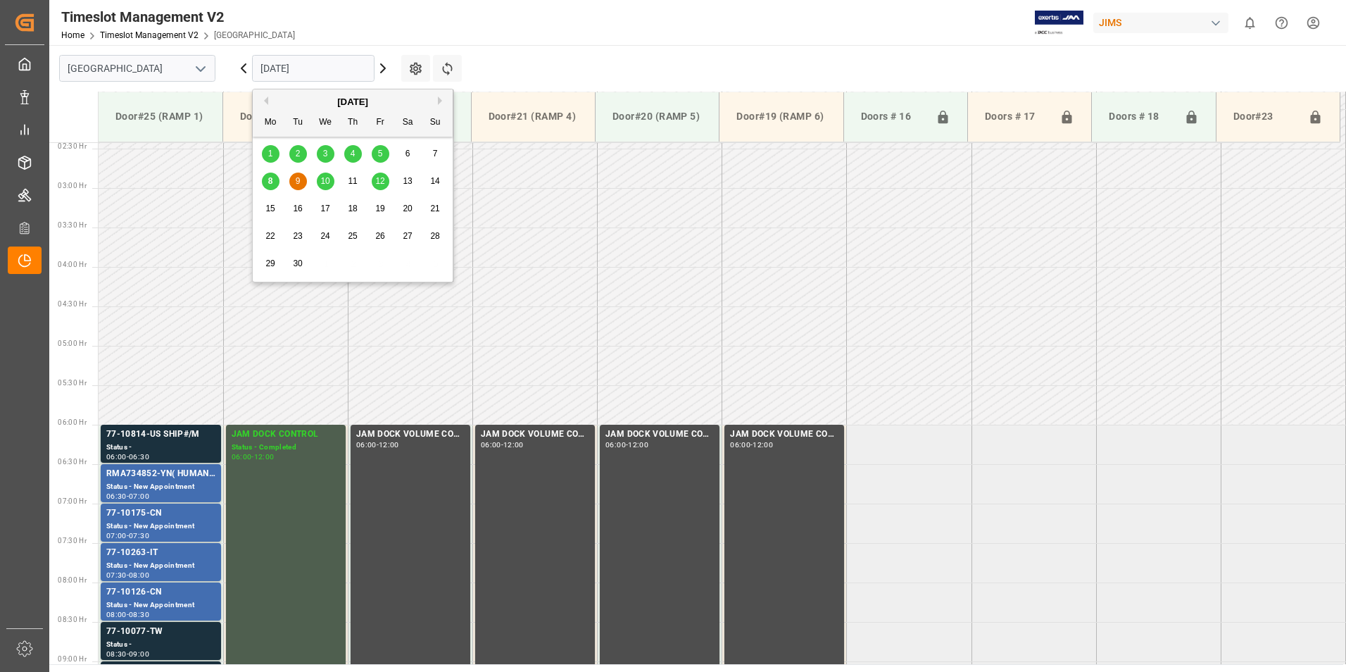
click at [325, 184] on span "10" at bounding box center [324, 181] width 9 height 10
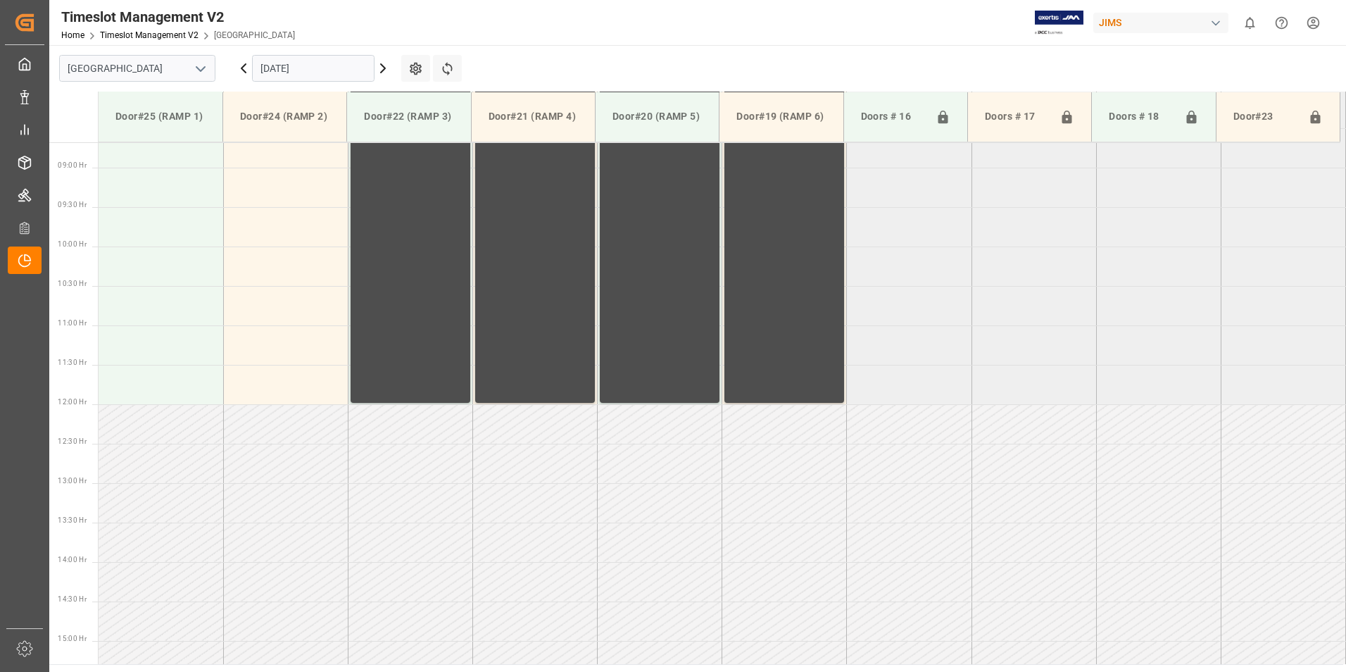
scroll to position [428, 0]
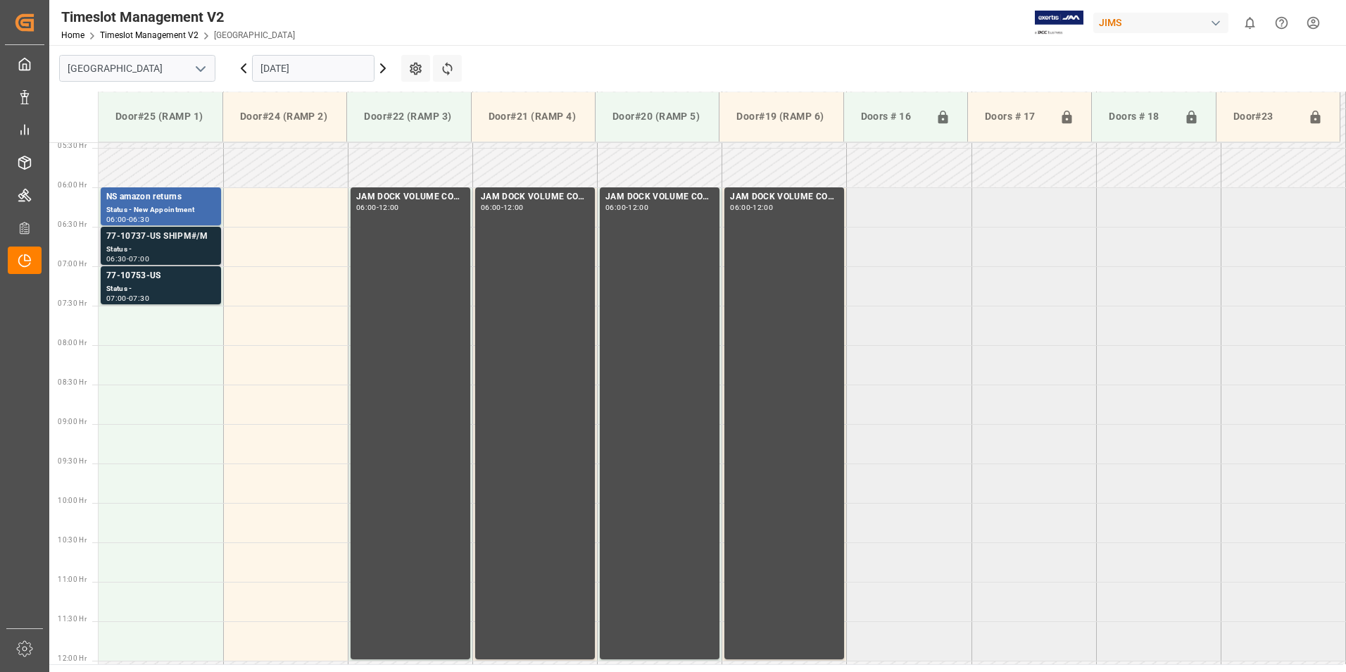
click at [146, 249] on div "Status -" at bounding box center [160, 250] width 109 height 12
click at [151, 279] on div "77-10753-US" at bounding box center [160, 276] width 109 height 14
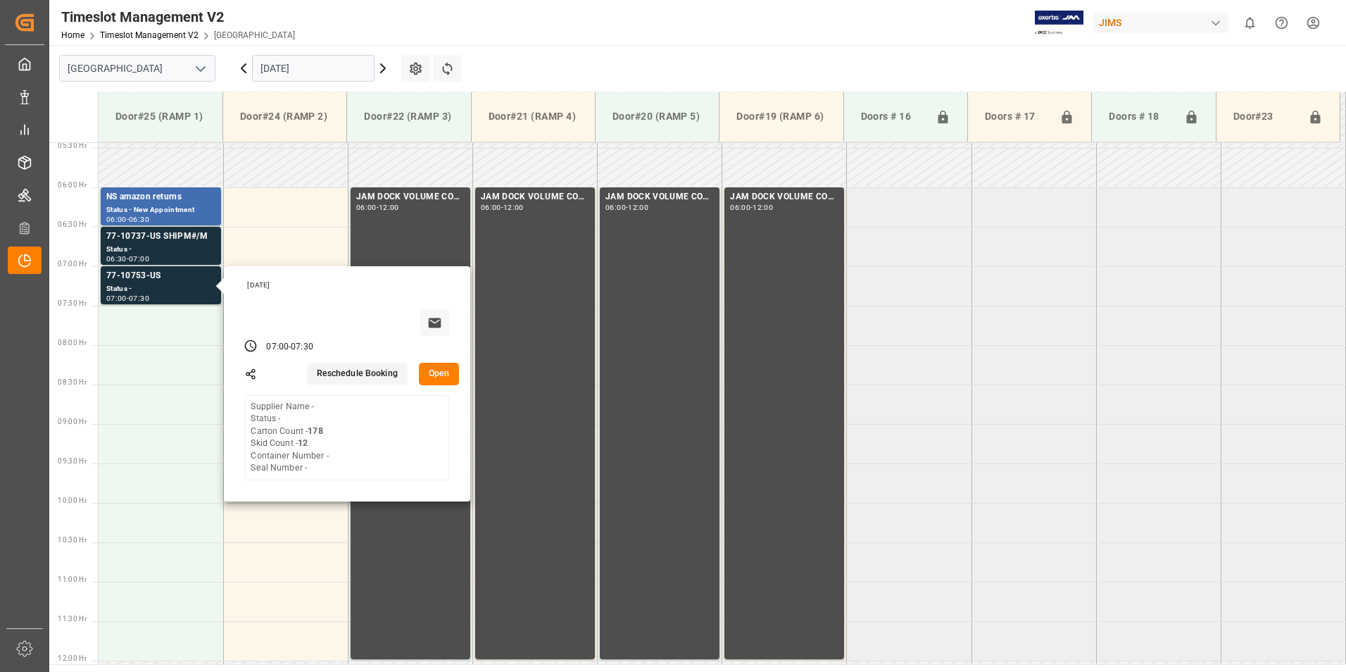
click at [282, 68] on input "[DATE]" at bounding box center [313, 68] width 122 height 27
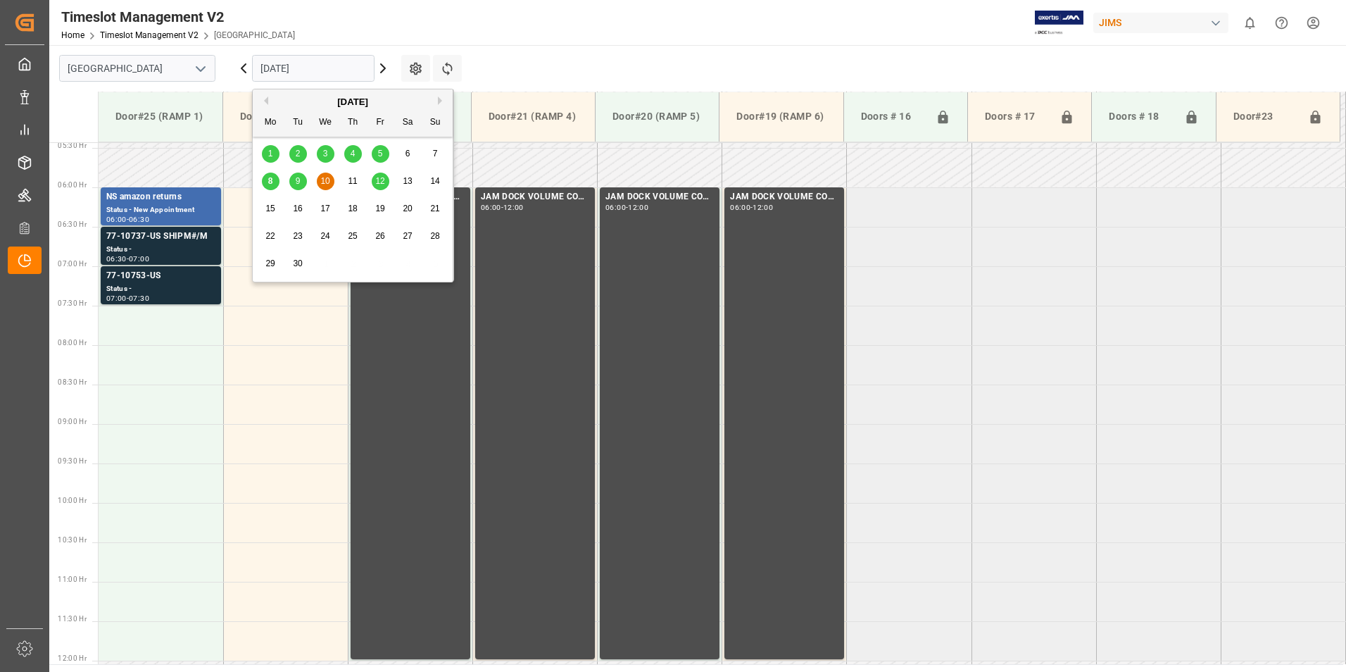
click at [293, 182] on div "9" at bounding box center [298, 181] width 18 height 17
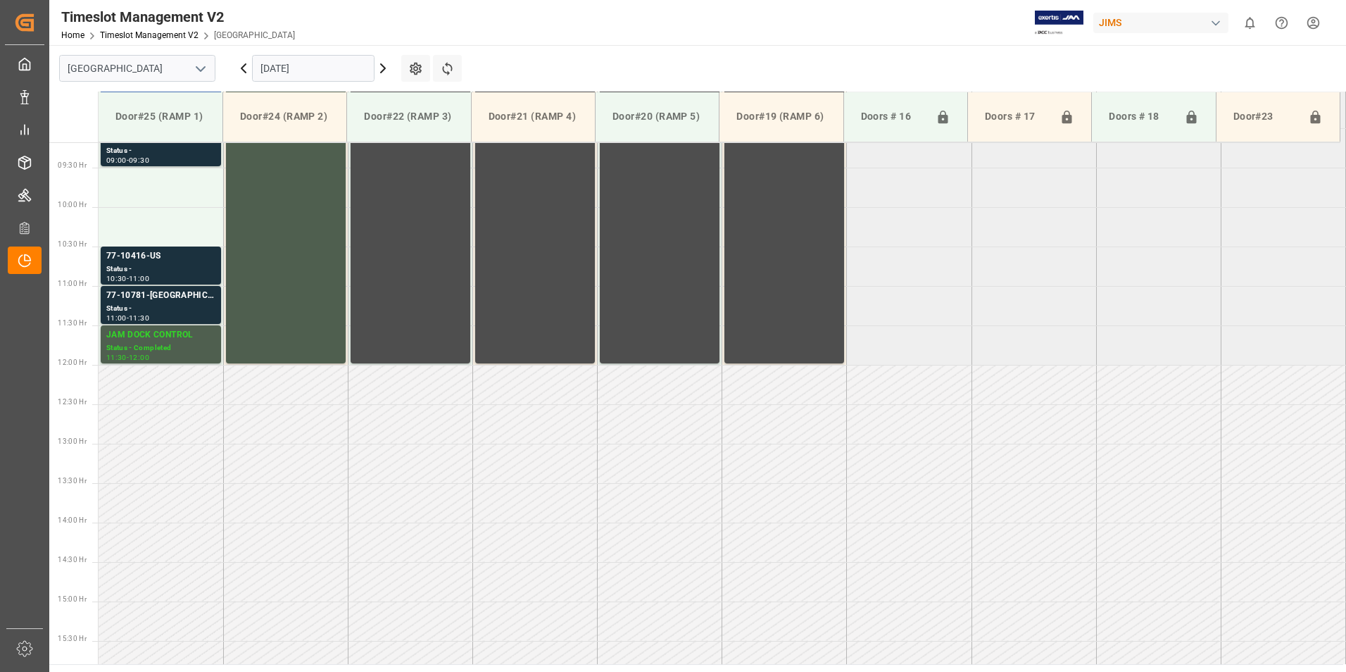
scroll to position [780, 0]
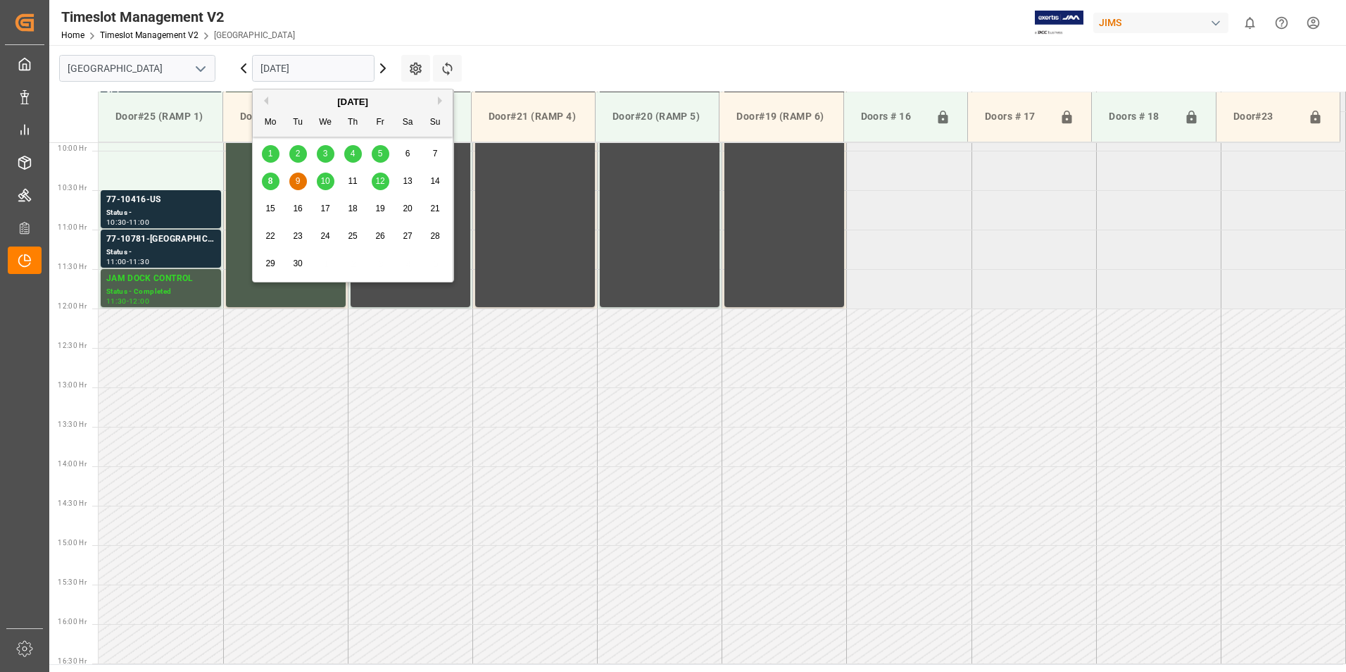
click at [286, 72] on input "[DATE]" at bounding box center [313, 68] width 122 height 27
click at [270, 181] on span "8" at bounding box center [270, 181] width 5 height 10
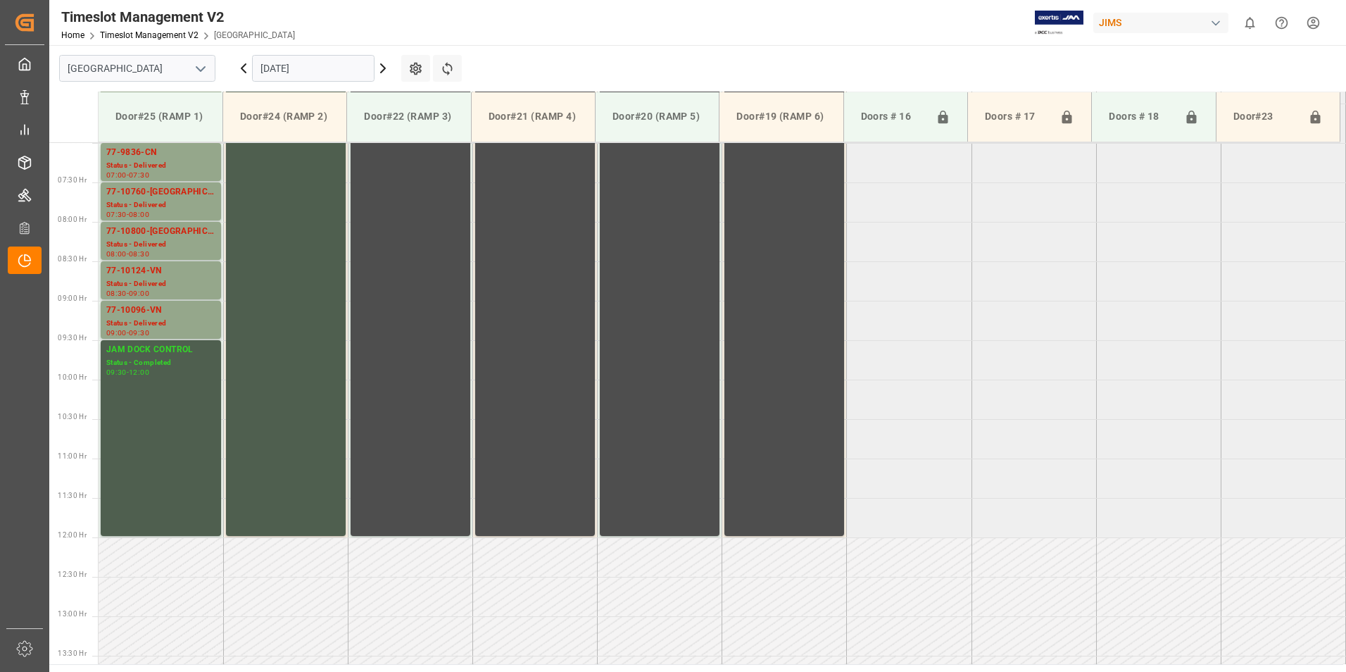
scroll to position [358, 0]
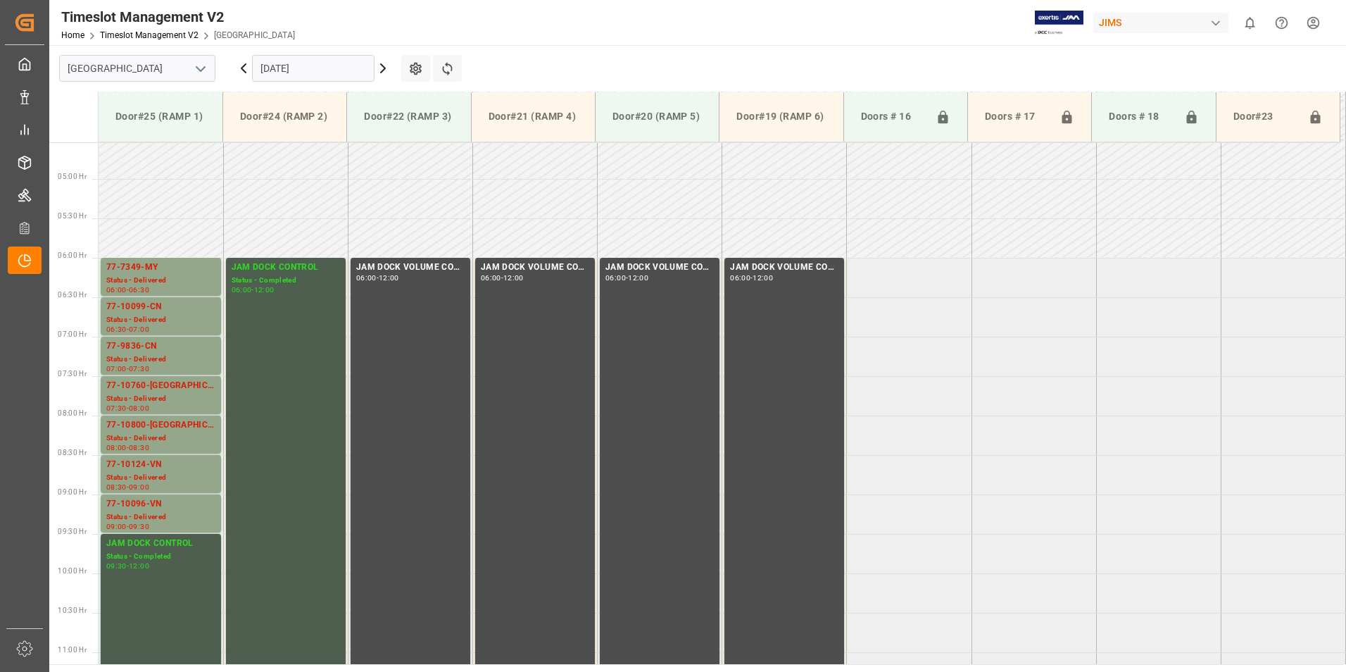
click at [291, 66] on input "[DATE]" at bounding box center [313, 68] width 122 height 27
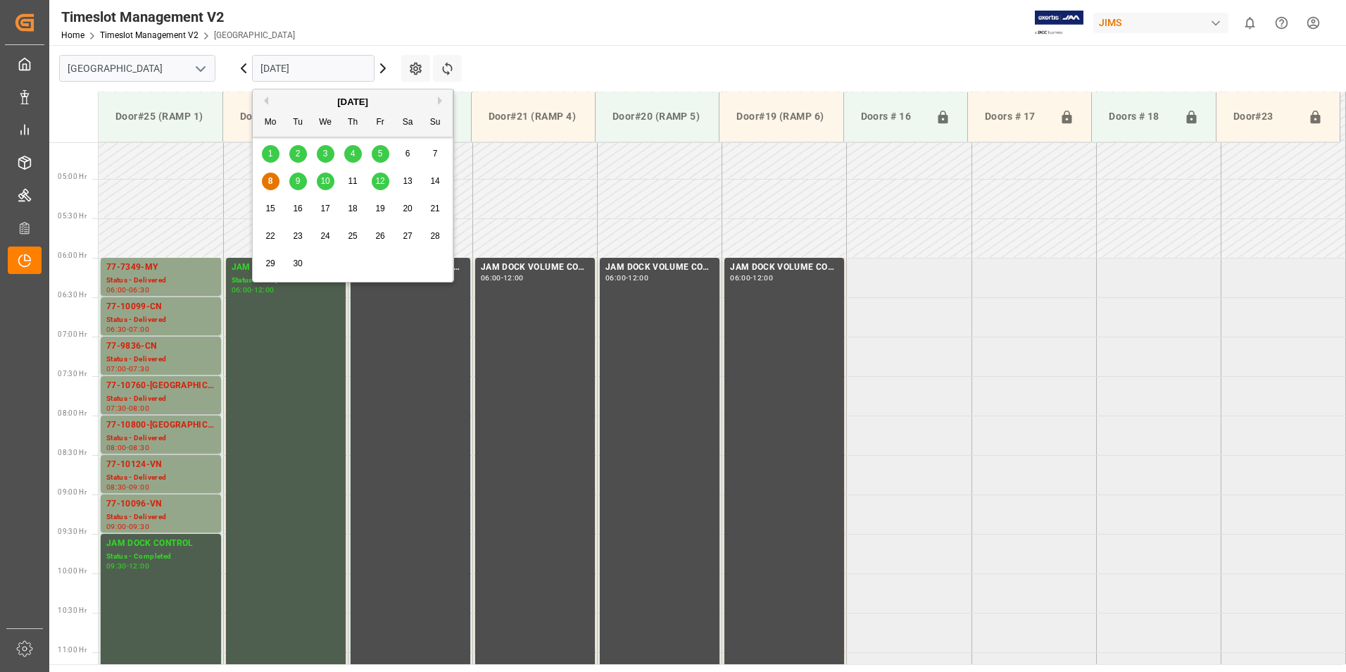
click at [318, 187] on div "10" at bounding box center [326, 181] width 18 height 17
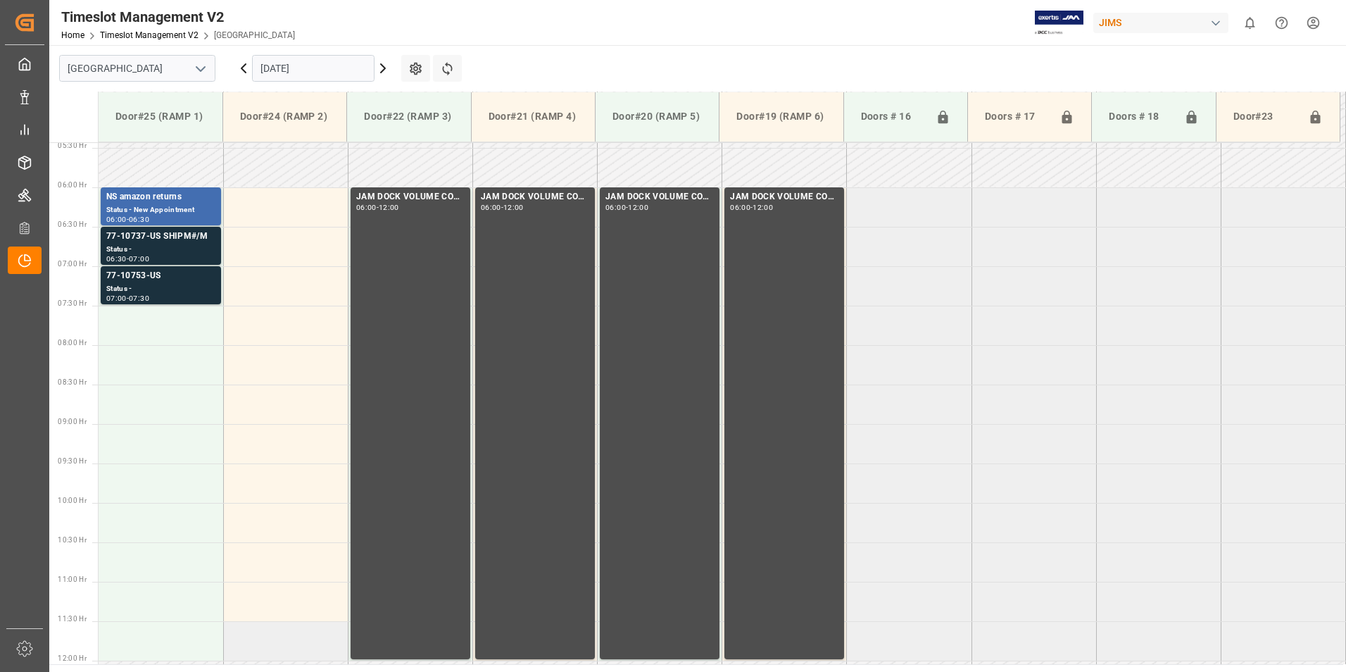
scroll to position [287, 0]
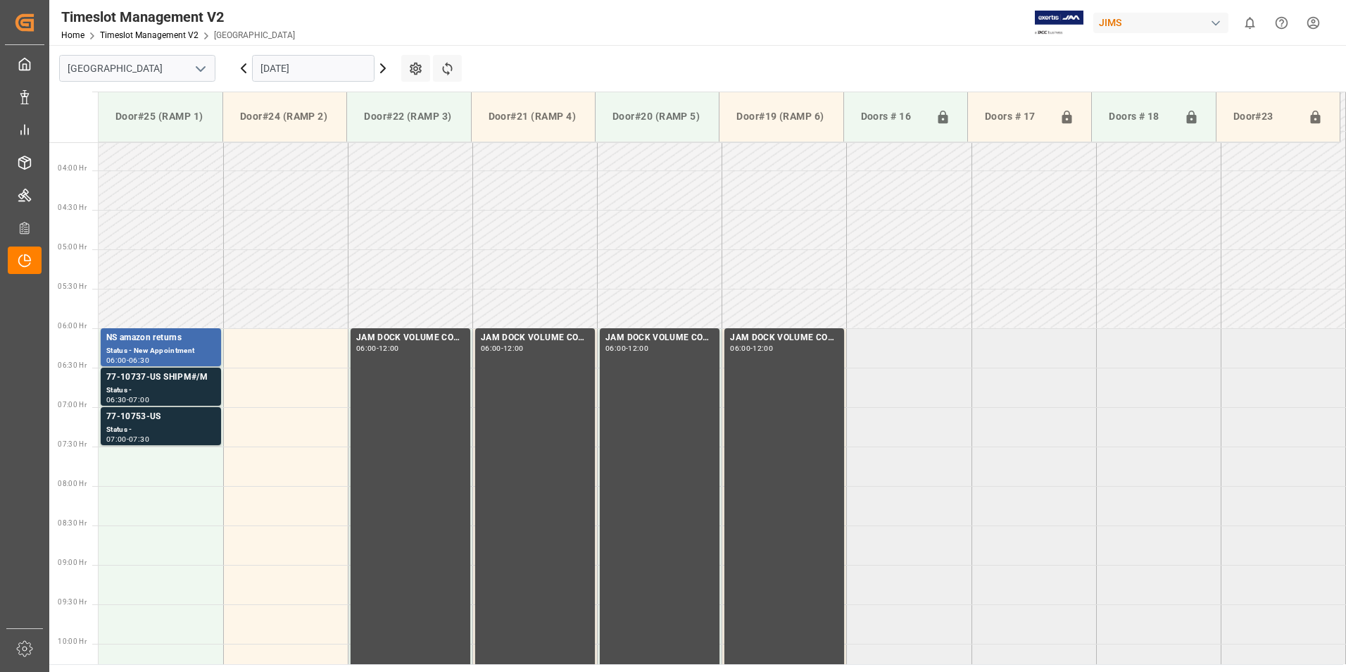
click at [296, 68] on input "[DATE]" at bounding box center [313, 68] width 122 height 27
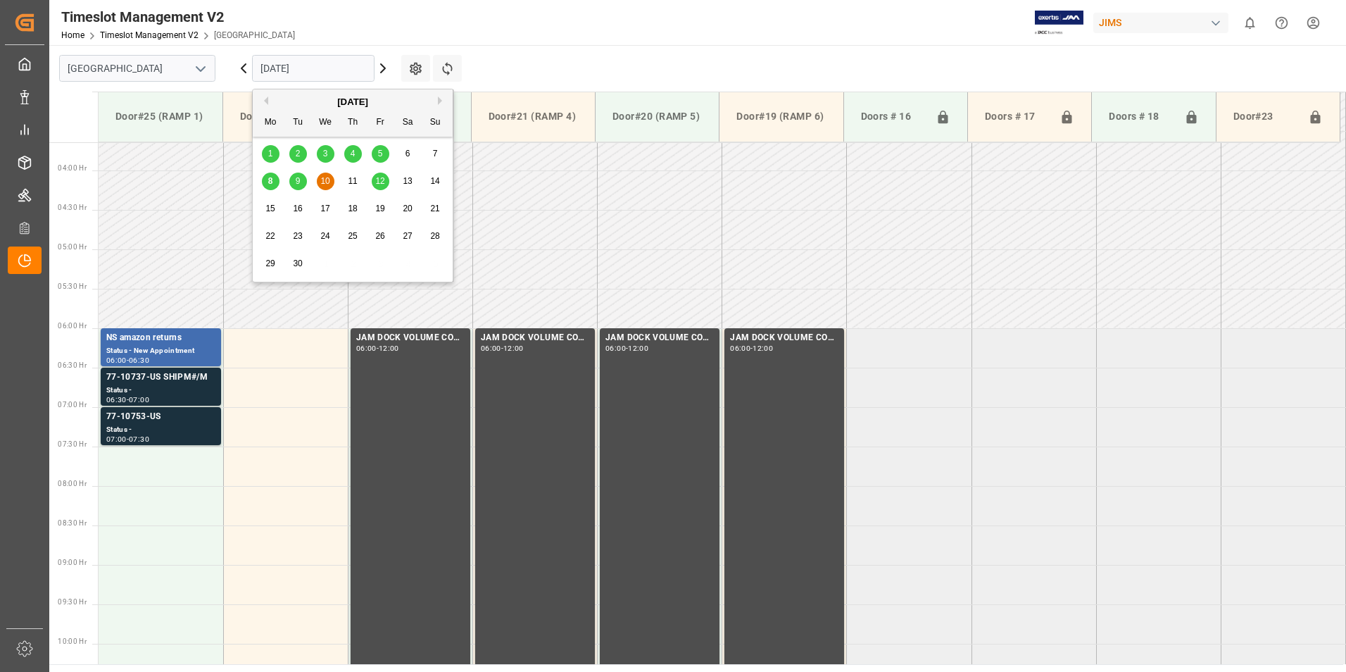
click at [300, 180] on span "9" at bounding box center [298, 181] width 5 height 10
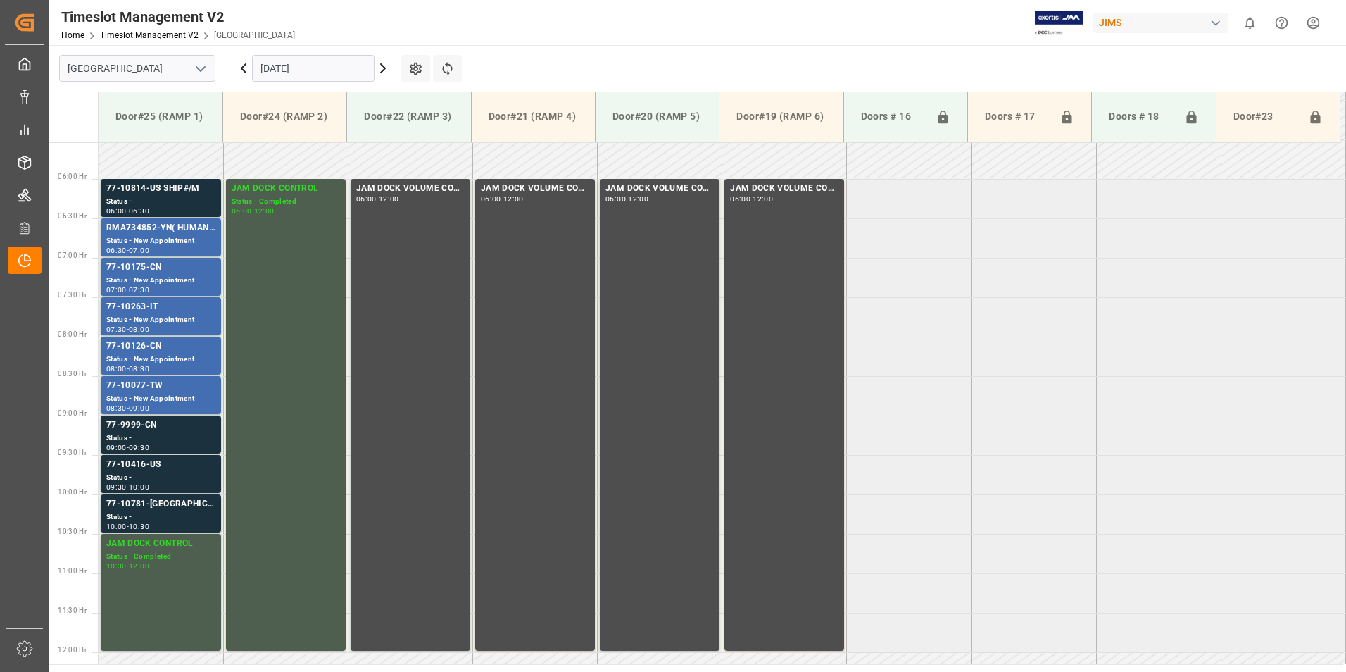
scroll to position [366, 0]
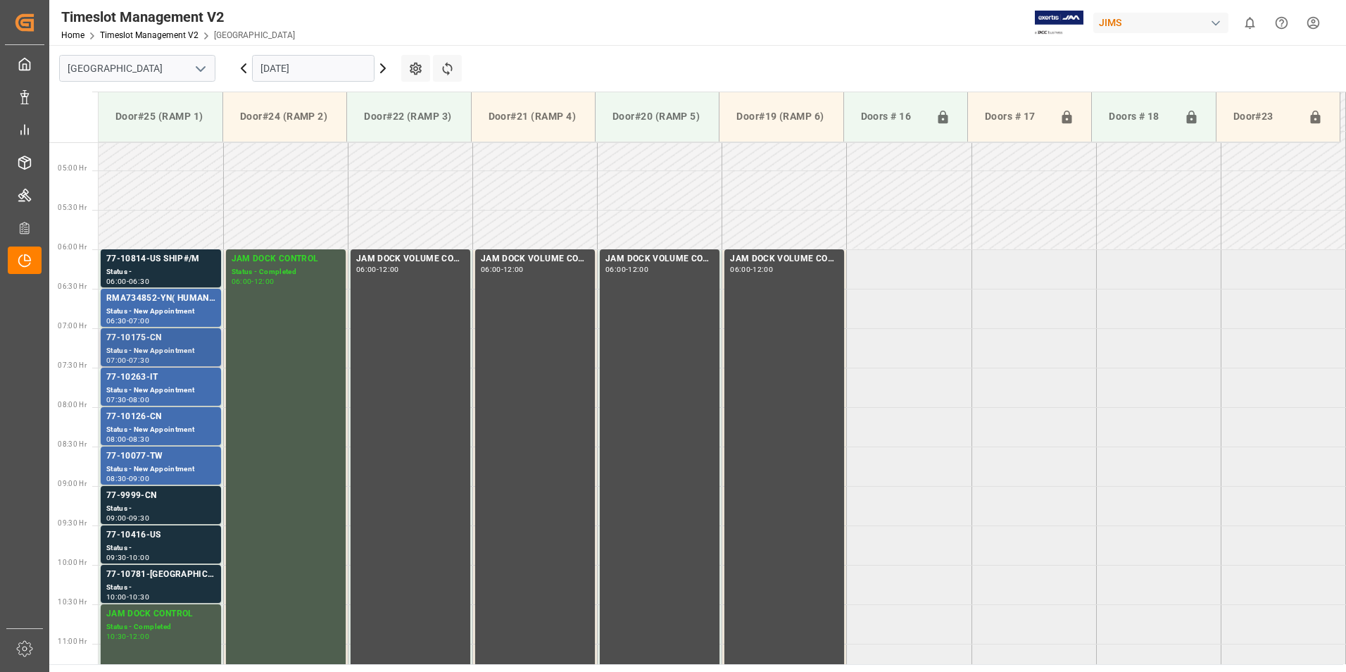
click at [149, 346] on div "Status - New Appointment" at bounding box center [160, 351] width 109 height 12
click at [156, 387] on div "Status - New Appointment" at bounding box center [160, 390] width 109 height 12
click at [149, 422] on div "77-10126-CN" at bounding box center [160, 417] width 109 height 14
click at [136, 464] on div "Status - New Appointment" at bounding box center [160, 469] width 109 height 12
click at [129, 480] on div "-" at bounding box center [128, 478] width 2 height 6
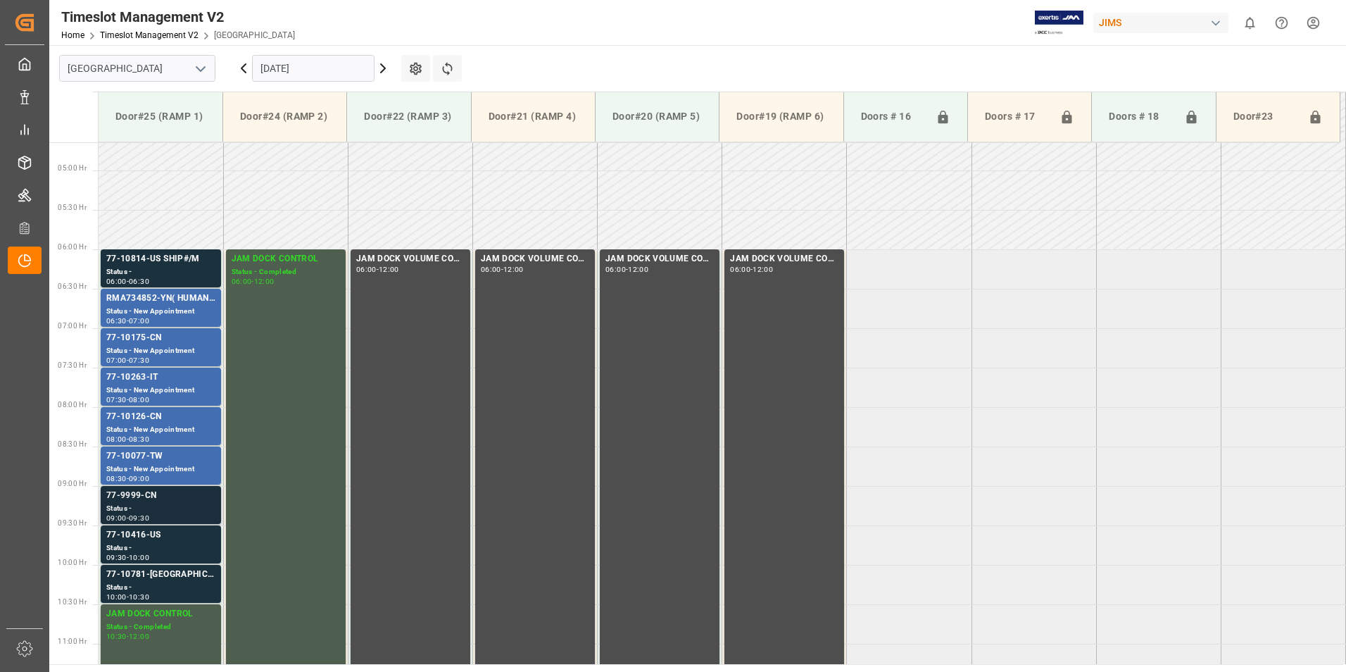
click at [133, 507] on div "Status -" at bounding box center [160, 509] width 109 height 12
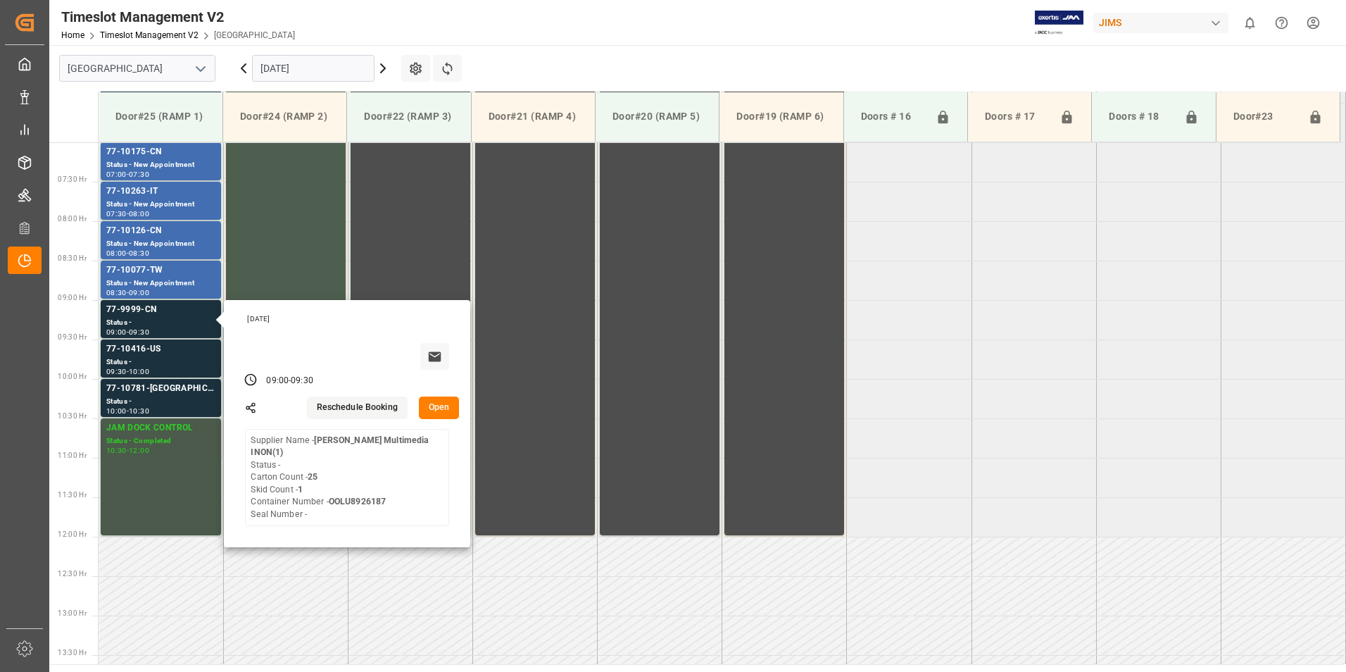
scroll to position [577, 0]
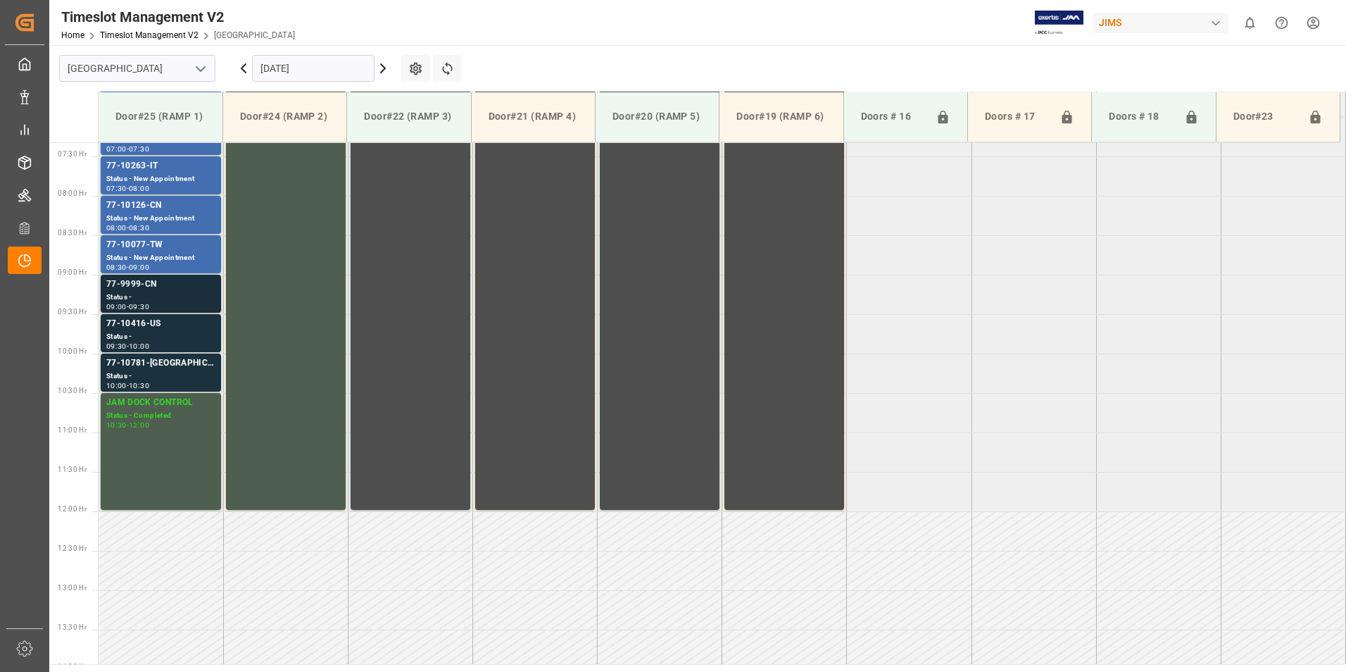
click at [150, 295] on div "Status -" at bounding box center [160, 297] width 109 height 12
click at [147, 333] on div "Status -" at bounding box center [160, 337] width 109 height 12
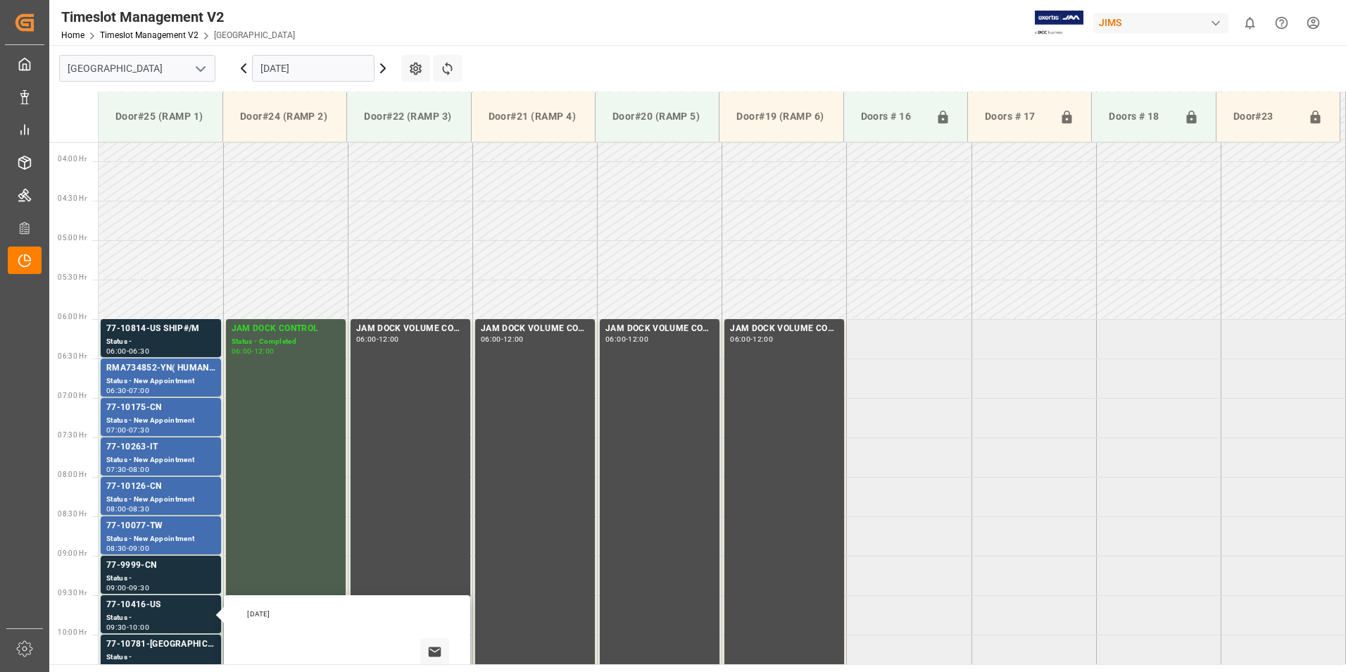
scroll to position [296, 0]
click at [286, 68] on input "[DATE]" at bounding box center [313, 68] width 122 height 27
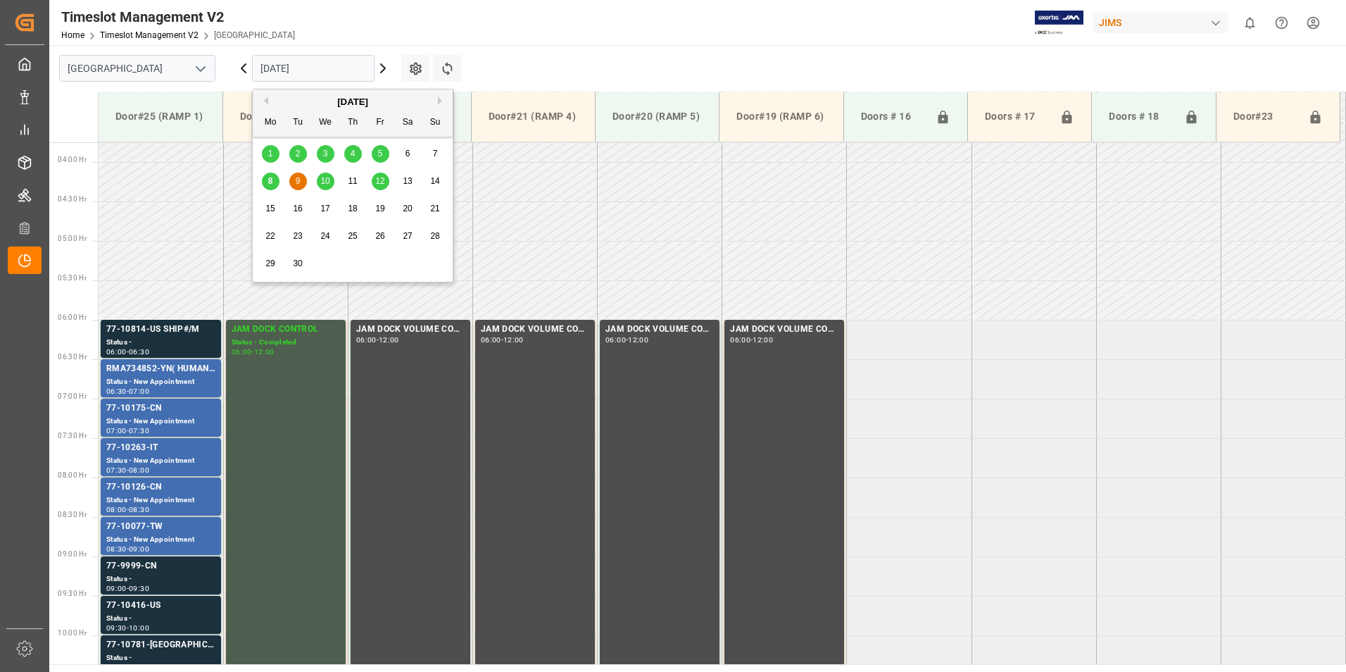
click at [326, 183] on span "10" at bounding box center [324, 181] width 9 height 10
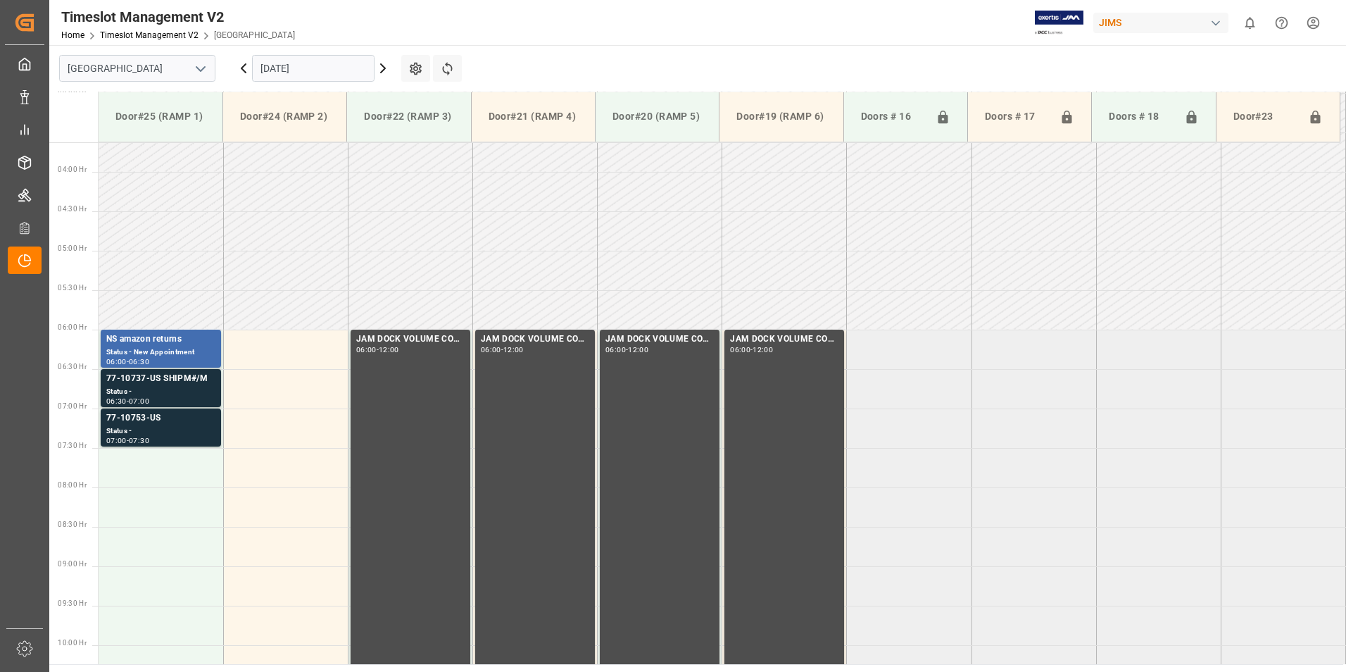
scroll to position [859, 0]
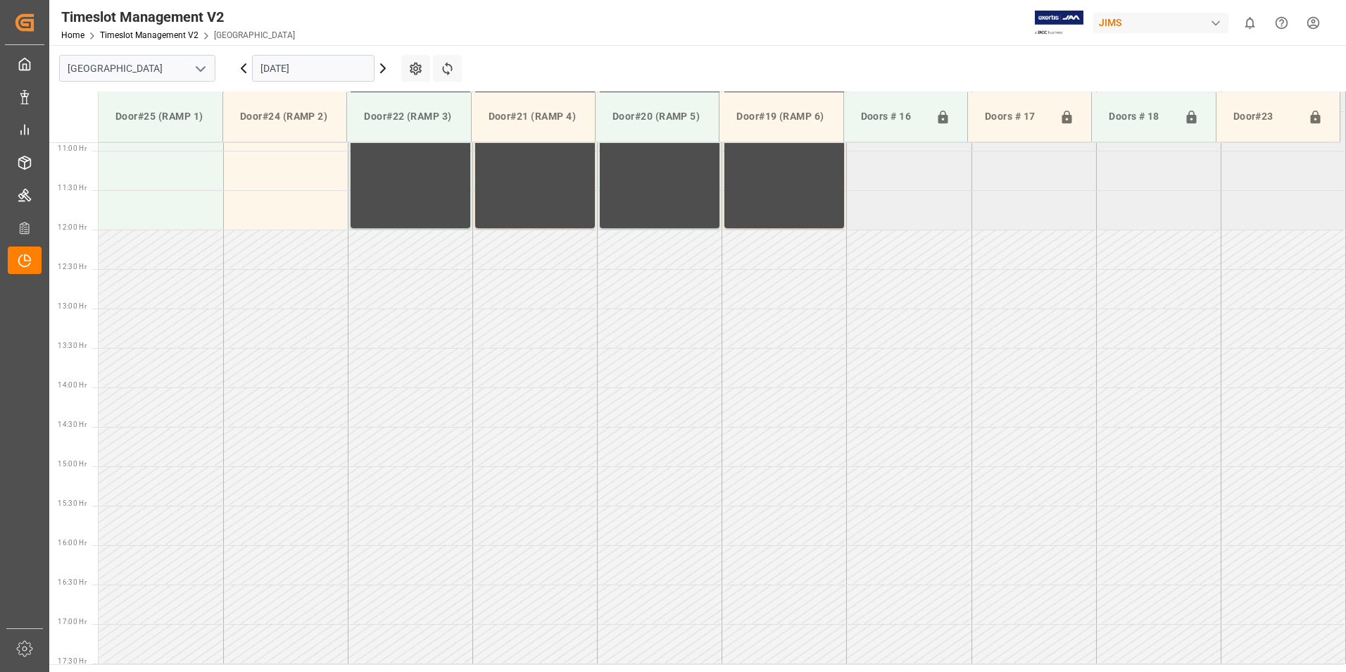
click at [294, 68] on input "[DATE]" at bounding box center [313, 68] width 122 height 27
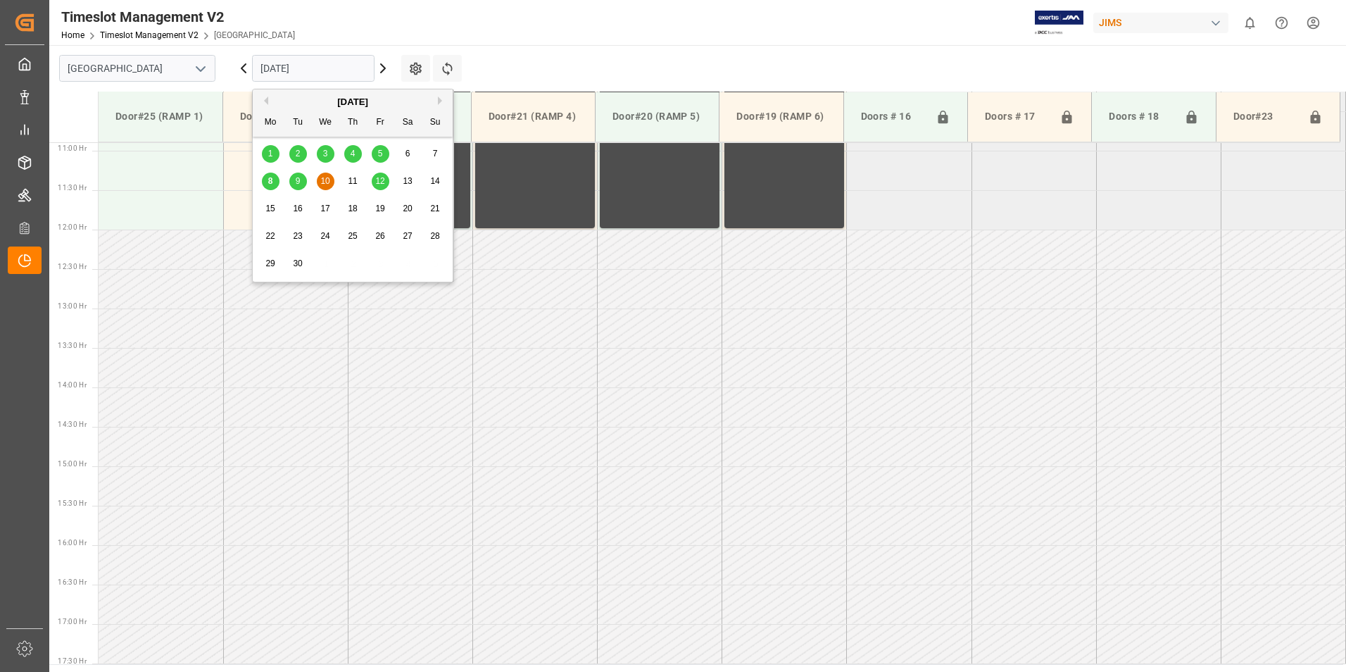
click at [270, 182] on span "8" at bounding box center [270, 181] width 5 height 10
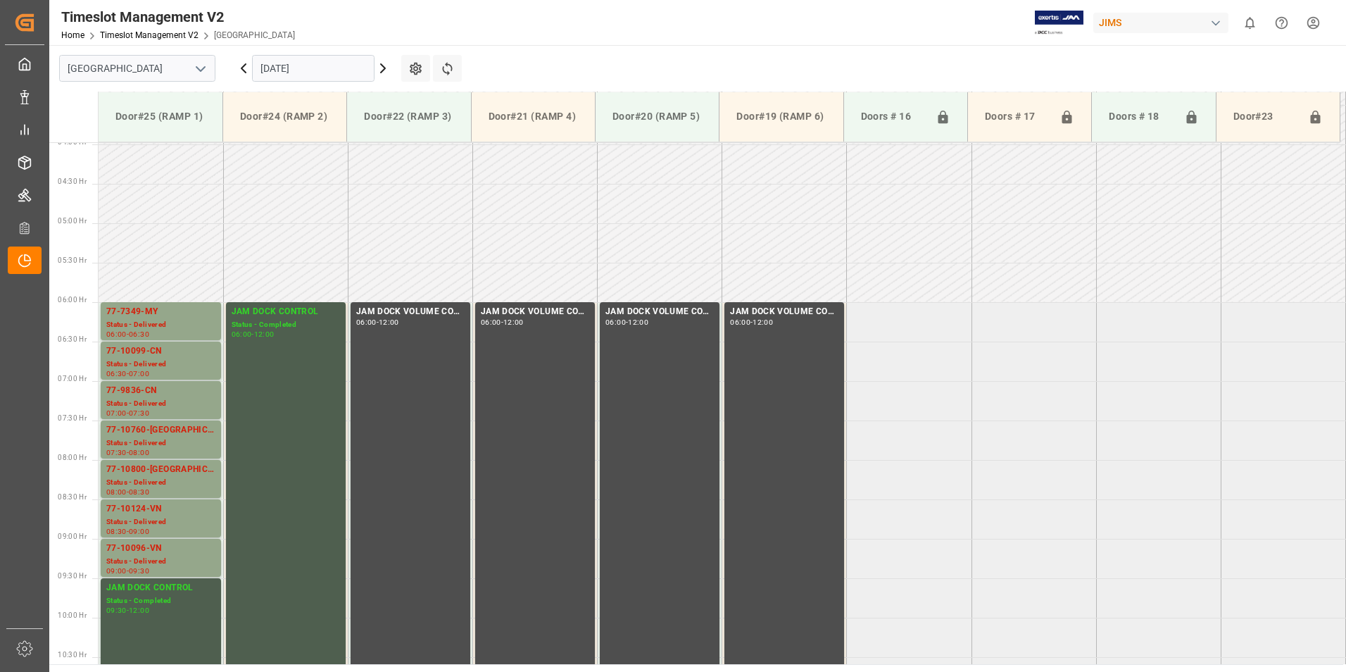
scroll to position [296, 0]
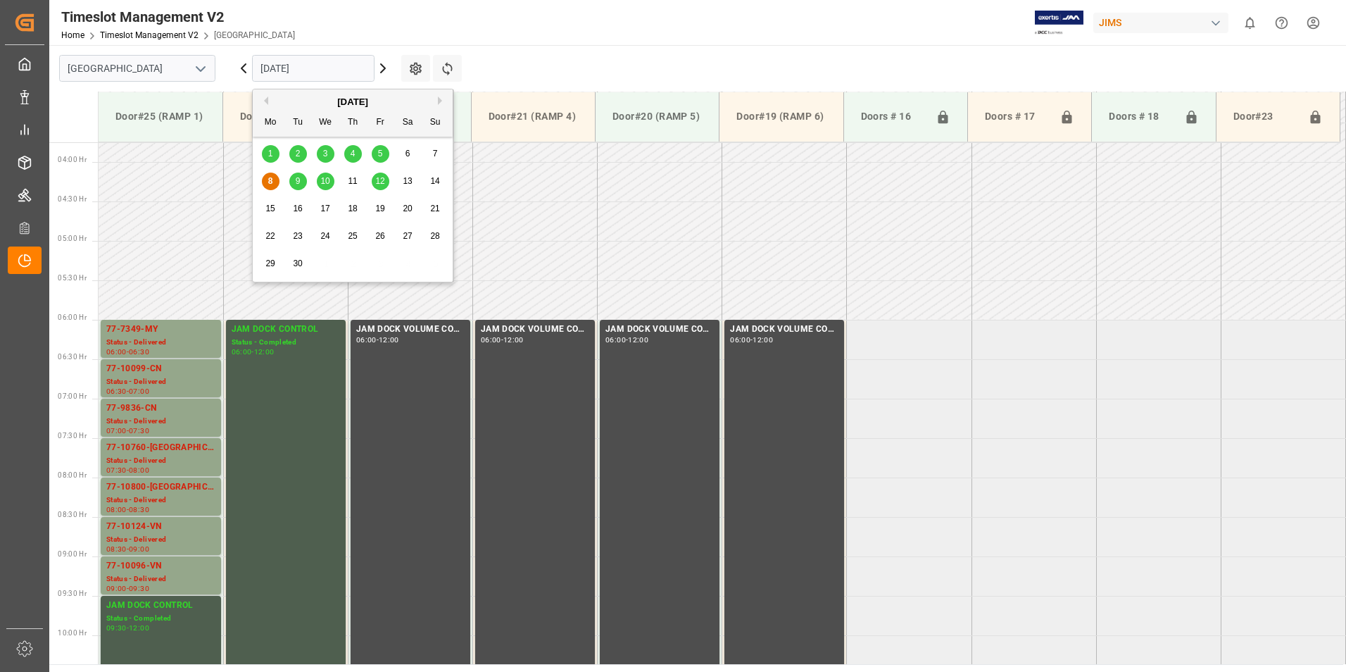
click at [291, 70] on input "[DATE]" at bounding box center [313, 68] width 122 height 27
click at [294, 181] on div "9" at bounding box center [298, 181] width 18 height 17
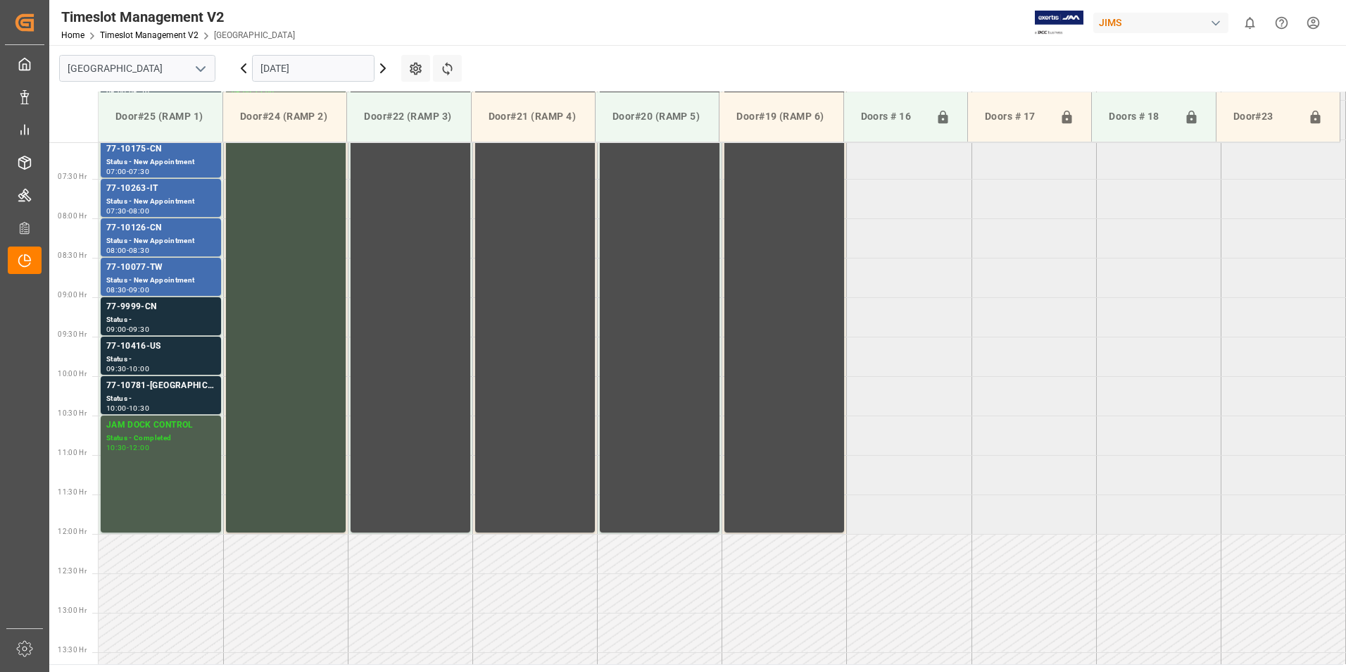
scroll to position [436, 0]
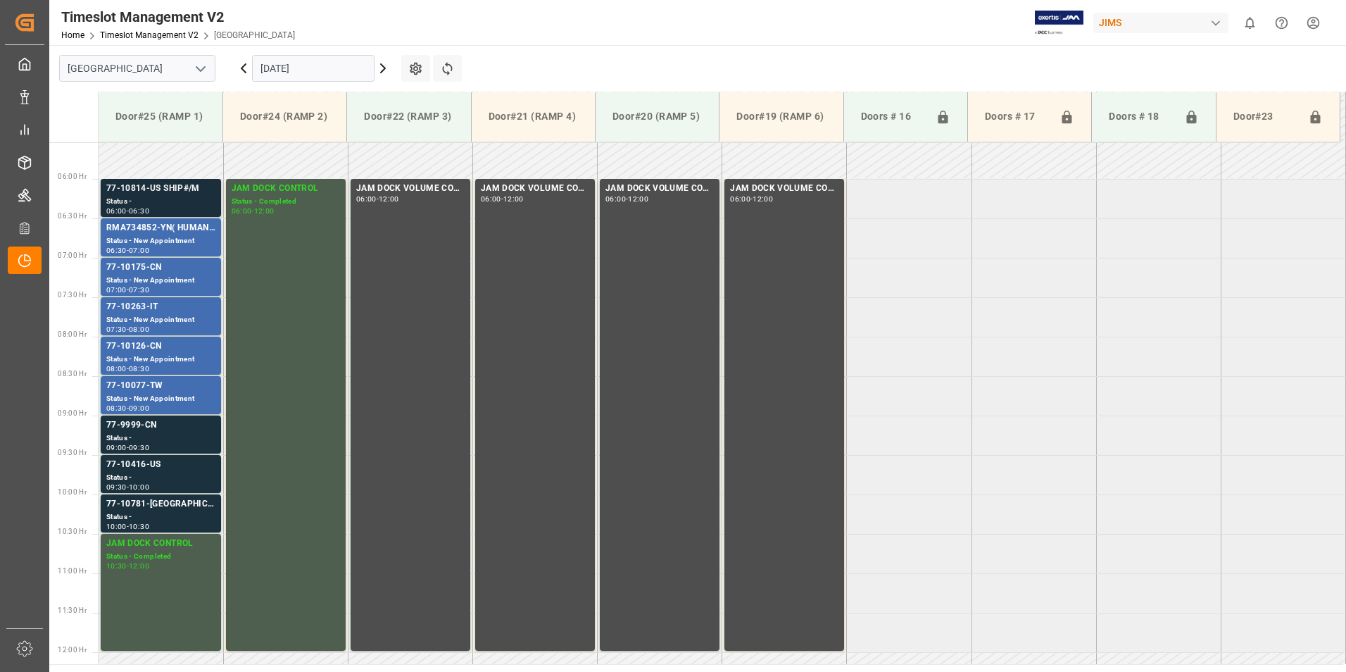
click at [162, 191] on div "77-10814-US SHIP#/M" at bounding box center [160, 189] width 109 height 14
click at [134, 269] on div "77-10175-CN" at bounding box center [160, 267] width 109 height 14
click at [140, 314] on div "Status - New Appointment" at bounding box center [160, 320] width 109 height 12
click at [149, 354] on div "Status - New Appointment" at bounding box center [160, 359] width 109 height 12
click at [156, 387] on div "77-10077-TW" at bounding box center [160, 386] width 109 height 14
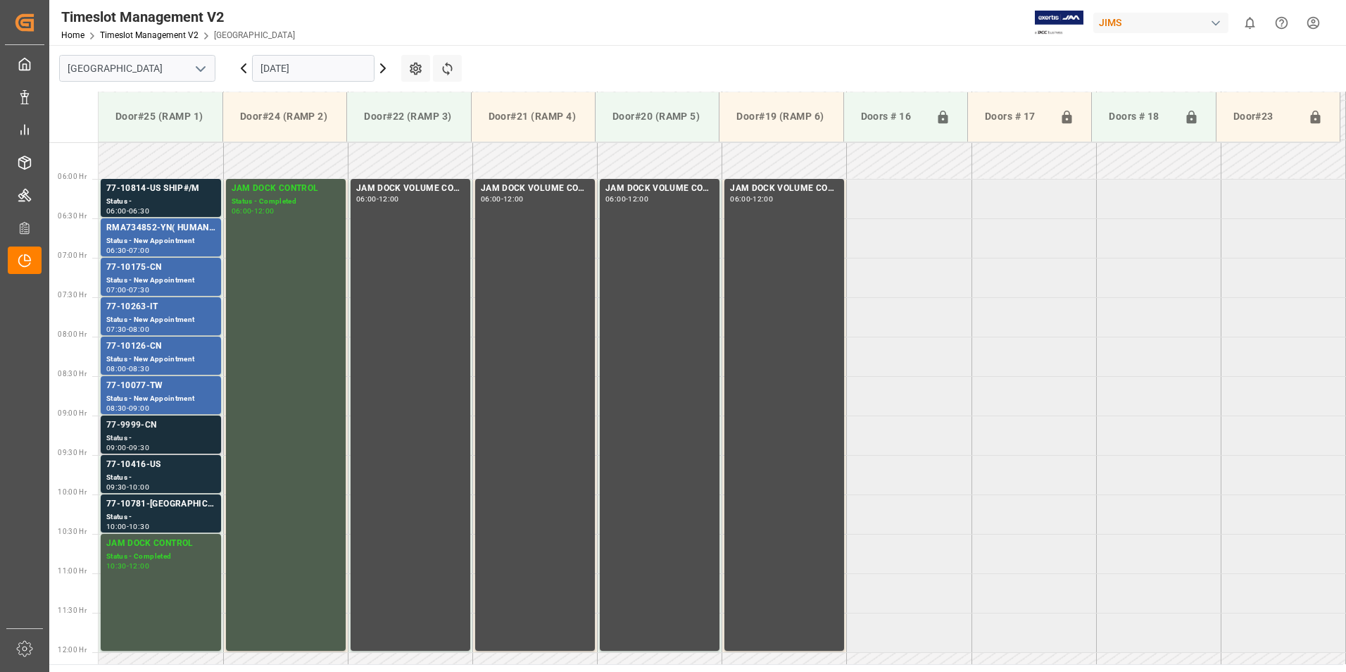
click at [152, 429] on div "77-9999-CN" at bounding box center [160, 425] width 109 height 14
click at [156, 465] on div "77-10416-US" at bounding box center [160, 465] width 109 height 14
click at [154, 510] on div "77-10781-[GEOGRAPHIC_DATA]" at bounding box center [160, 504] width 109 height 14
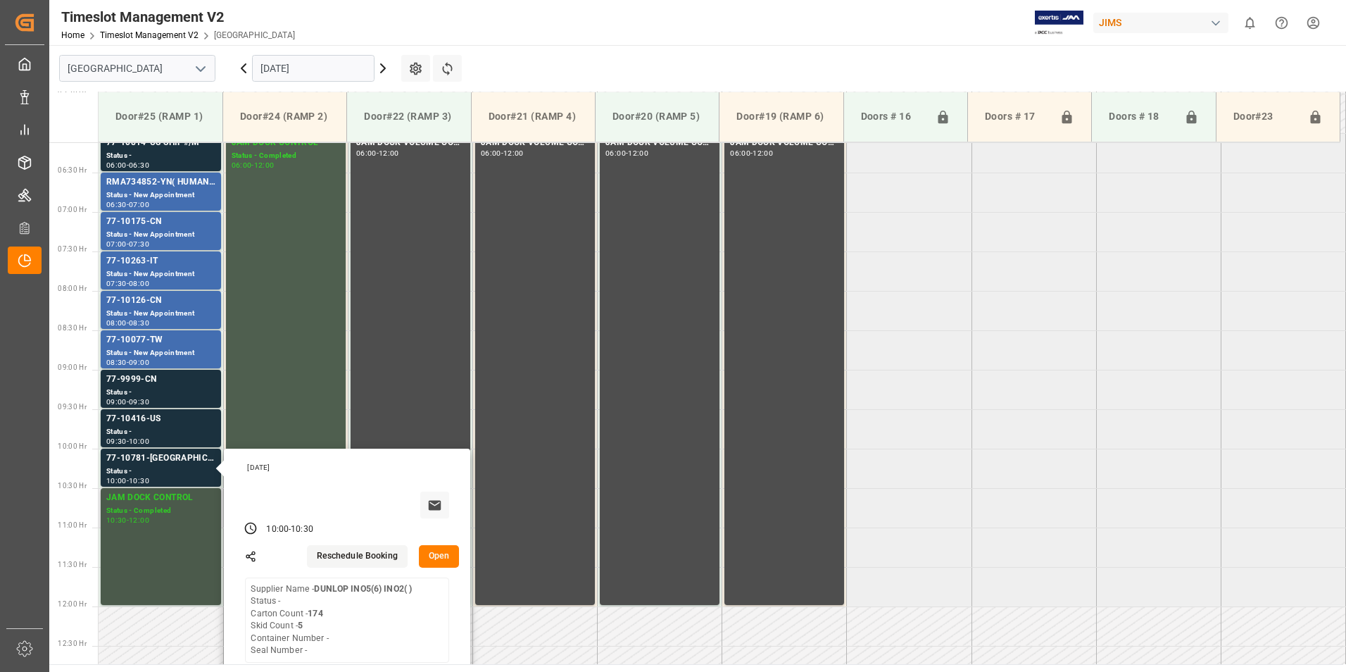
scroll to position [507, 0]
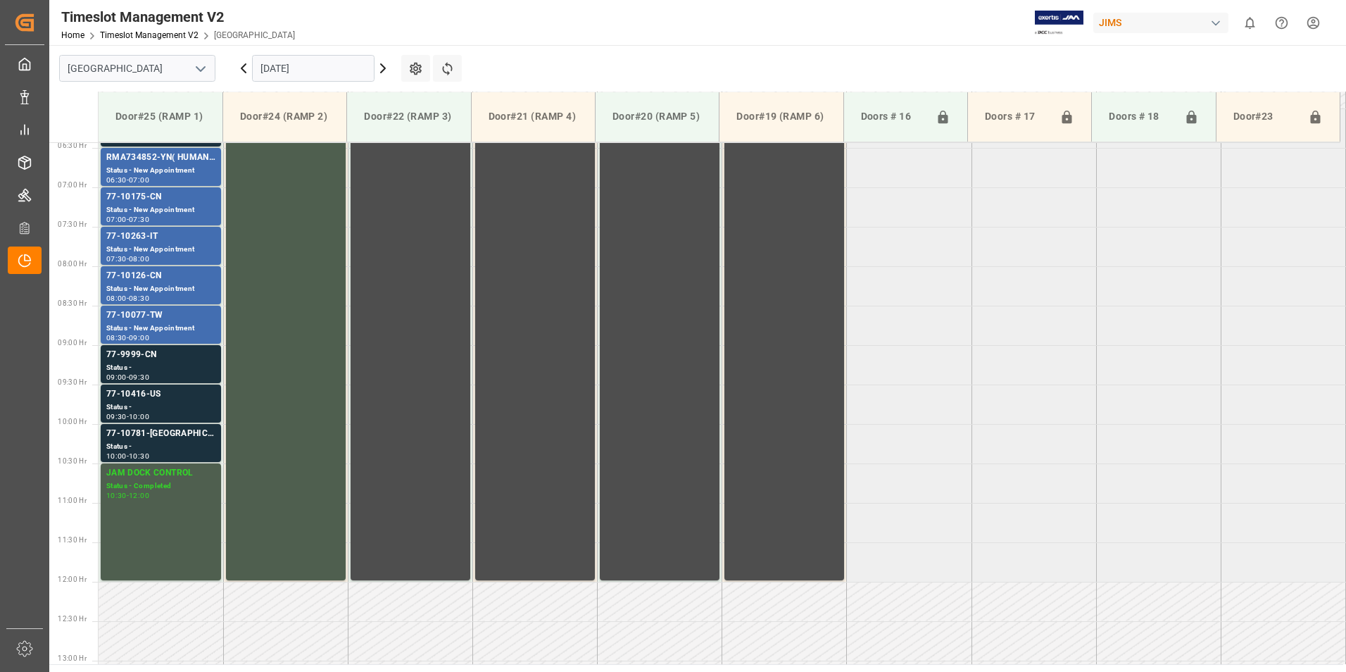
click at [145, 394] on div "77-10416-US" at bounding box center [160, 394] width 109 height 14
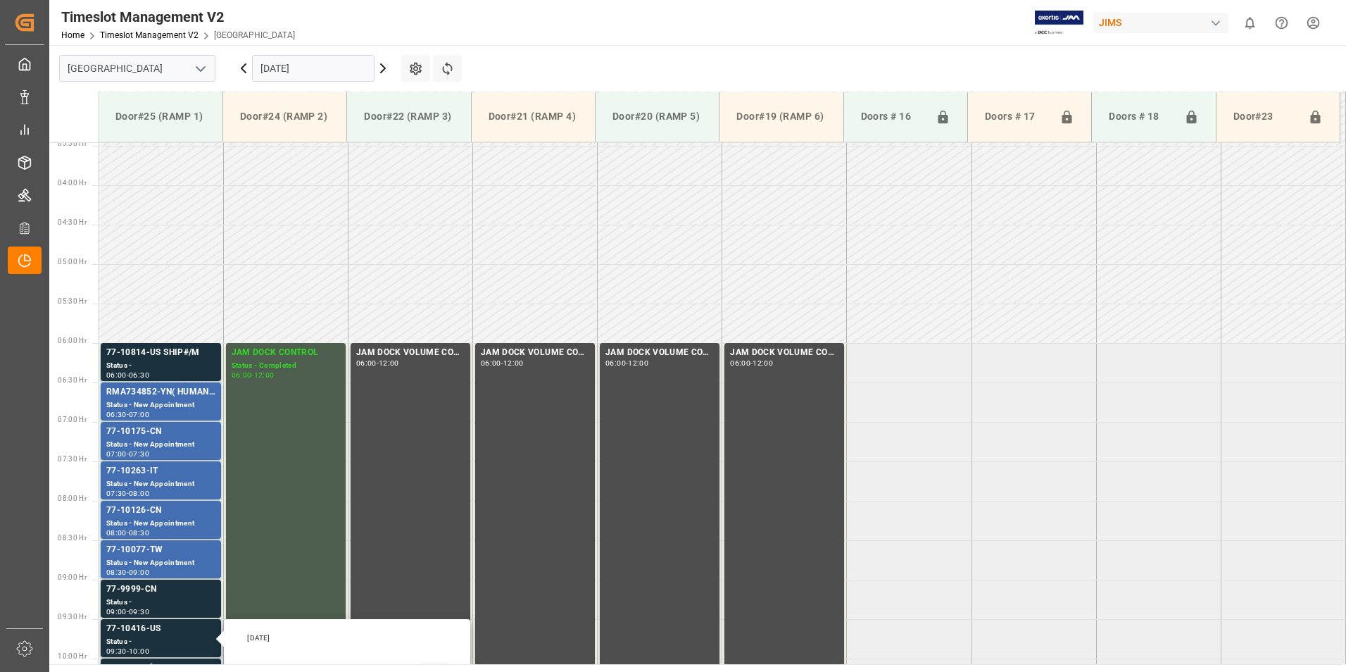
scroll to position [225, 0]
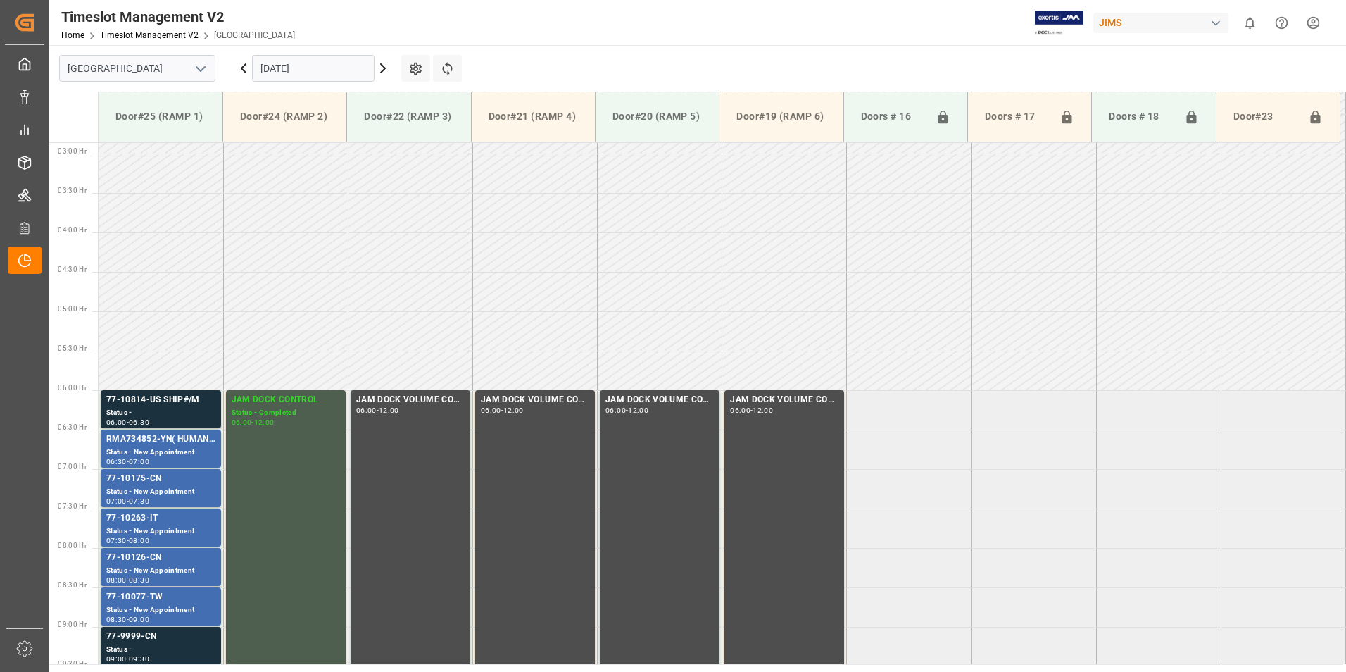
click at [277, 63] on input "[DATE]" at bounding box center [313, 68] width 122 height 27
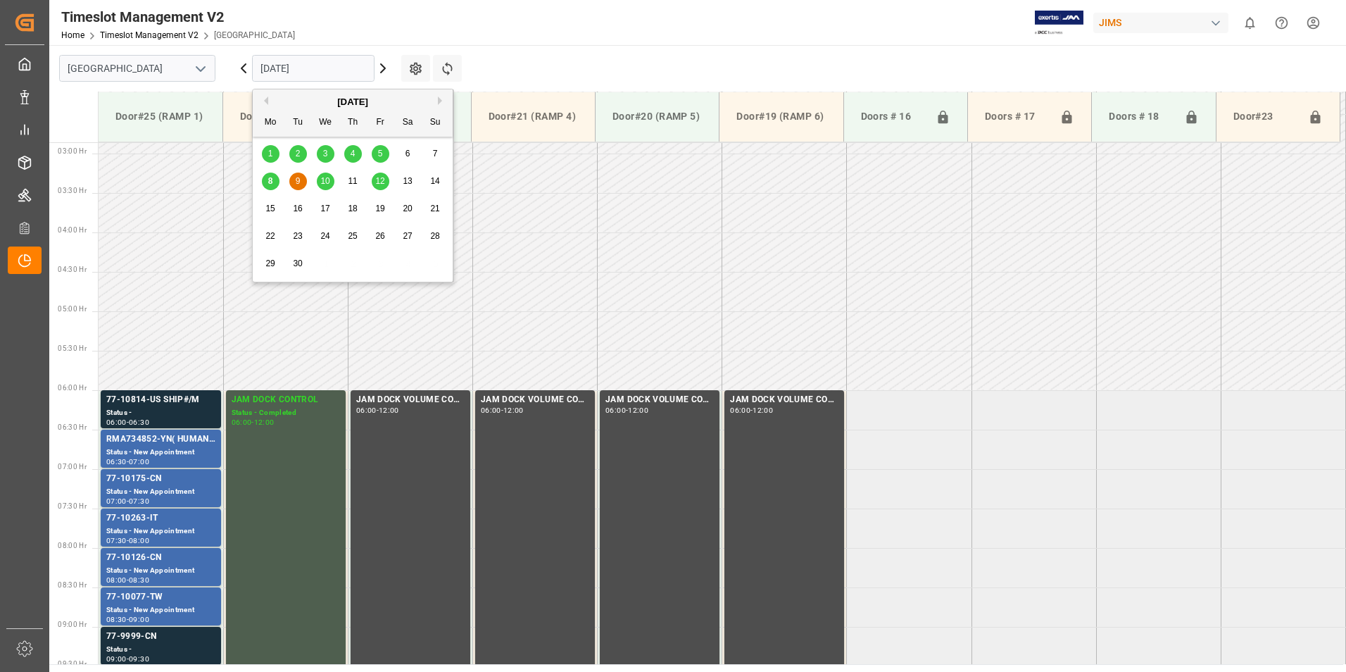
click at [325, 180] on span "10" at bounding box center [324, 181] width 9 height 10
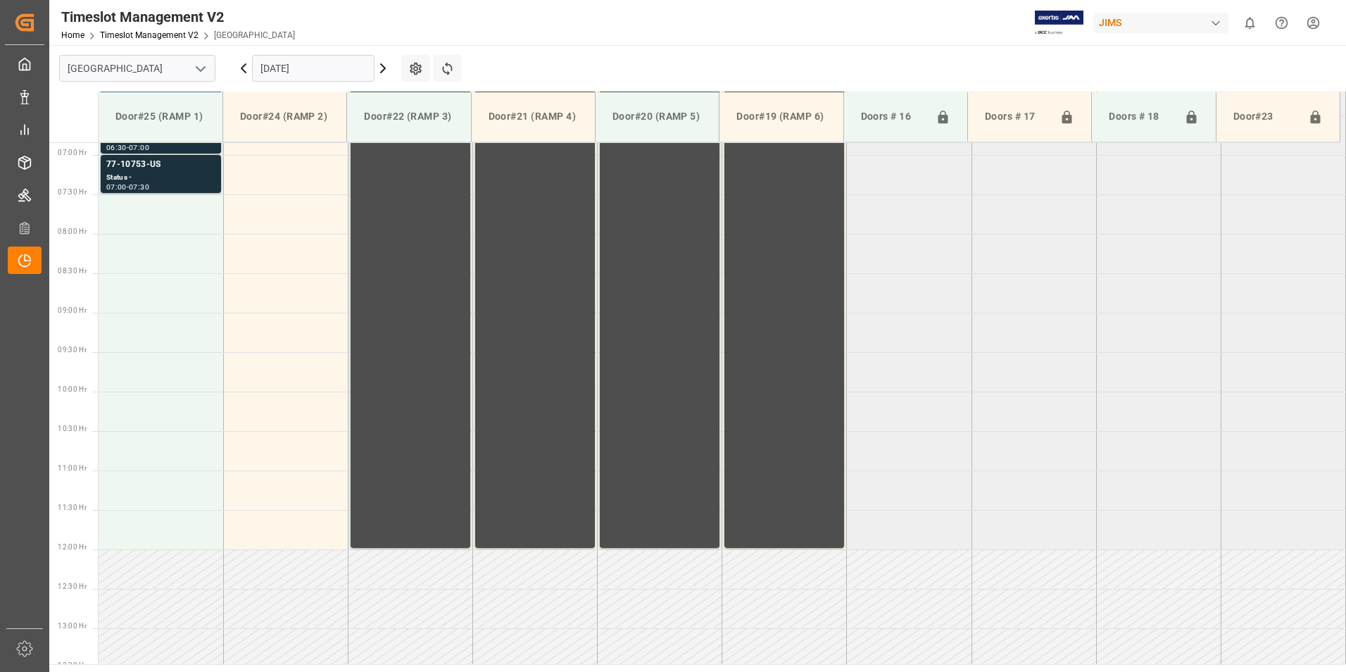
scroll to position [436, 0]
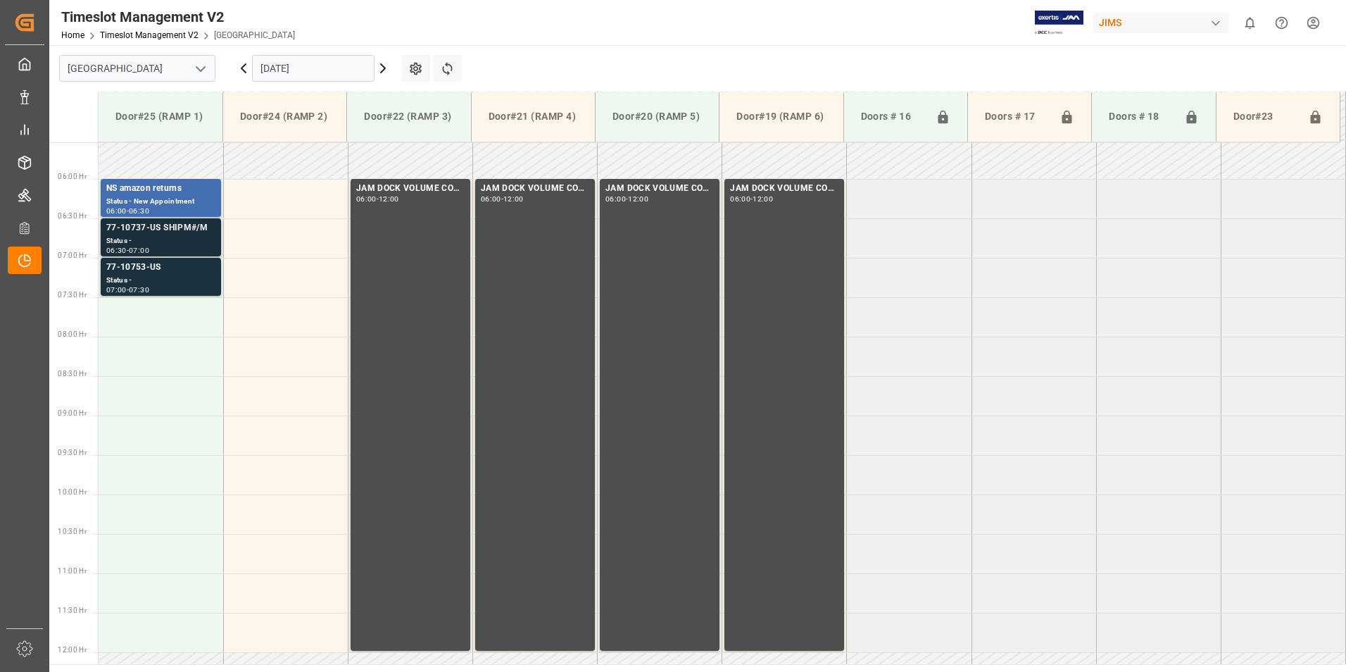
click at [139, 234] on div "77-10737-US SHIPM#/M" at bounding box center [160, 228] width 109 height 14
click at [137, 272] on div "77-10753-US" at bounding box center [160, 267] width 109 height 14
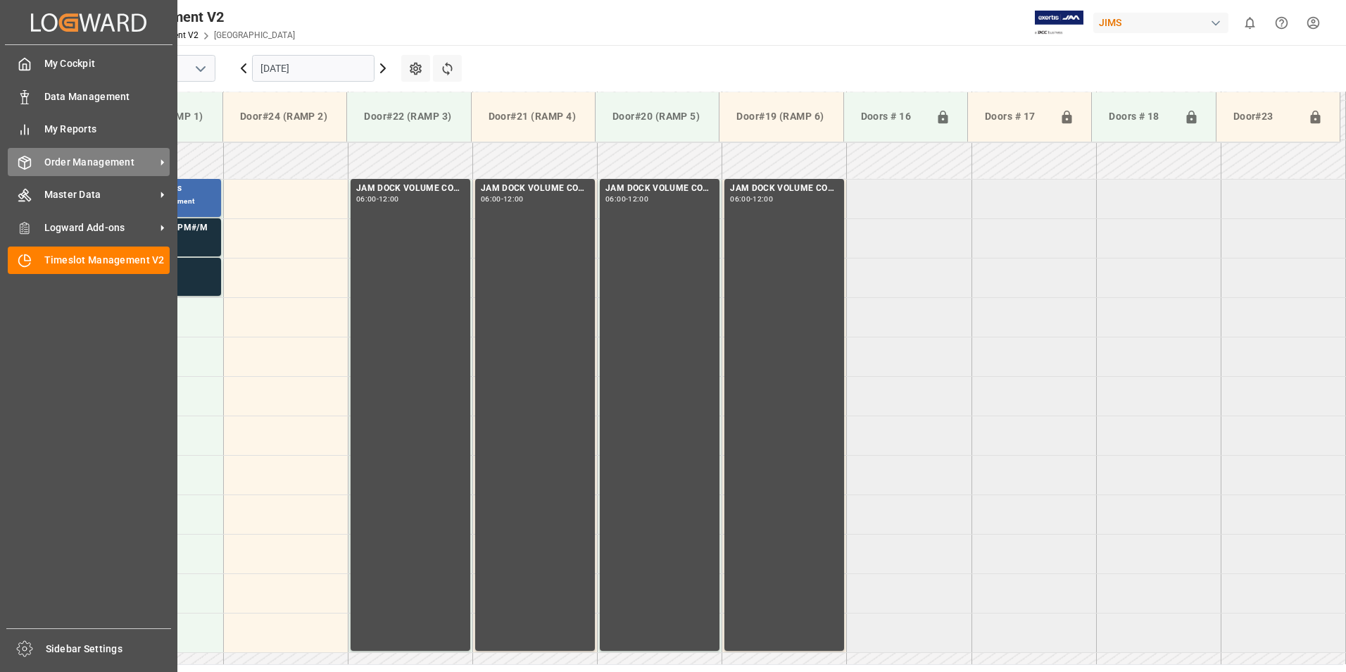
click at [76, 161] on span "Order Management" at bounding box center [99, 162] width 111 height 15
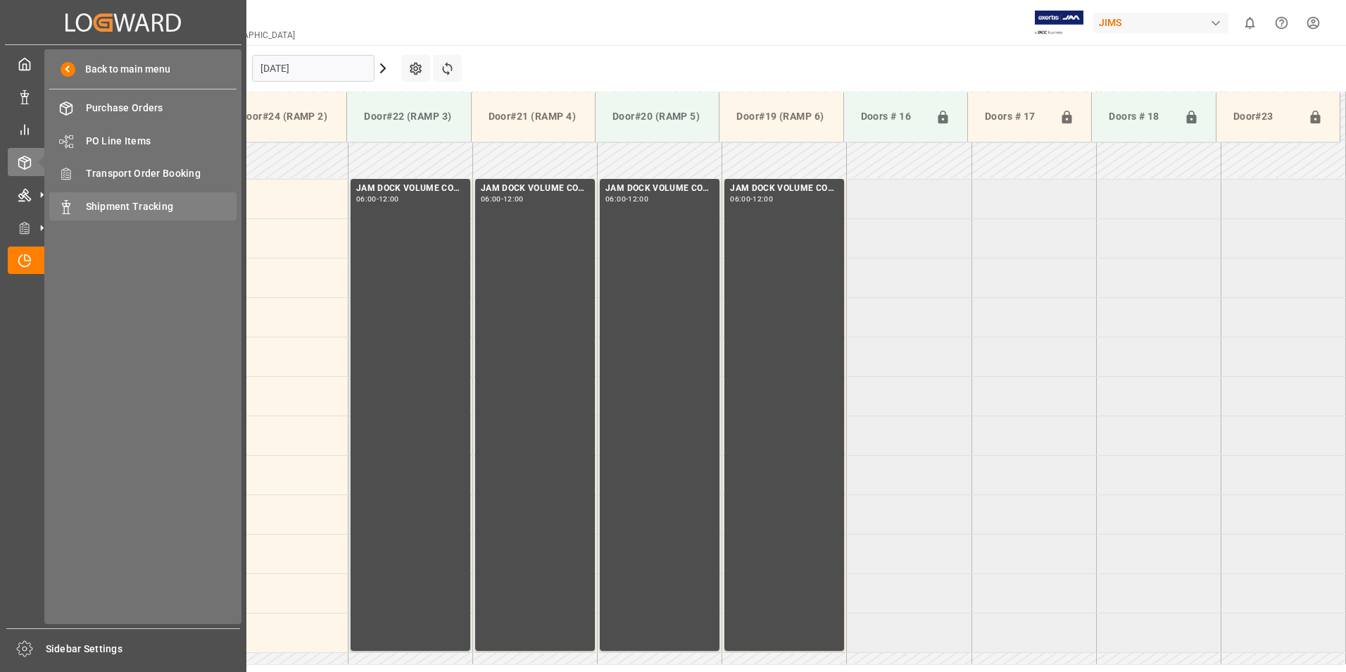
click at [141, 206] on span "Shipment Tracking" at bounding box center [161, 206] width 151 height 15
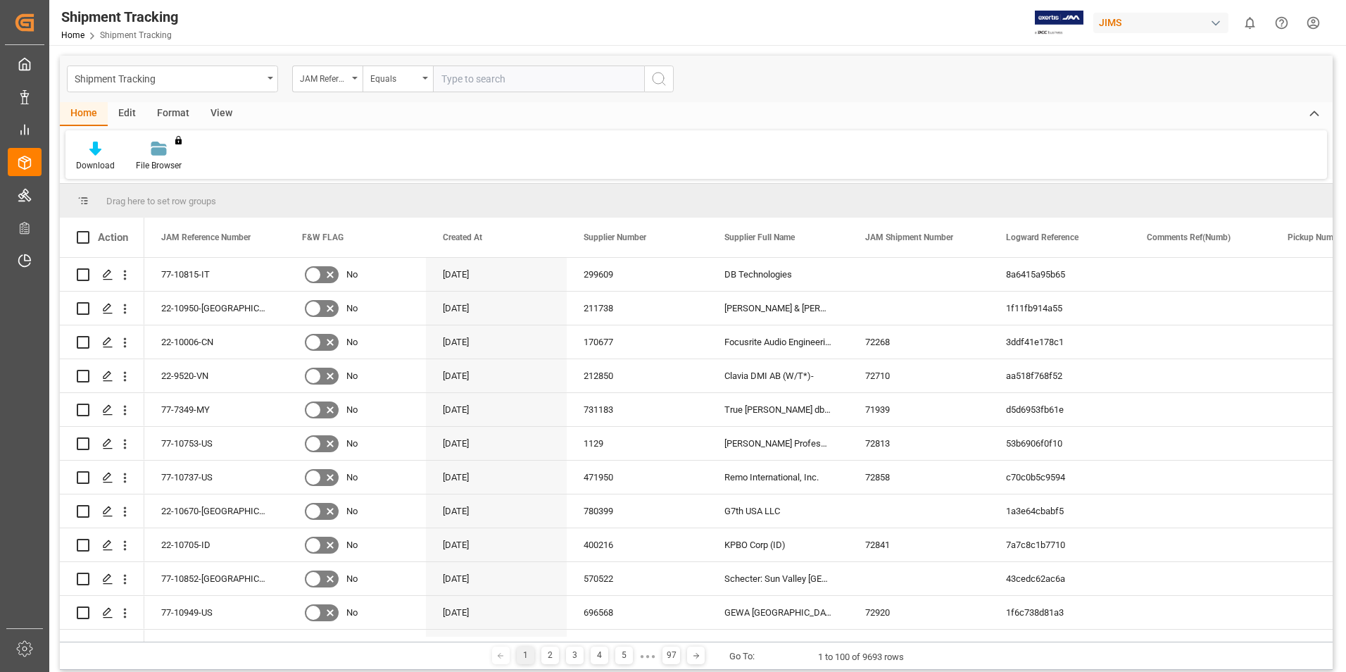
click at [467, 75] on input "text" at bounding box center [538, 78] width 211 height 27
type input "77-10185-cn"
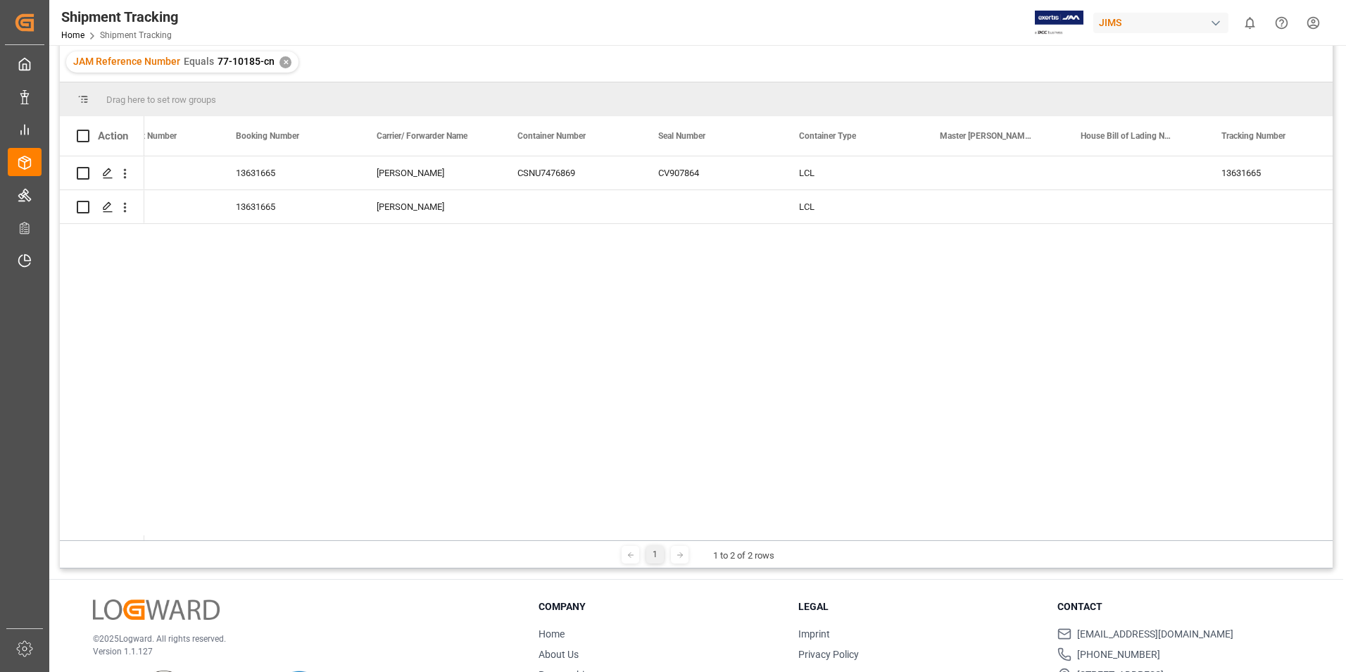
scroll to position [0, 2436]
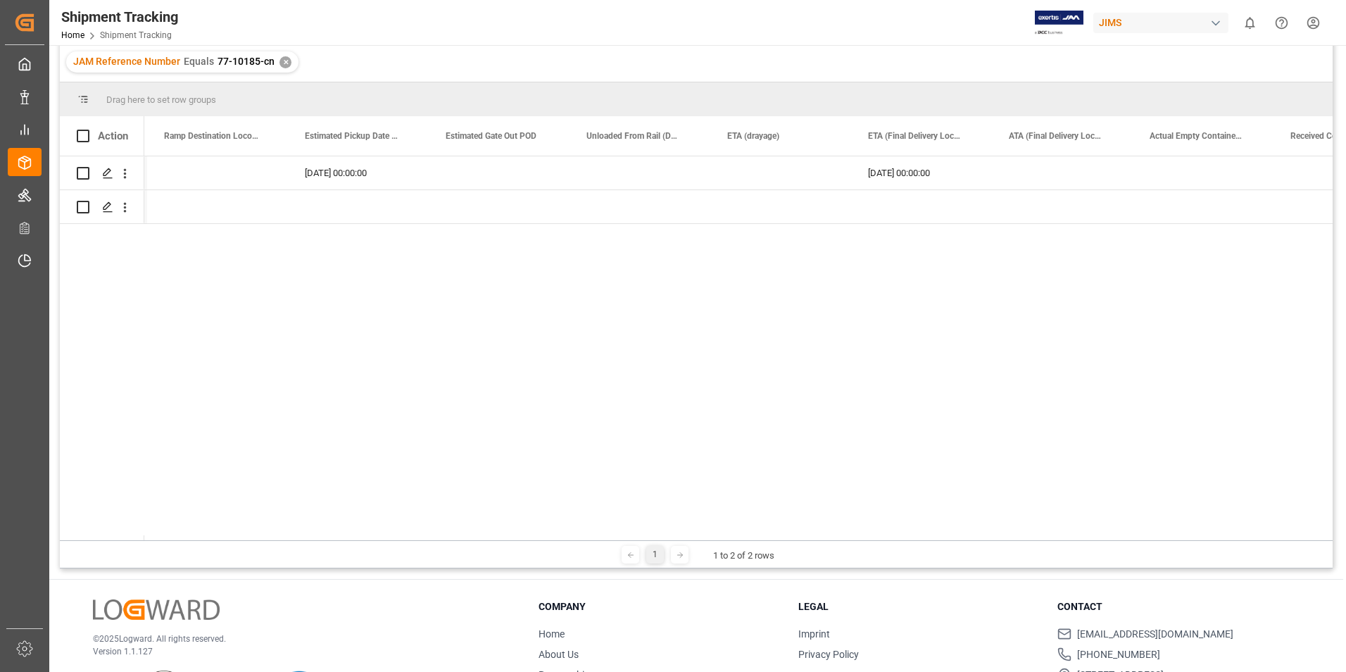
click at [282, 62] on div "✕" at bounding box center [285, 62] width 12 height 12
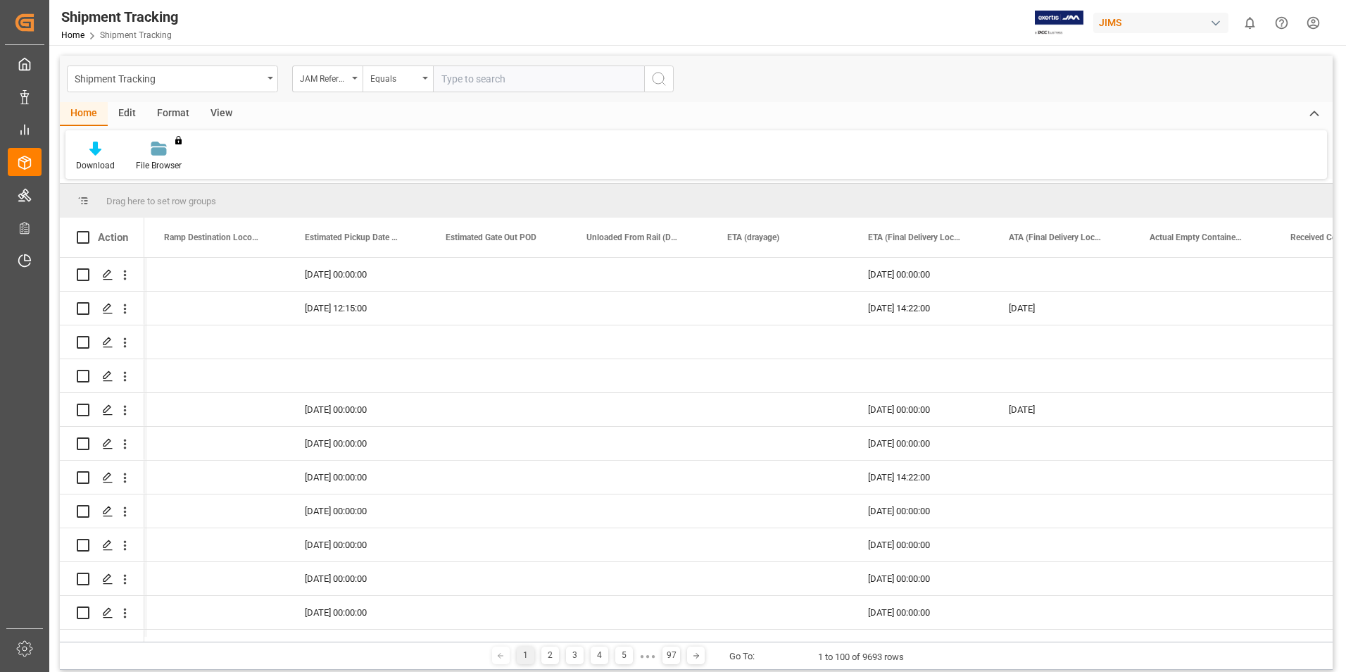
click at [476, 76] on input "text" at bounding box center [538, 78] width 211 height 27
click at [483, 74] on input "text" at bounding box center [538, 78] width 211 height 27
type input "77-10717-us"
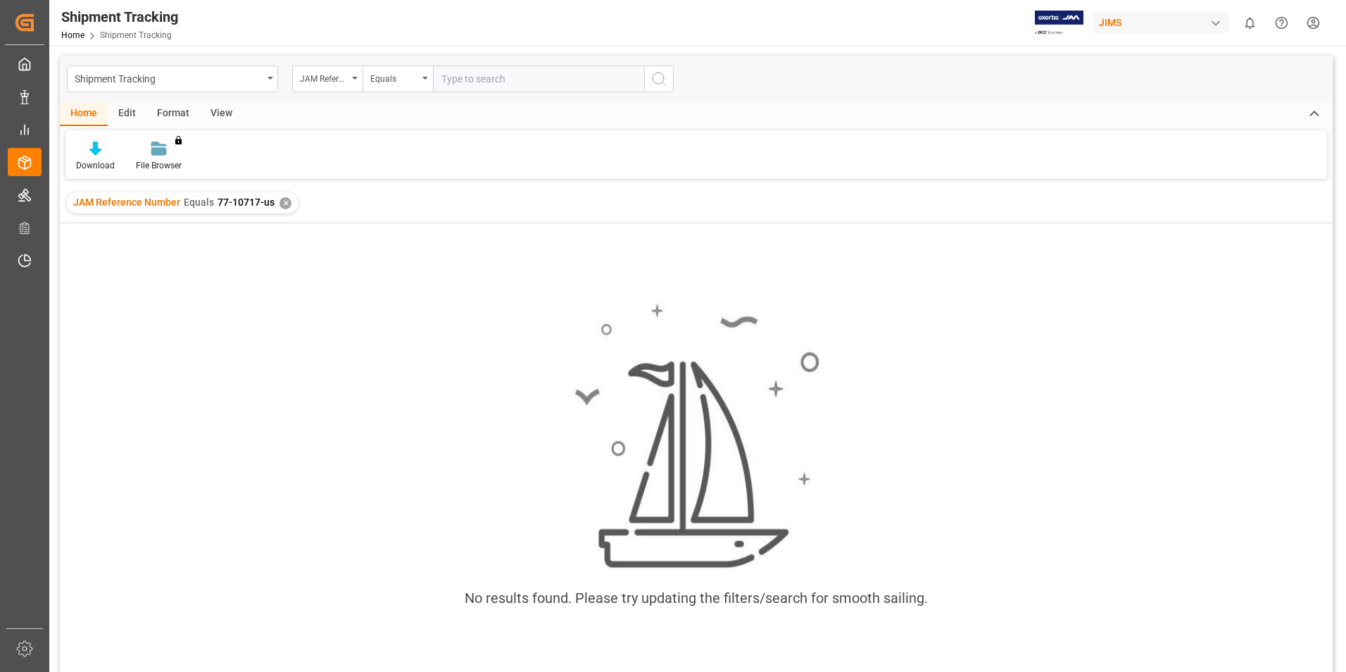
click at [279, 204] on div "✕" at bounding box center [285, 203] width 12 height 12
